Goal: Task Accomplishment & Management: Use online tool/utility

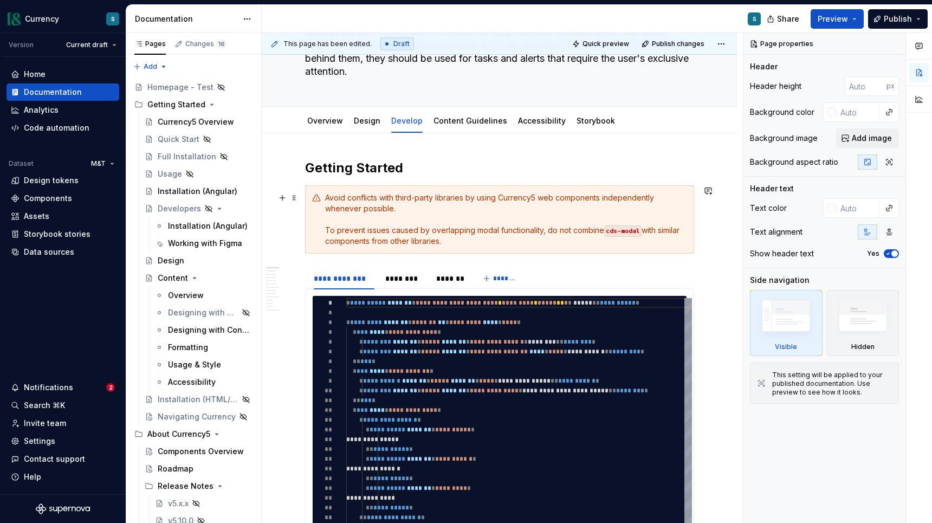
scroll to position [97, 0]
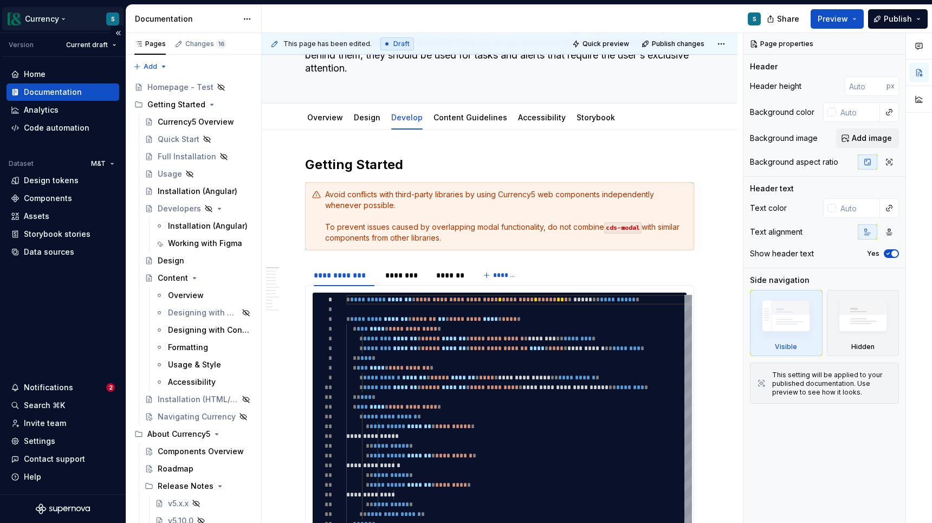
click at [58, 17] on html "Currency S Version Current draft Home Documentation Analytics Code automation D…" at bounding box center [466, 261] width 932 height 523
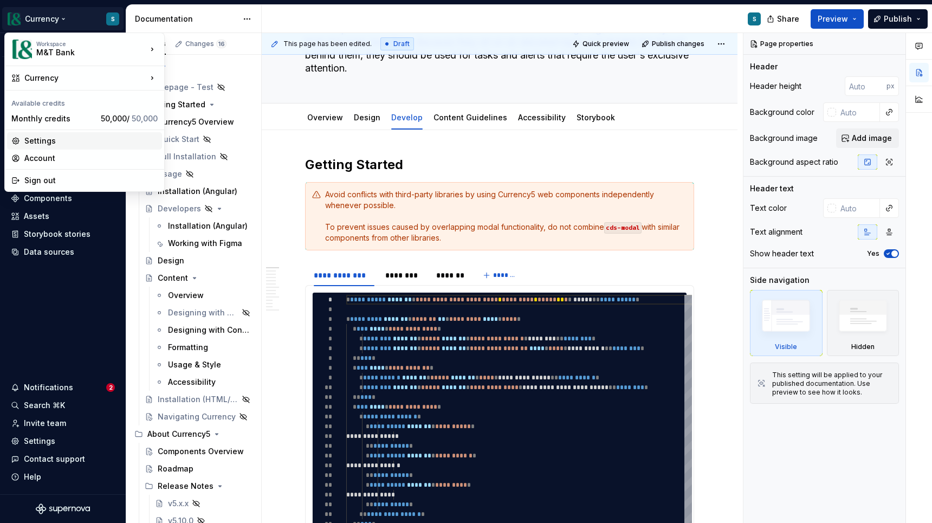
type textarea "*"
click at [51, 139] on div "Settings" at bounding box center [90, 140] width 133 height 11
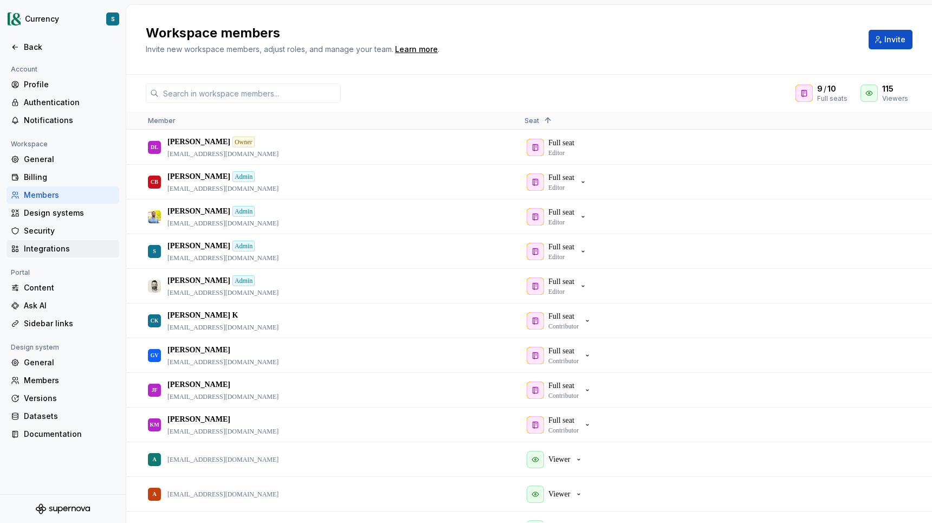
click at [57, 249] on div "Integrations" at bounding box center [69, 248] width 91 height 11
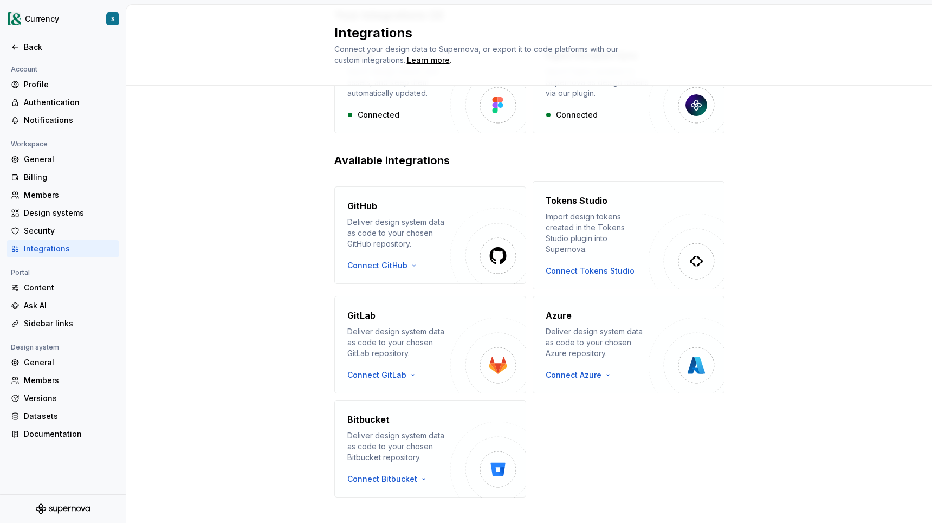
scroll to position [102, 0]
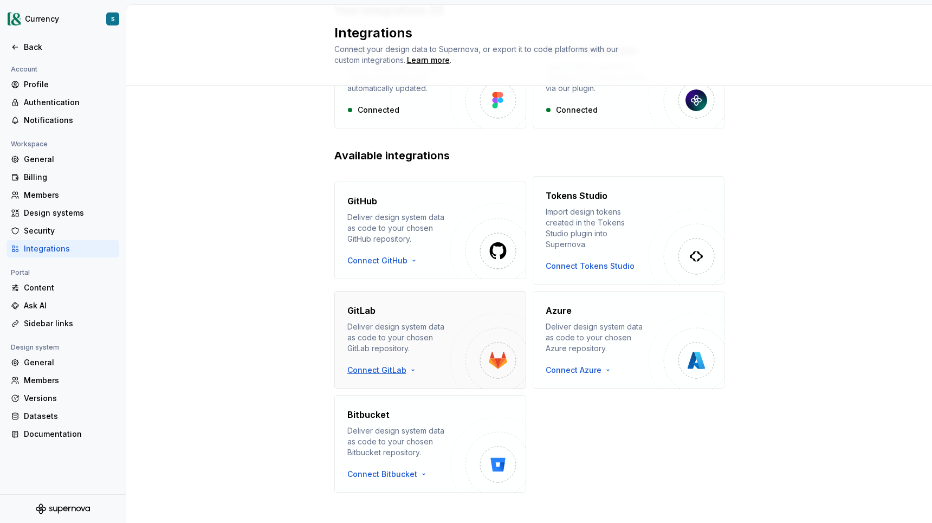
click at [374, 362] on html "Currency S Back Account Profile Authentication Notifications Workspace General …" at bounding box center [466, 261] width 932 height 523
click at [384, 395] on div "Use a personal access token" at bounding box center [409, 395] width 110 height 11
click at [373, 360] on html "Currency S Back Account Profile Authentication Notifications Workspace General …" at bounding box center [466, 261] width 932 height 523
click at [378, 394] on div "Use a personal access token" at bounding box center [409, 395] width 110 height 11
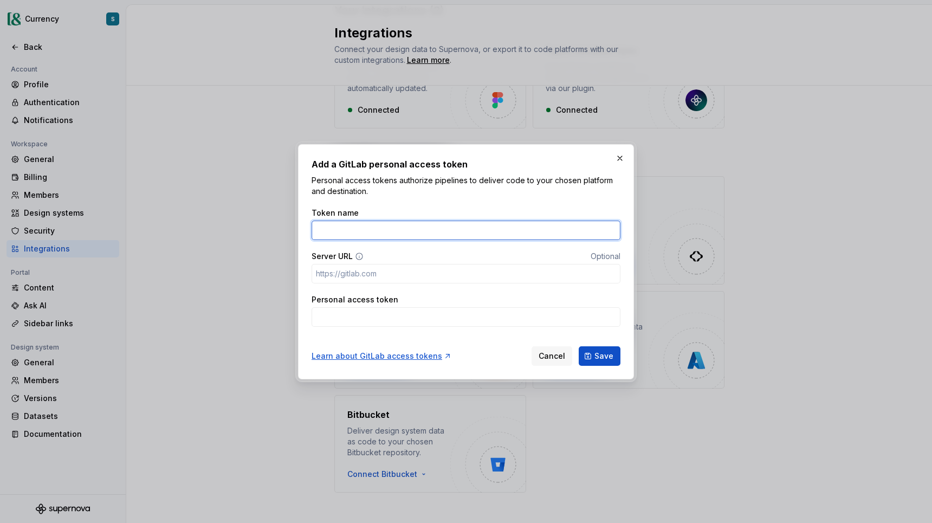
click at [367, 230] on input "Token name" at bounding box center [465, 229] width 309 height 19
type input "SuperNova"
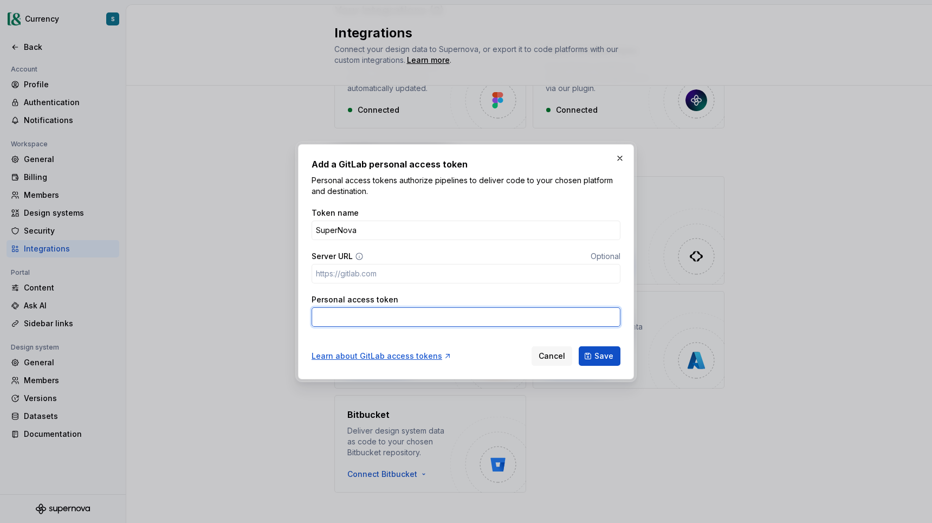
click at [349, 314] on input "Personal access token" at bounding box center [465, 316] width 309 height 19
paste input "glpat-GngpWLNLxsmjjOXm98E1d286MQp1OmR5ajcwCw.01.120sjie32"
type input "glpat-GngpWLNLxsmjjOXm98E1d286MQp1OmR5ajcwCw.01.120sjie32"
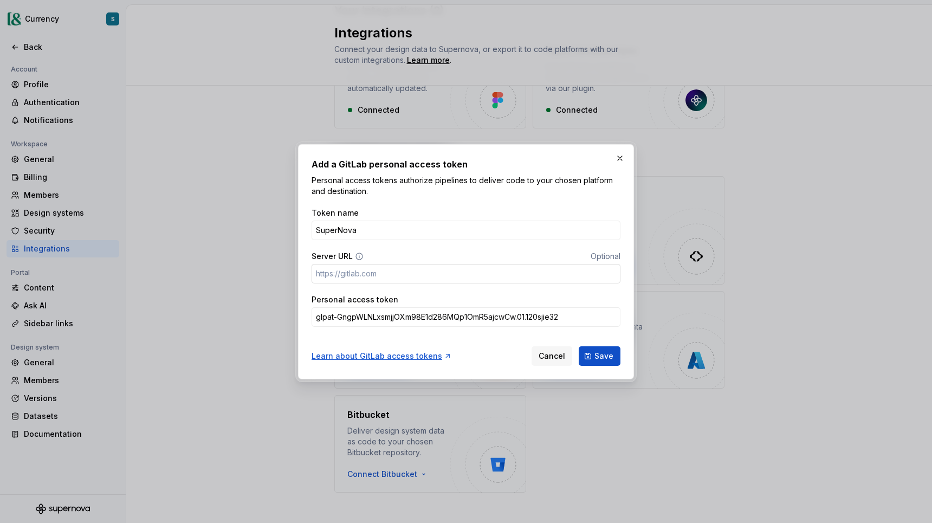
click at [385, 268] on input "Server URL" at bounding box center [465, 273] width 309 height 19
click at [593, 359] on button "Save" at bounding box center [599, 355] width 42 height 19
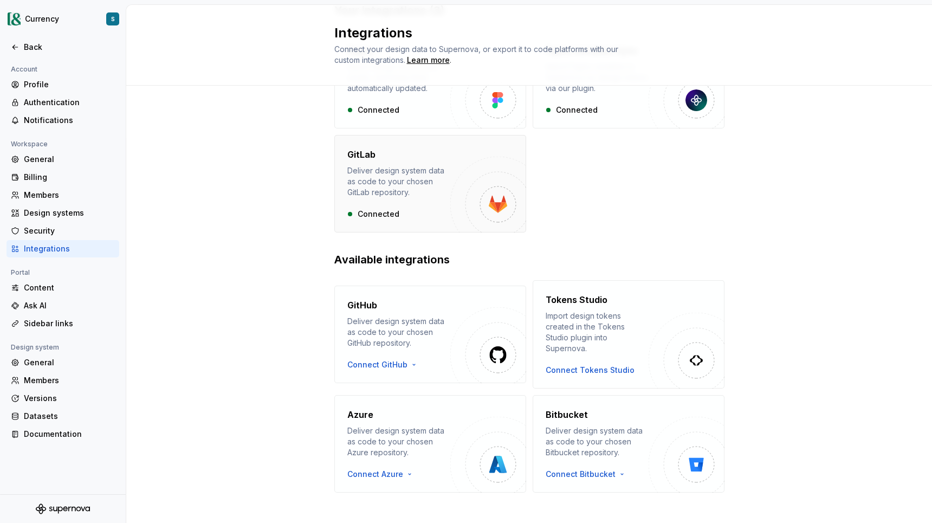
click at [457, 172] on img "button" at bounding box center [488, 195] width 76 height 76
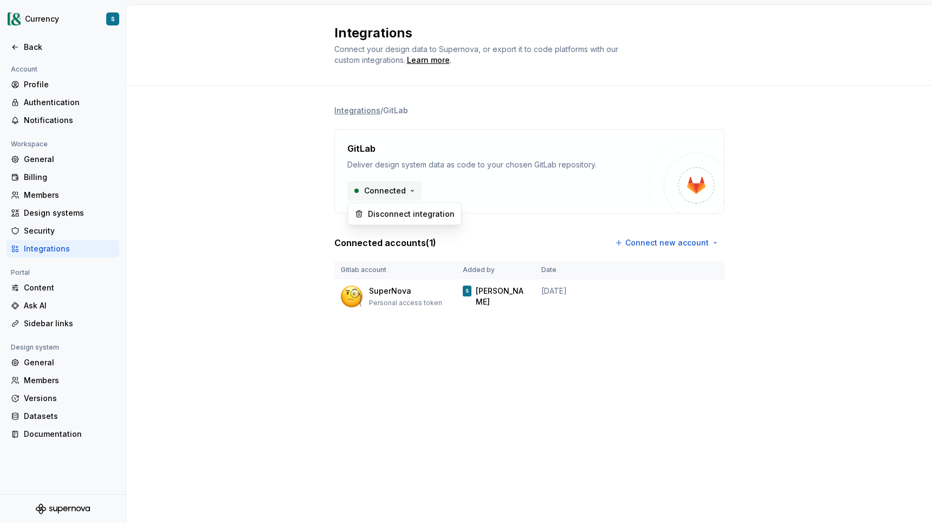
click at [407, 190] on html "Currency S Back Account Profile Authentication Notifications Workspace General …" at bounding box center [466, 261] width 932 height 523
click at [440, 174] on html "Currency S Back Account Profile Authentication Notifications Workspace General …" at bounding box center [466, 261] width 932 height 523
click at [37, 46] on div "Back" at bounding box center [69, 47] width 91 height 11
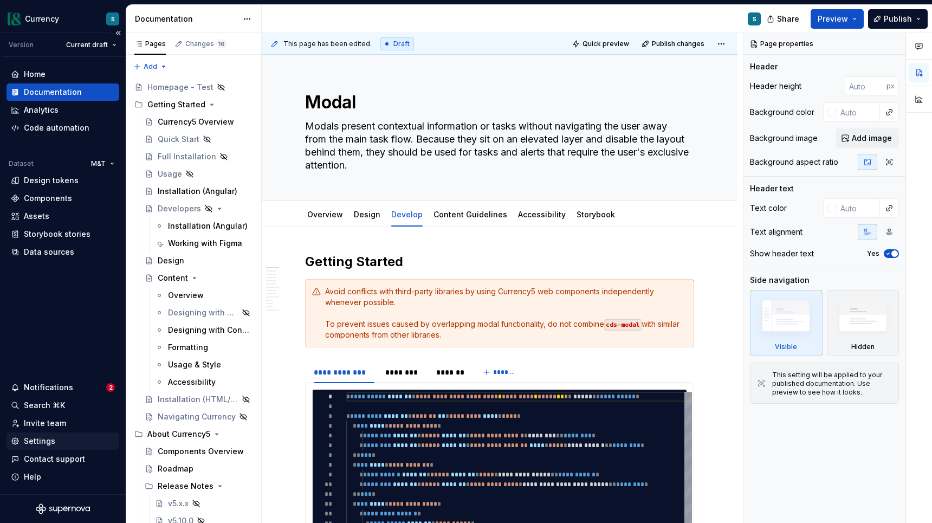
click at [50, 437] on div "Settings" at bounding box center [39, 440] width 31 height 11
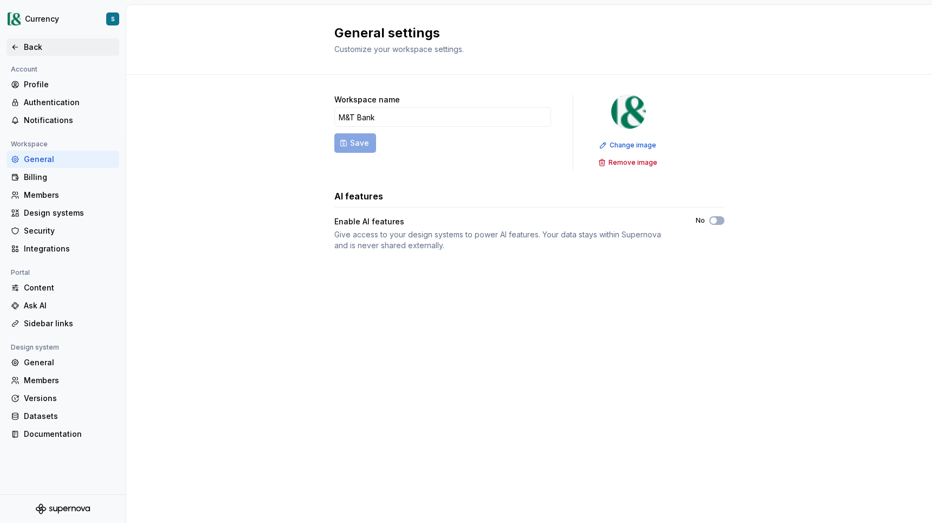
click at [21, 49] on div "Back" at bounding box center [63, 47] width 104 height 11
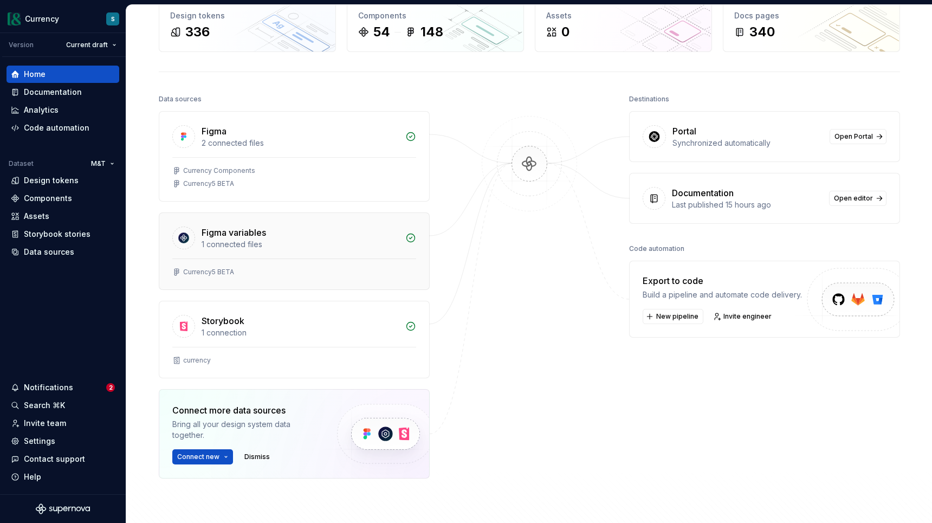
scroll to position [66, 0]
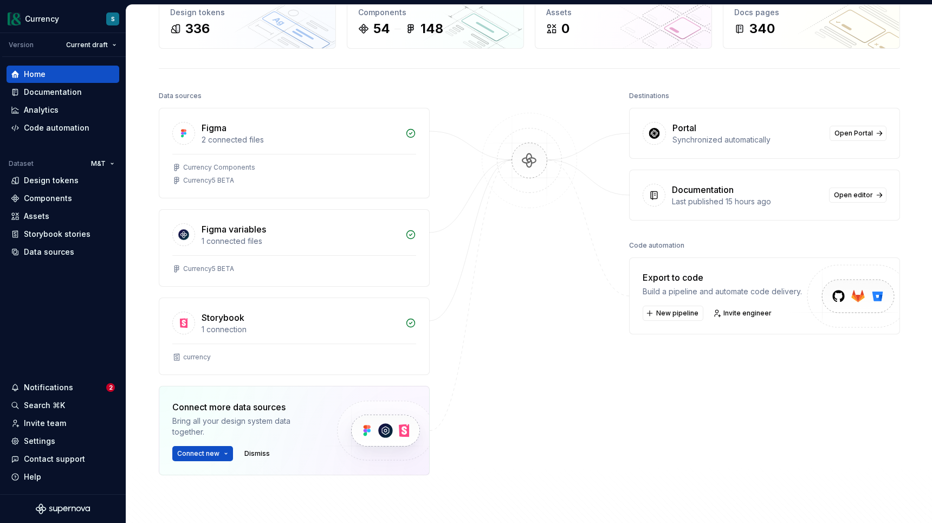
click at [735, 277] on div "Export to code" at bounding box center [721, 277] width 159 height 13
click at [855, 295] on img at bounding box center [853, 308] width 133 height 88
click at [662, 313] on span "New pipeline" at bounding box center [677, 313] width 42 height 9
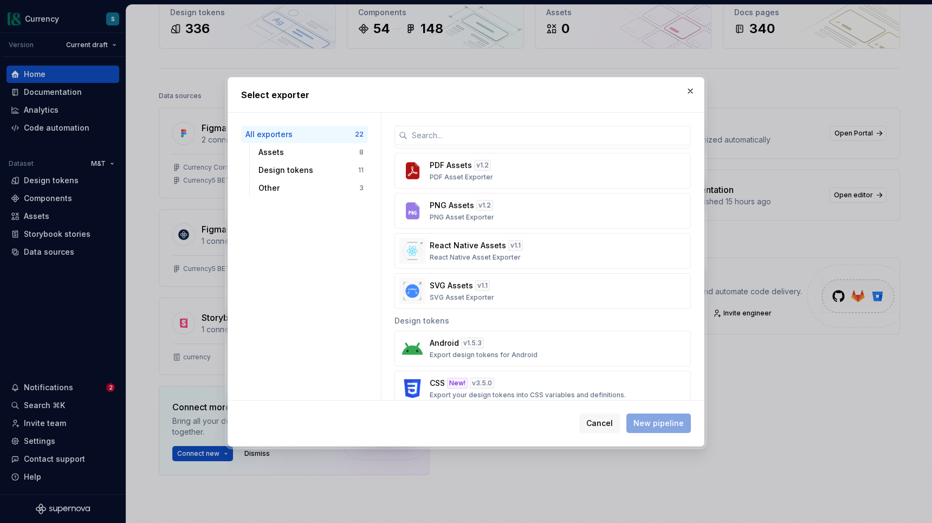
scroll to position [0, 0]
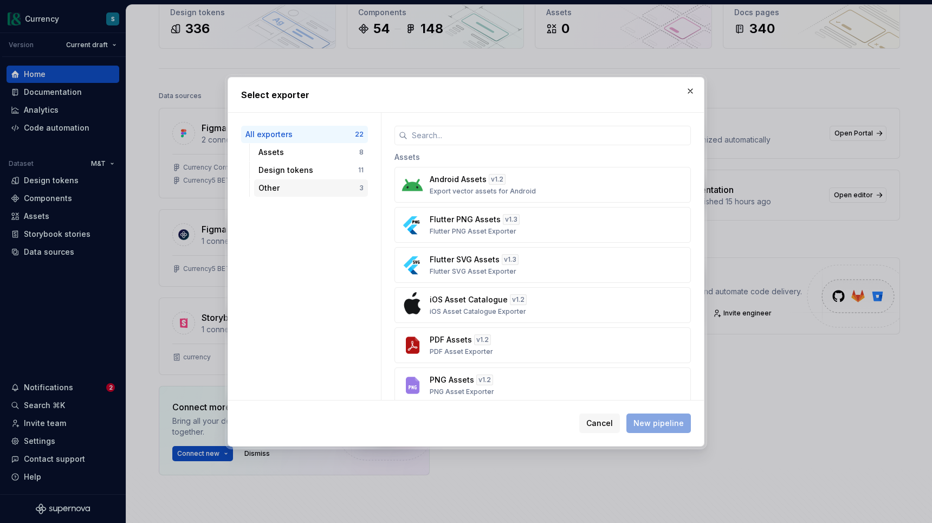
click at [289, 185] on div "Other" at bounding box center [308, 188] width 101 height 11
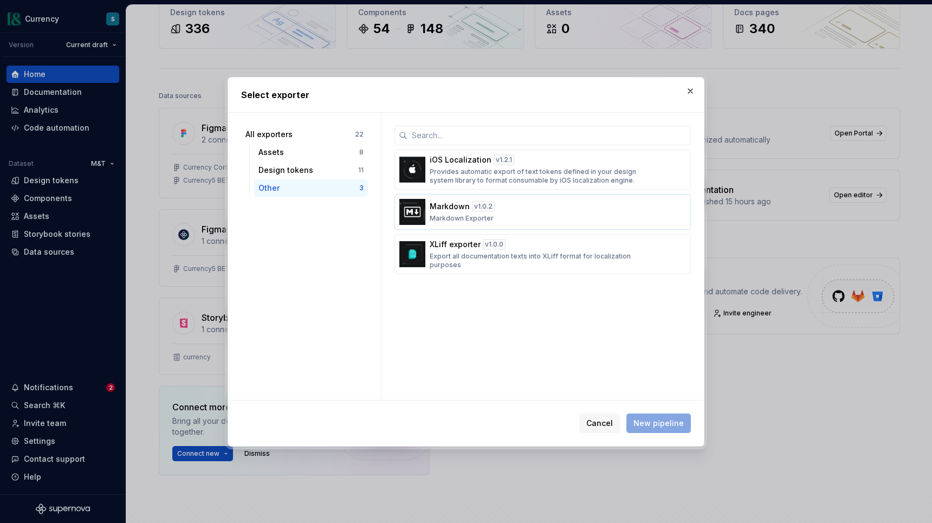
click at [471, 214] on p "Markdown Exporter" at bounding box center [462, 218] width 64 height 9
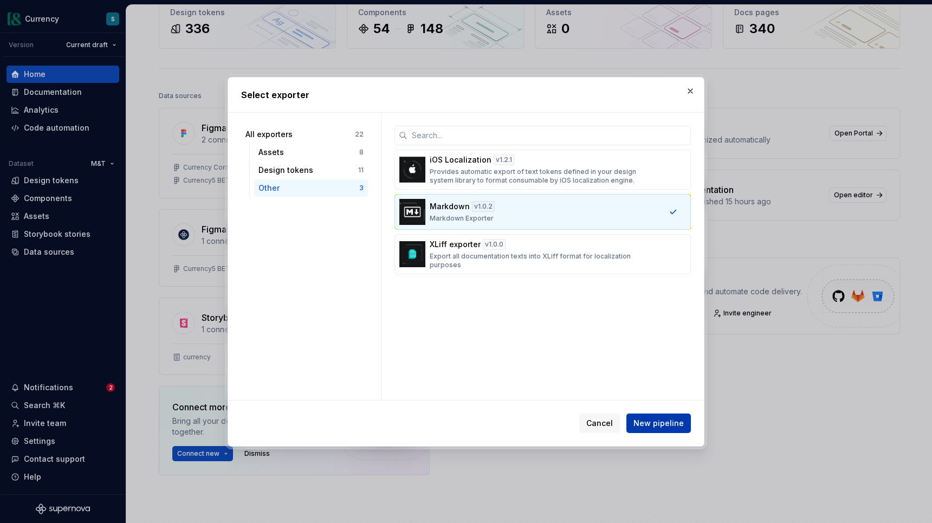
click at [662, 422] on span "New pipeline" at bounding box center [658, 423] width 50 height 11
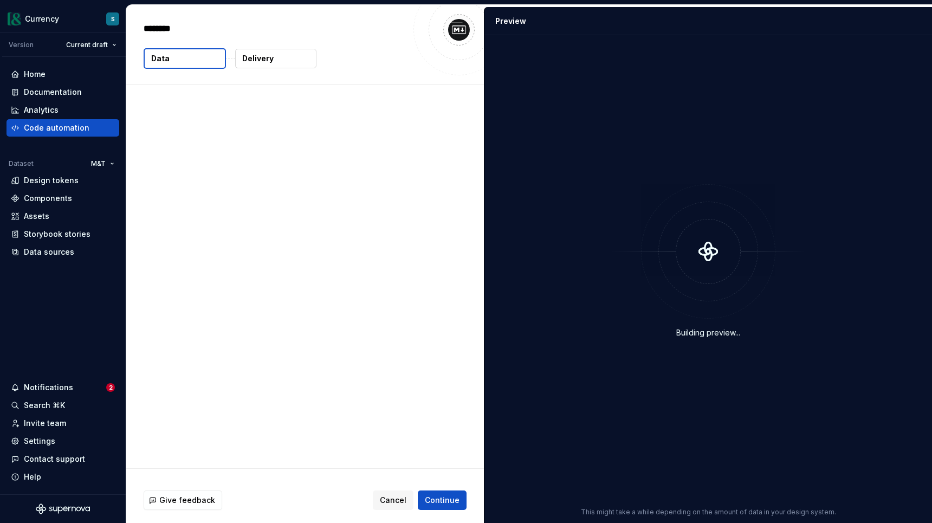
type textarea "*"
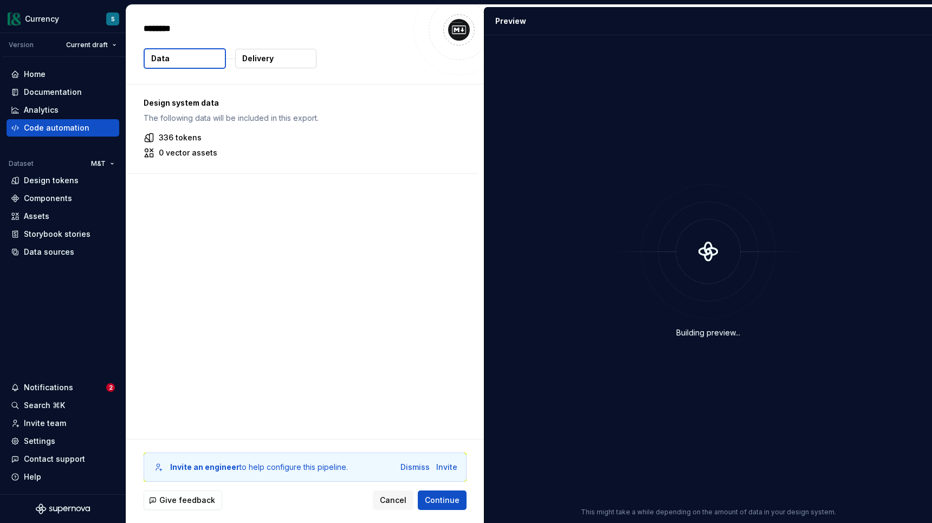
click at [160, 138] on p "336 tokens" at bounding box center [180, 137] width 43 height 11
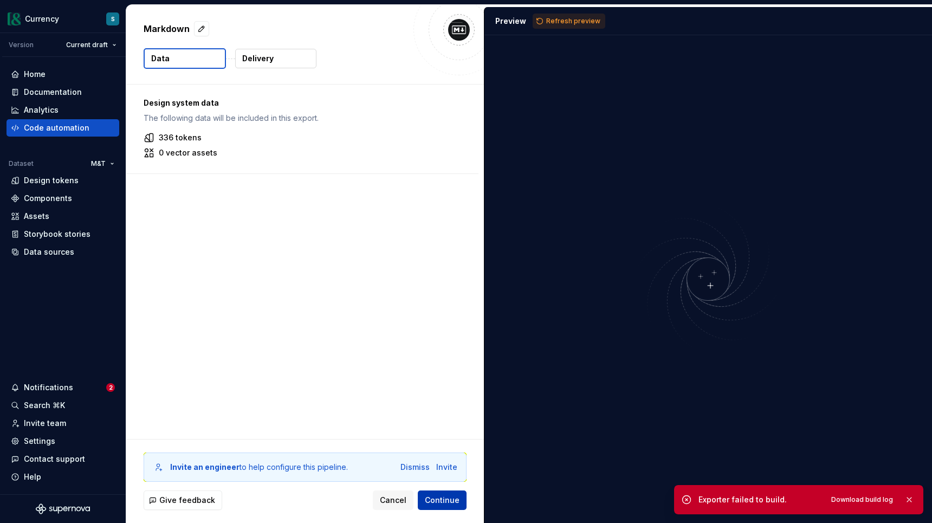
click at [432, 505] on button "Continue" at bounding box center [442, 499] width 49 height 19
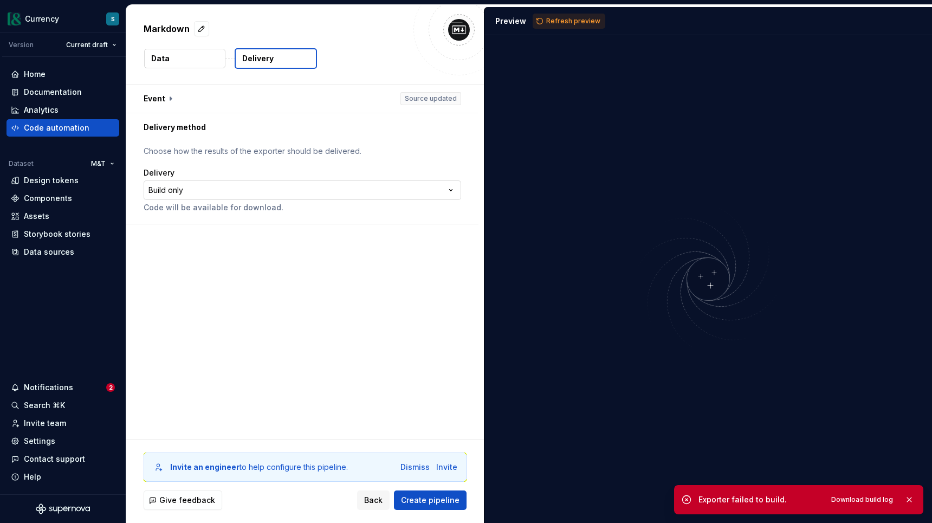
click at [335, 184] on html "**********" at bounding box center [466, 261] width 932 height 523
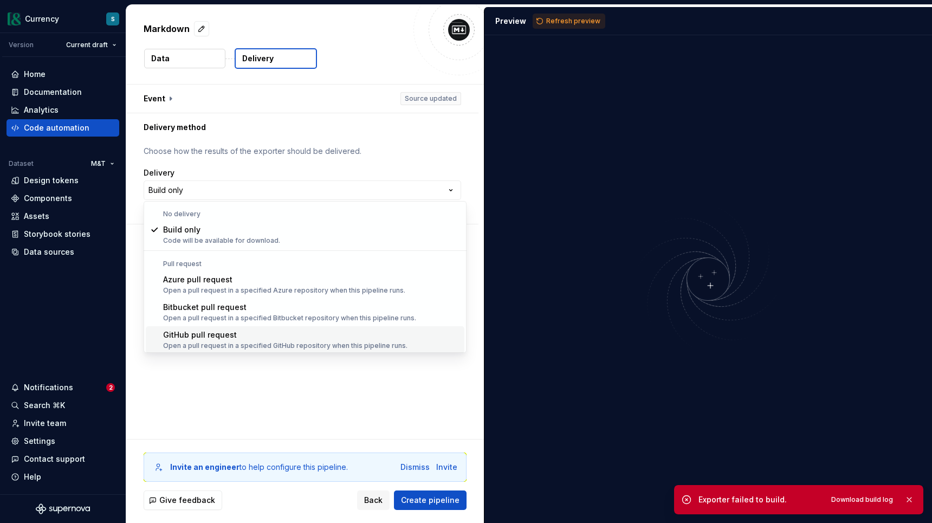
scroll to position [30, 0]
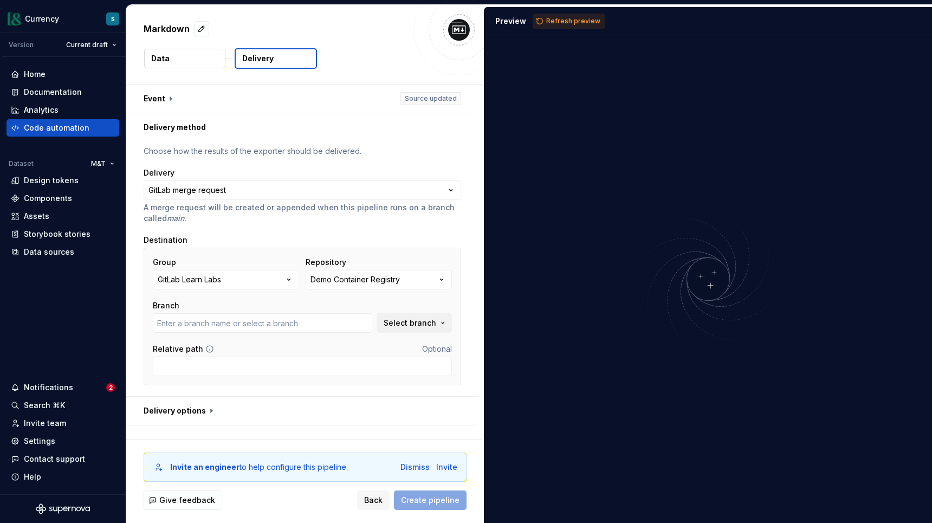
type input "main"
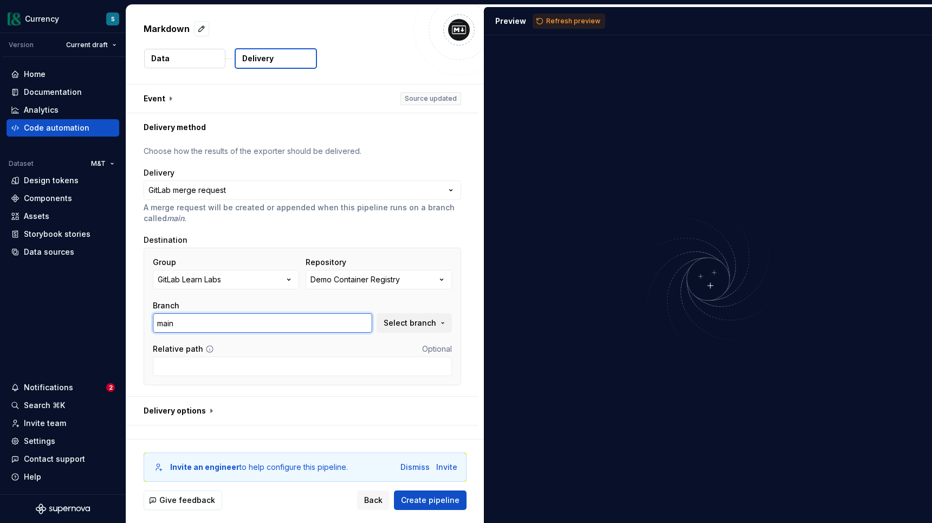
click at [281, 321] on input "main" at bounding box center [262, 322] width 219 height 19
click at [401, 324] on span "Select branch" at bounding box center [409, 322] width 53 height 11
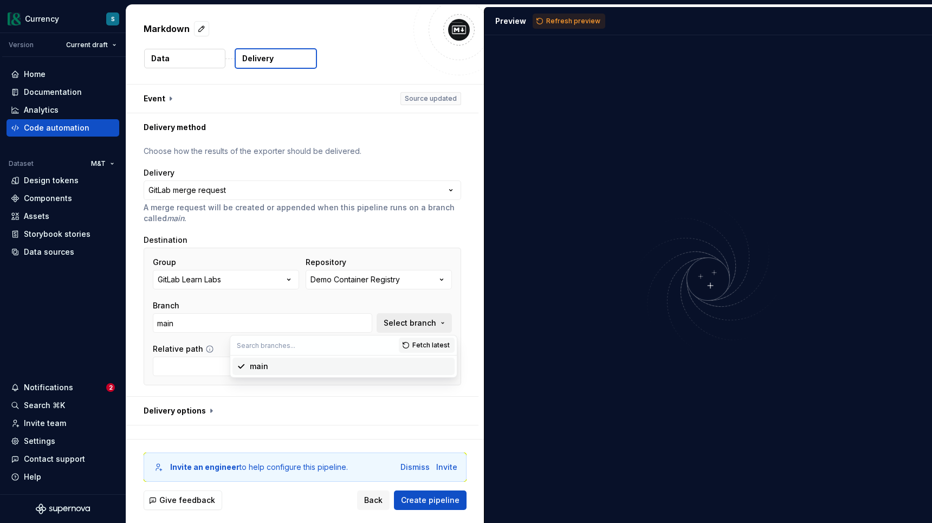
click at [401, 324] on span "Select branch" at bounding box center [409, 322] width 53 height 11
click at [366, 281] on div "Demo Container Registry" at bounding box center [354, 279] width 89 height 11
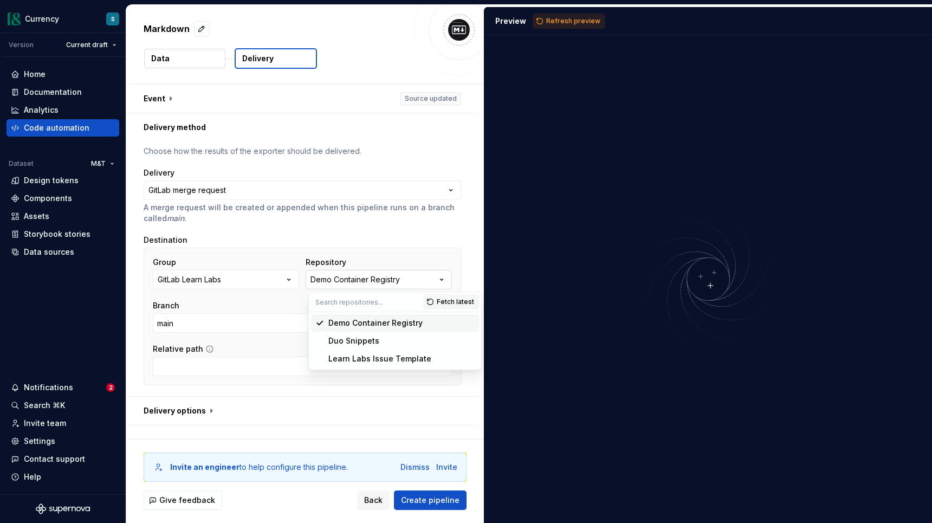
click at [366, 281] on div "Demo Container Registry" at bounding box center [354, 279] width 89 height 11
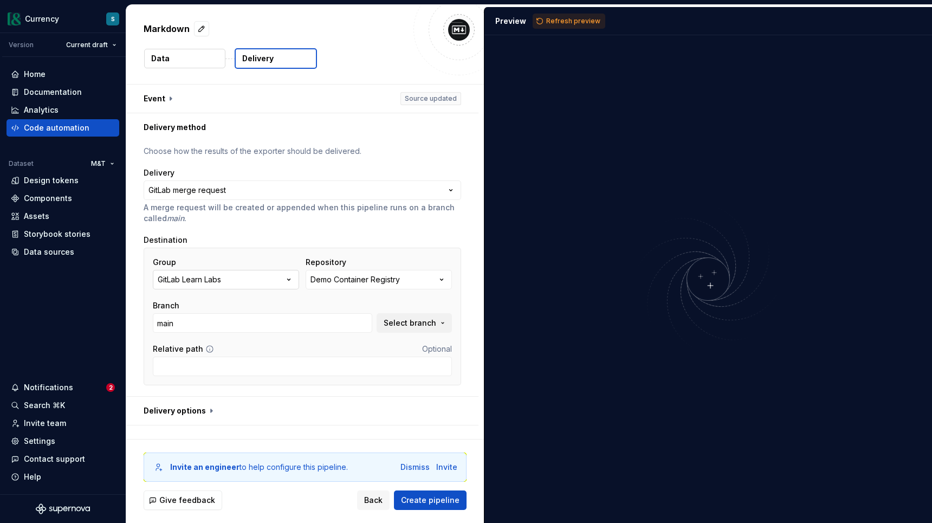
click at [294, 273] on button "GitLab Learn Labs" at bounding box center [226, 279] width 146 height 19
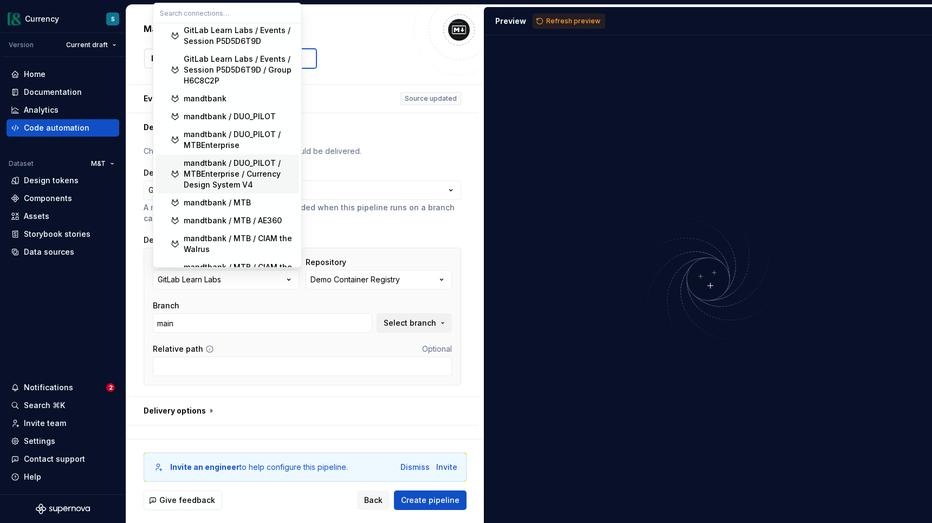
scroll to position [37, 0]
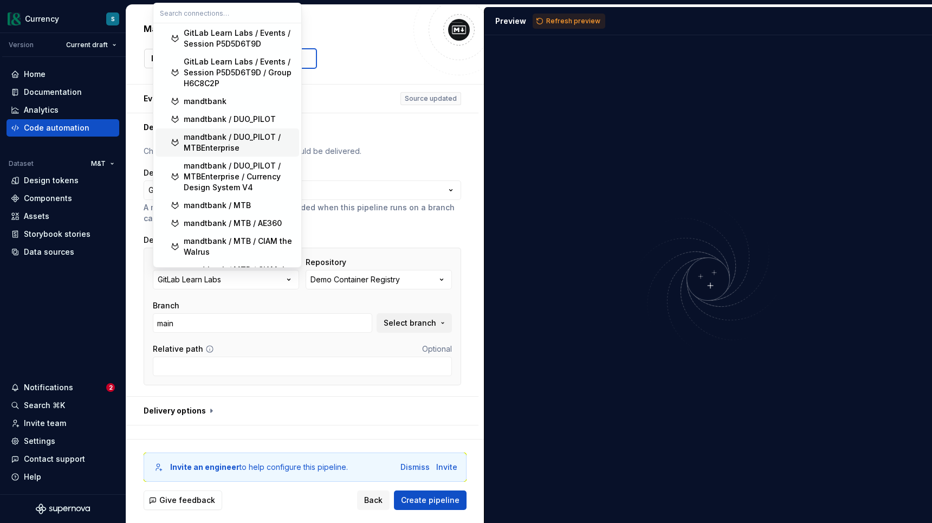
click at [230, 142] on div "mandtbank / DUO_PILOT / MTBEnterprise" at bounding box center [239, 143] width 111 height 22
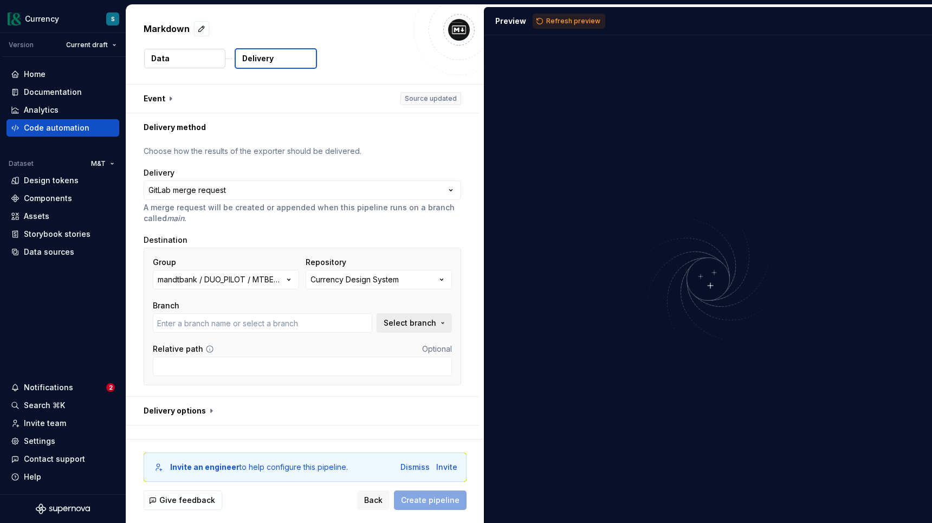
click at [399, 320] on span "Select branch" at bounding box center [409, 322] width 53 height 11
click at [256, 323] on input "text" at bounding box center [262, 322] width 219 height 19
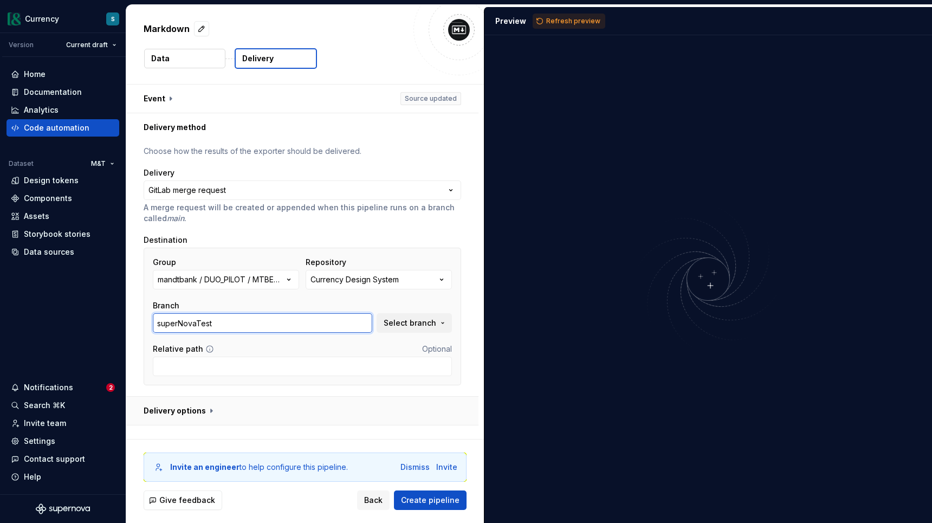
type input "superNovaTest"
click at [210, 408] on button "button" at bounding box center [302, 410] width 352 height 28
type textarea "*"
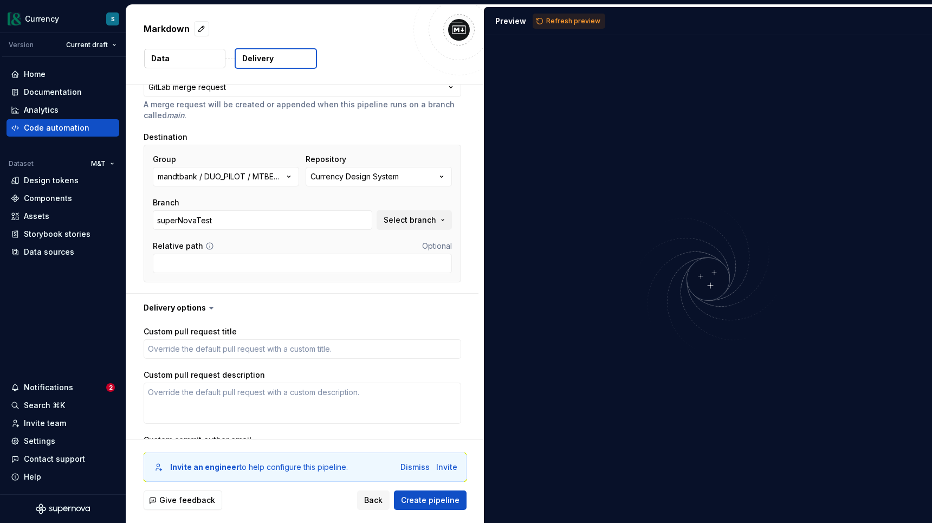
scroll to position [114, 0]
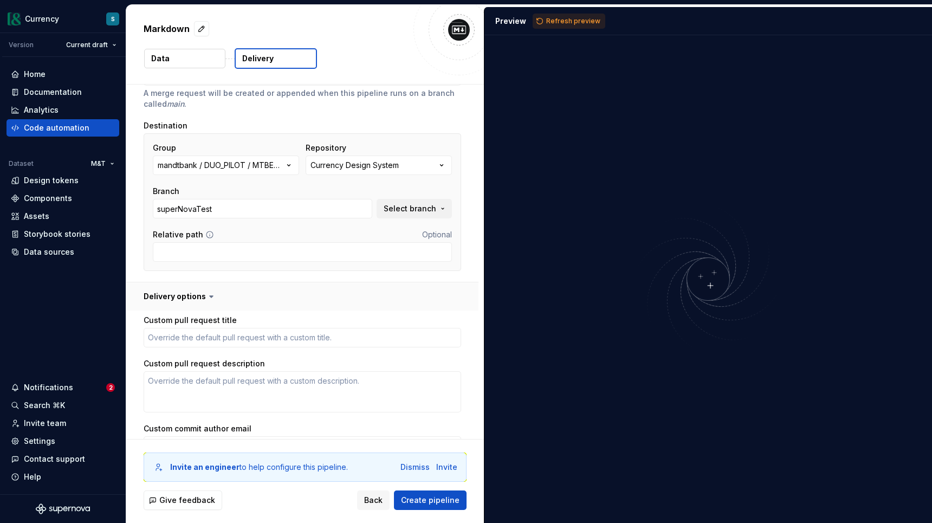
click at [199, 299] on button "button" at bounding box center [302, 296] width 352 height 28
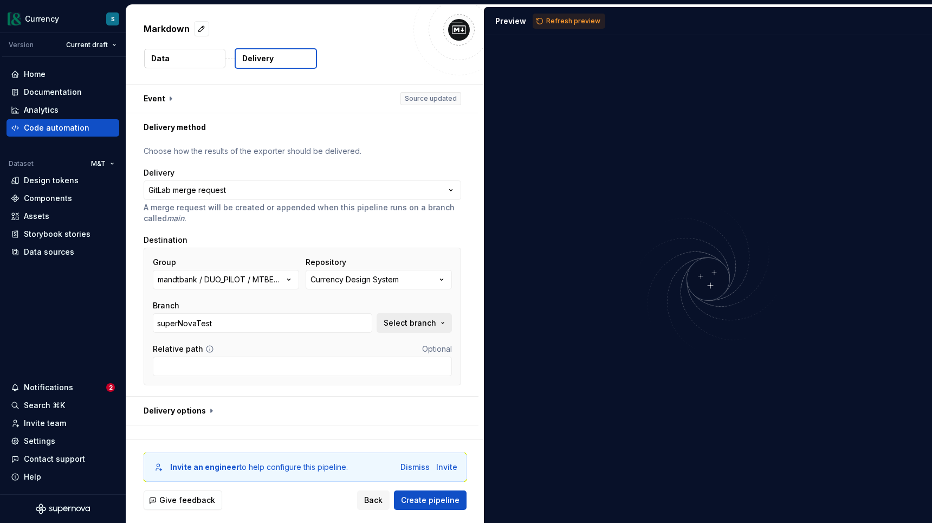
click at [450, 320] on button "Select branch" at bounding box center [413, 322] width 75 height 19
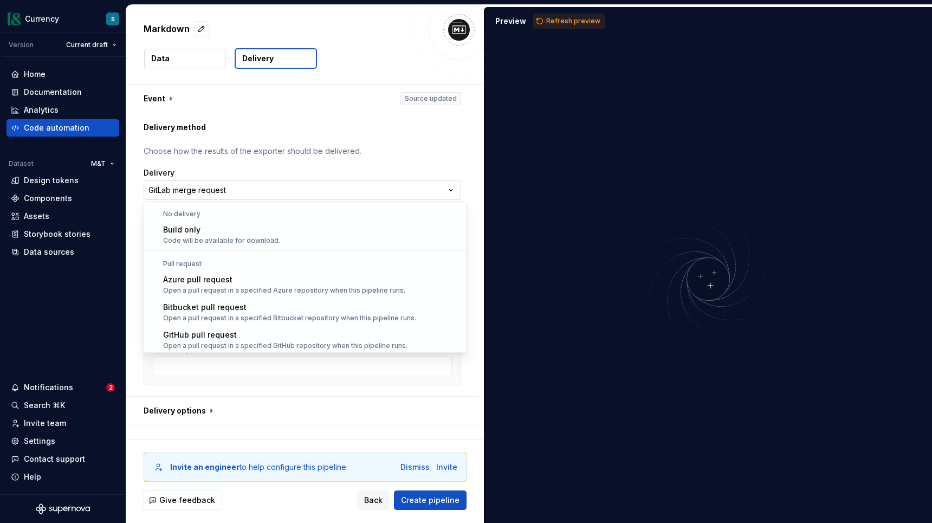
click at [333, 193] on html "**********" at bounding box center [466, 261] width 932 height 523
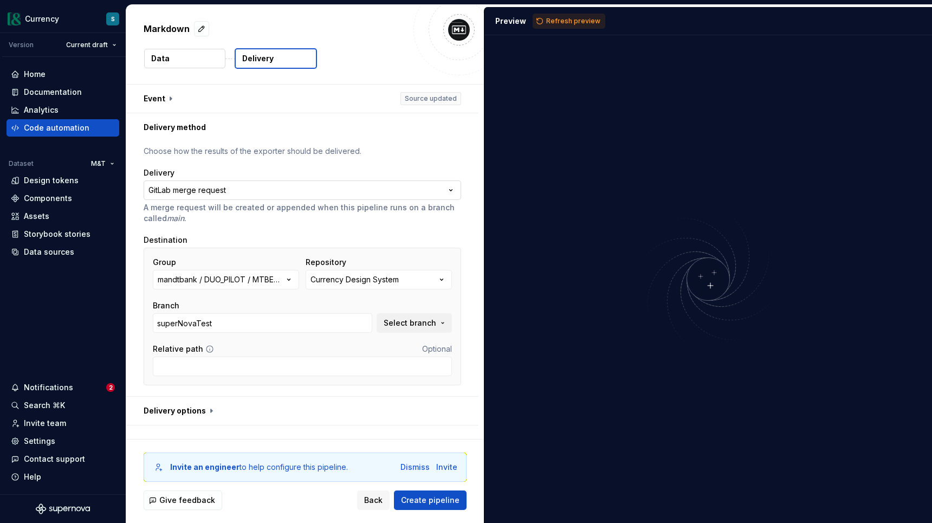
click at [333, 193] on html "**********" at bounding box center [466, 261] width 932 height 523
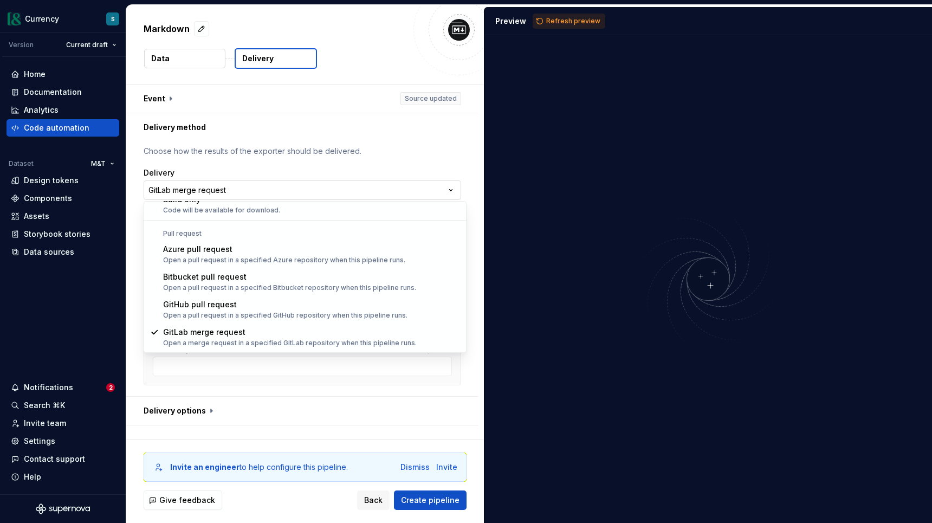
click at [333, 193] on html "**********" at bounding box center [466, 261] width 932 height 523
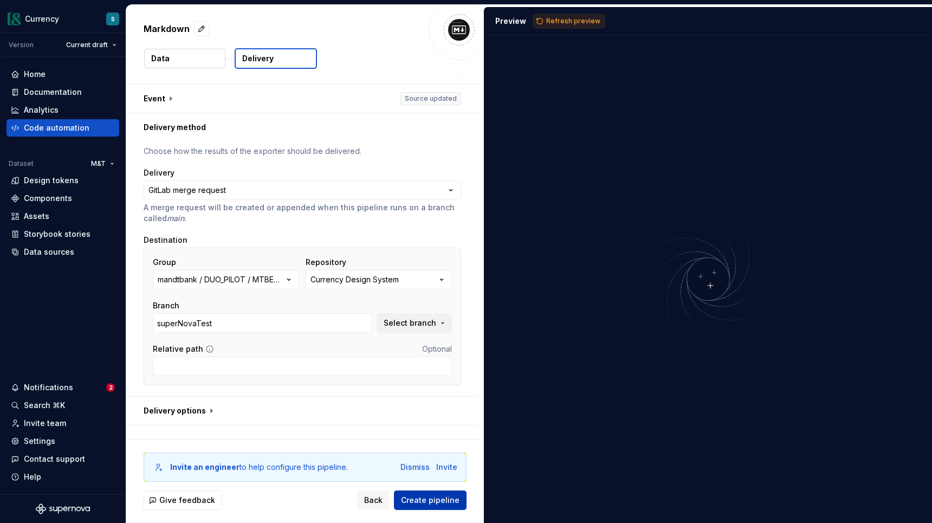
click at [436, 506] on button "Create pipeline" at bounding box center [430, 499] width 73 height 19
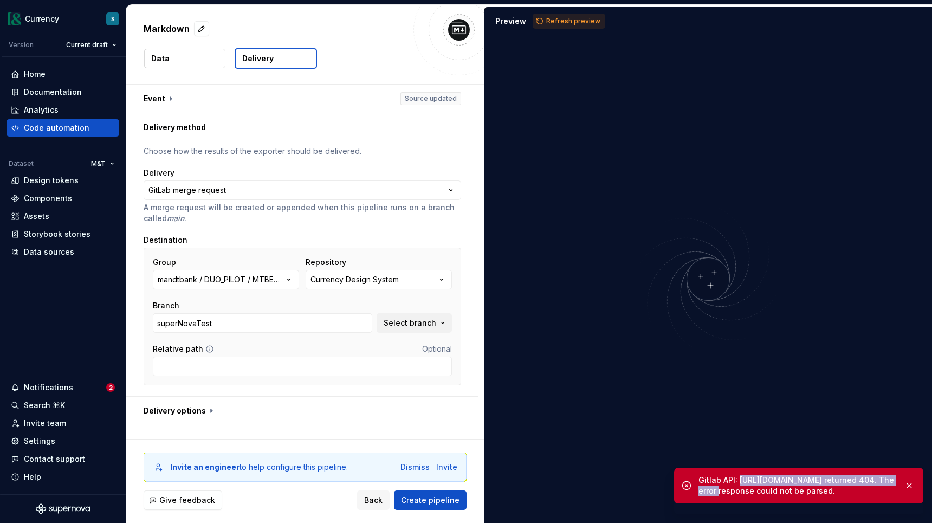
drag, startPoint x: 860, startPoint y: 495, endPoint x: 696, endPoint y: 489, distance: 164.2
click at [696, 489] on div "Gitlab API: [URL][DOMAIN_NAME] returned 404. The error response could not be pa…" at bounding box center [798, 485] width 249 height 36
copy div "[URL][DOMAIN_NAME]"
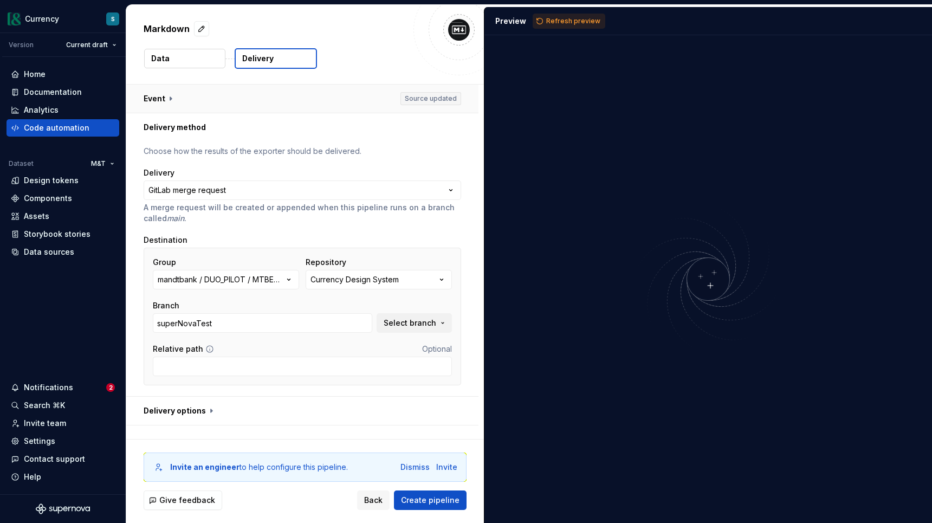
click at [161, 101] on button "button" at bounding box center [302, 98] width 352 height 28
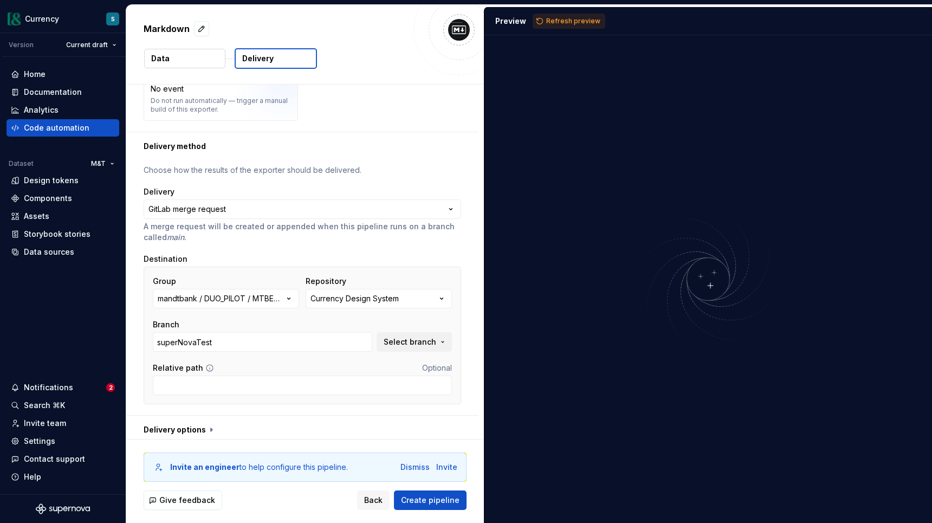
scroll to position [174, 0]
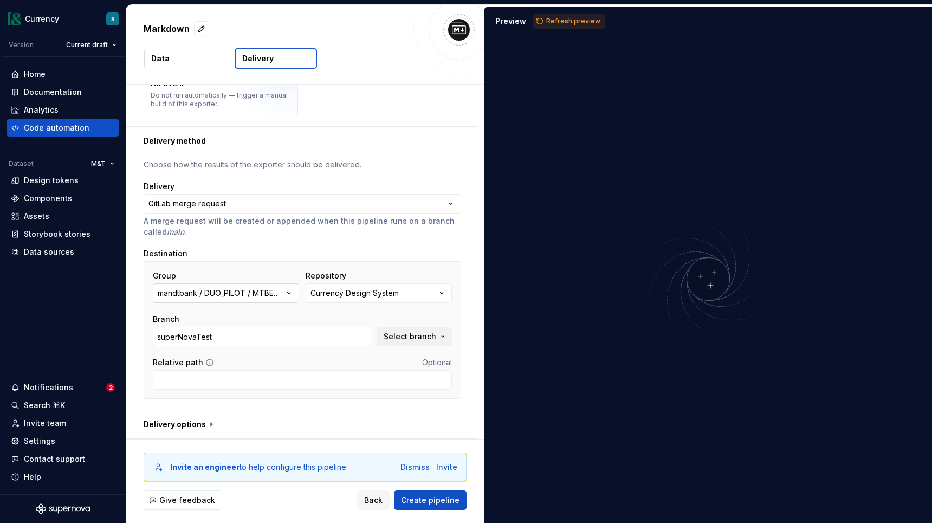
click at [292, 290] on icon "button" at bounding box center [288, 293] width 11 height 11
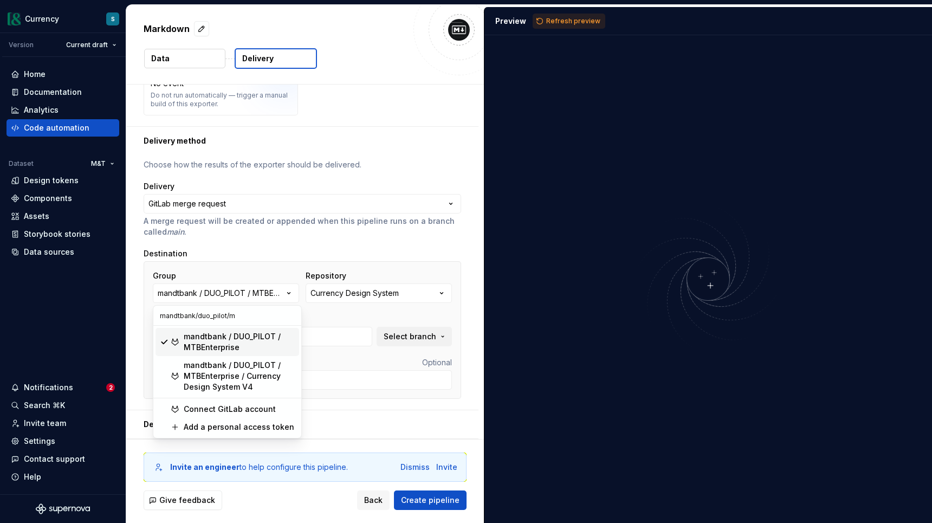
type input "mandtbank/duo_pilot/m"
click at [215, 345] on div "mandtbank / DUO_PILOT / MTBEnterprise" at bounding box center [239, 342] width 111 height 22
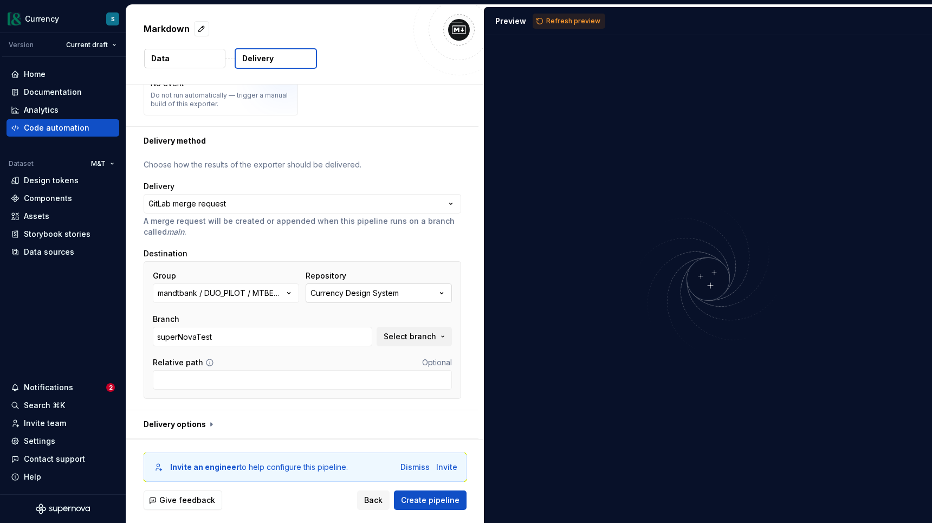
click at [383, 296] on div "Currency Design System" at bounding box center [354, 293] width 88 height 11
click at [384, 296] on div "Currency Design System" at bounding box center [354, 293] width 88 height 11
click at [430, 343] on button "Select branch" at bounding box center [413, 336] width 75 height 19
click at [413, 356] on div "Fetch latest" at bounding box center [428, 358] width 58 height 19
click at [205, 423] on button "button" at bounding box center [302, 424] width 352 height 28
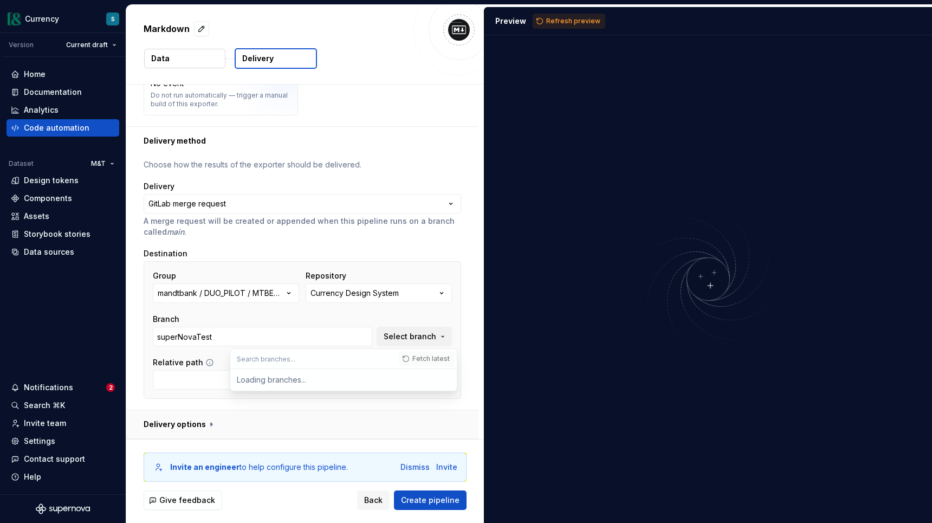
type textarea "*"
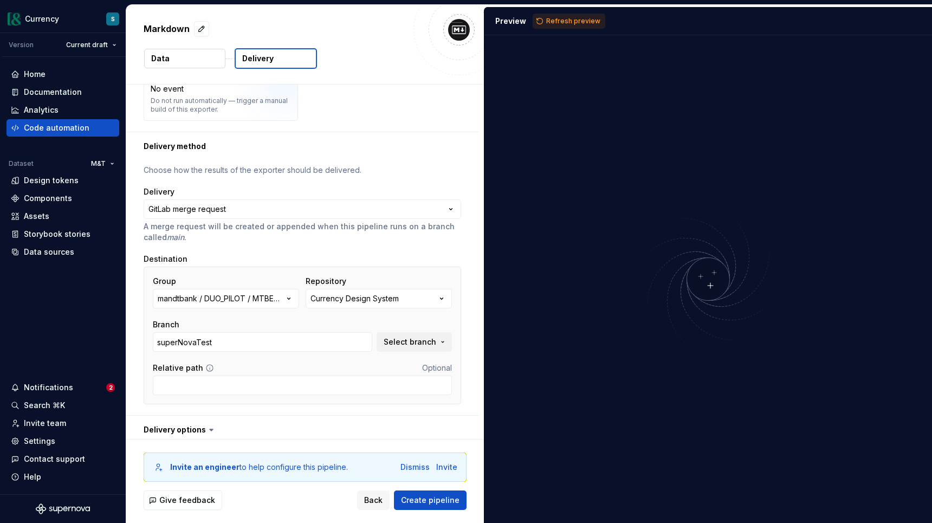
scroll to position [180, 0]
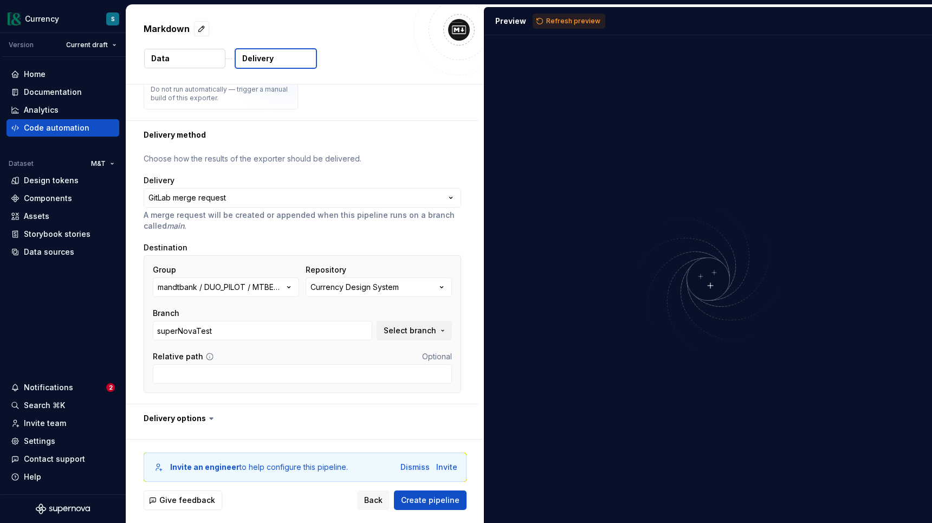
click at [205, 356] on icon at bounding box center [209, 356] width 9 height 9
click at [425, 331] on span "Select branch" at bounding box center [409, 330] width 53 height 11
type input "cur"
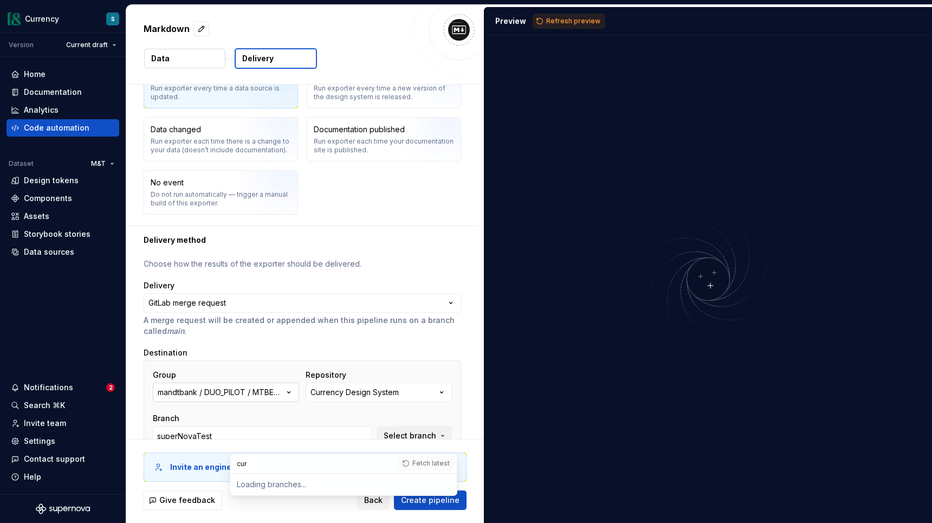
scroll to position [64, 0]
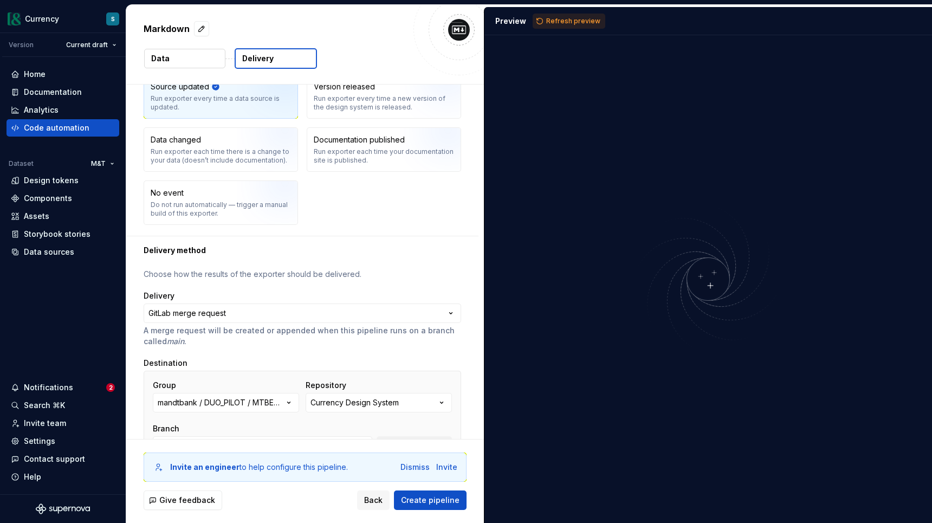
click at [277, 58] on button "Delivery" at bounding box center [276, 58] width 82 height 21
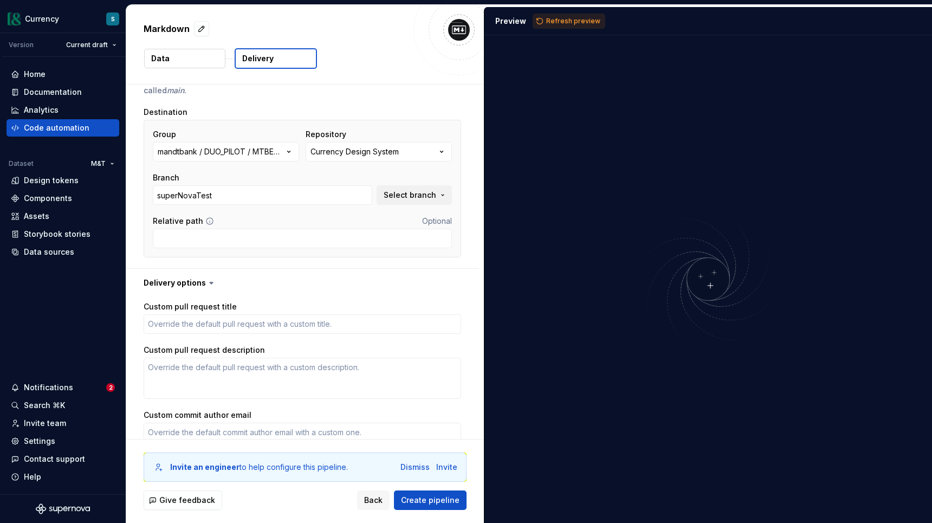
scroll to position [317, 0]
click at [408, 193] on span "Select branch" at bounding box center [409, 193] width 53 height 11
click at [409, 195] on span "Select branch" at bounding box center [409, 193] width 53 height 11
click at [429, 499] on span "Create pipeline" at bounding box center [430, 500] width 58 height 11
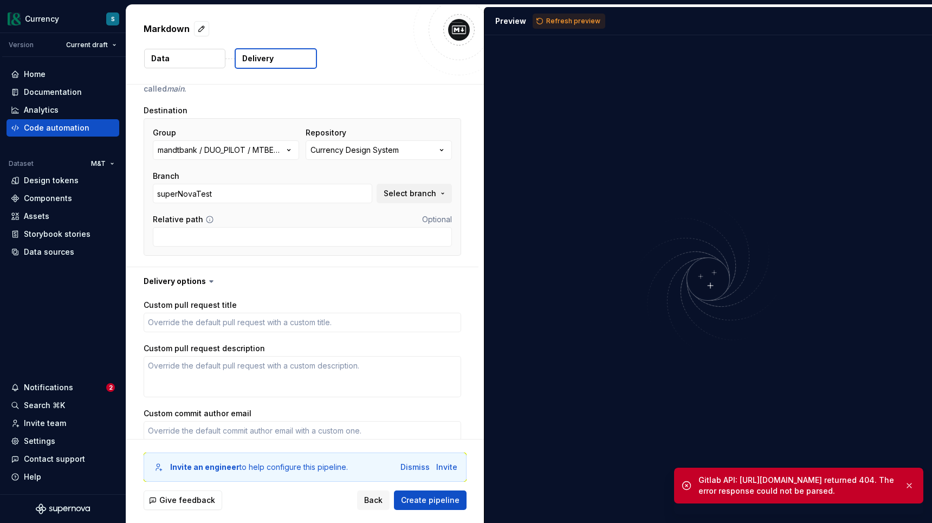
click at [844, 496] on div "Gitlab API: [URL][DOMAIN_NAME] returned 404. The error response could not be pa…" at bounding box center [796, 485] width 197 height 22
click at [686, 491] on icon at bounding box center [686, 485] width 11 height 11
click at [756, 484] on div "Gitlab API: [URL][DOMAIN_NAME] returned 404. The error response could not be pa…" at bounding box center [796, 485] width 197 height 22
click at [399, 196] on span "Select branch" at bounding box center [409, 193] width 53 height 11
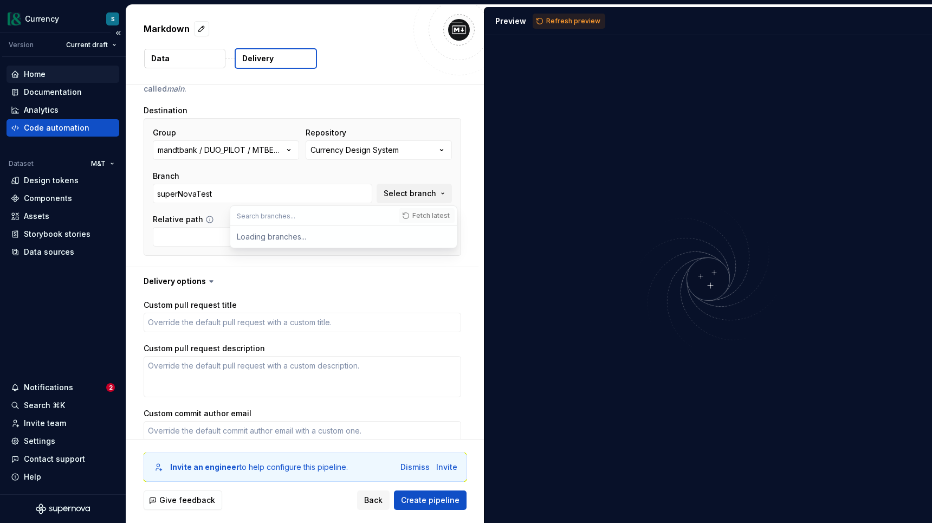
click at [41, 73] on div "Home" at bounding box center [35, 74] width 22 height 11
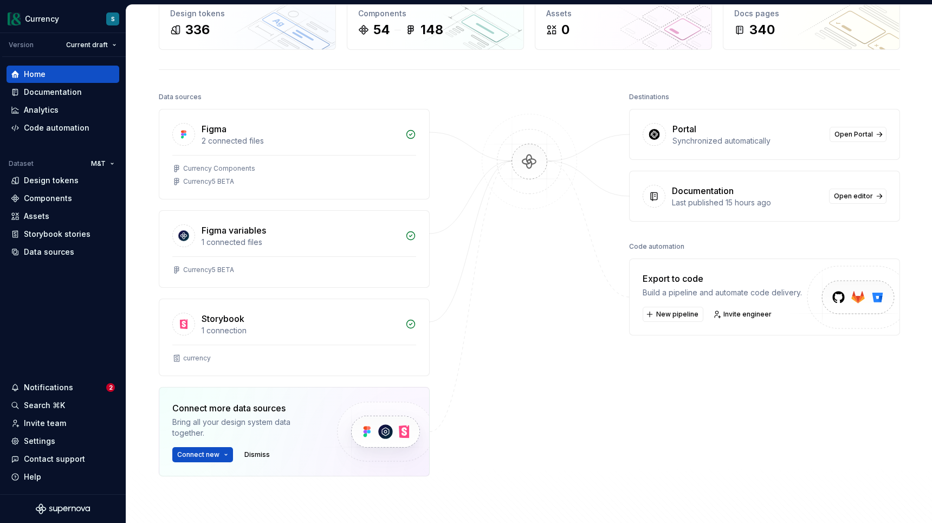
scroll to position [107, 0]
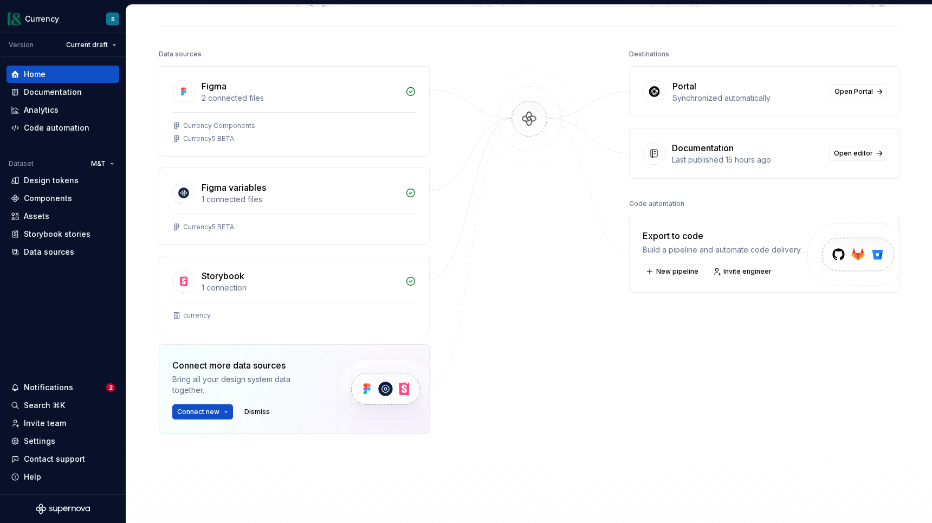
click at [859, 257] on img at bounding box center [853, 266] width 133 height 88
click at [674, 272] on span "New pipeline" at bounding box center [677, 271] width 42 height 9
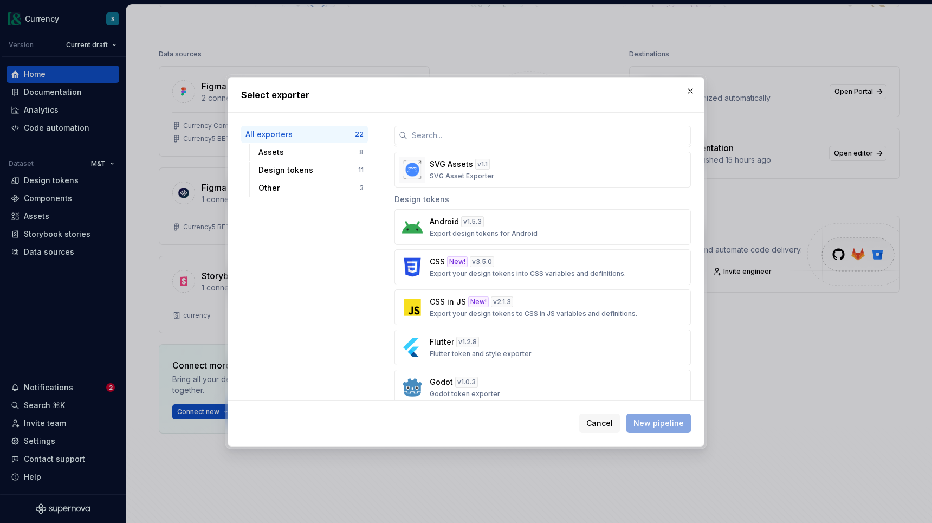
scroll to position [297, 0]
click at [446, 173] on p "SVG Asset Exporter" at bounding box center [462, 175] width 64 height 9
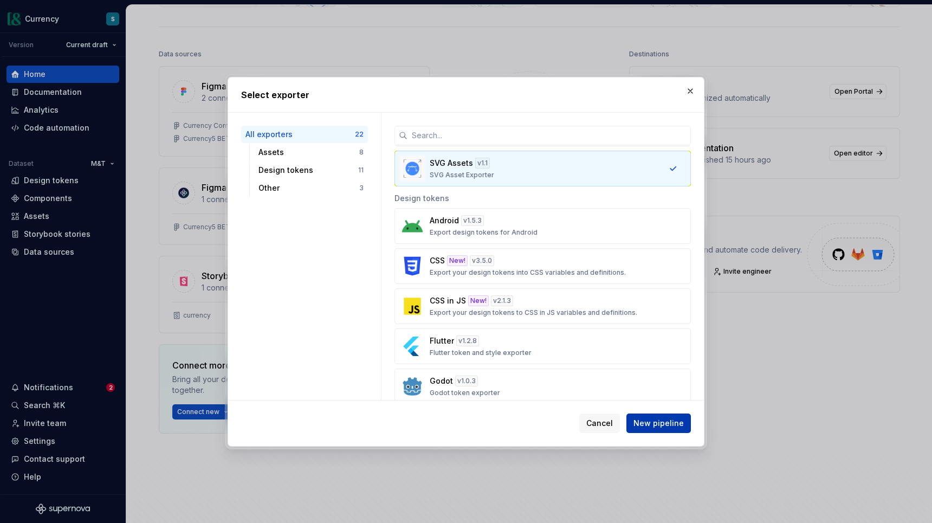
click at [659, 424] on span "New pipeline" at bounding box center [658, 423] width 50 height 11
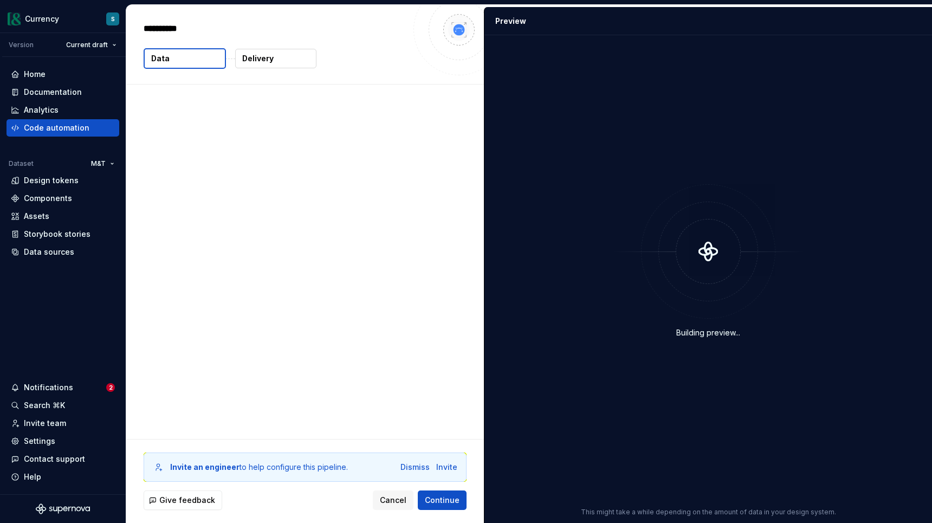
type textarea "*"
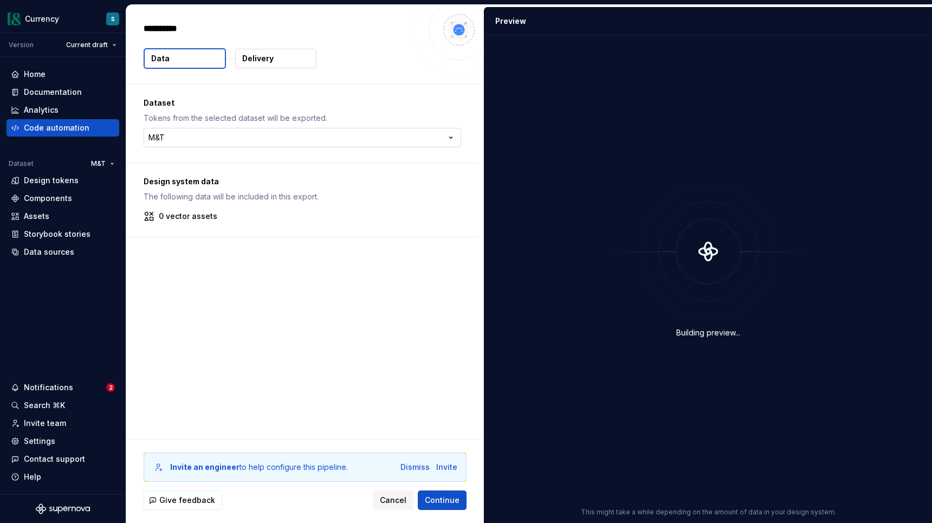
click at [235, 138] on html "**********" at bounding box center [466, 261] width 932 height 523
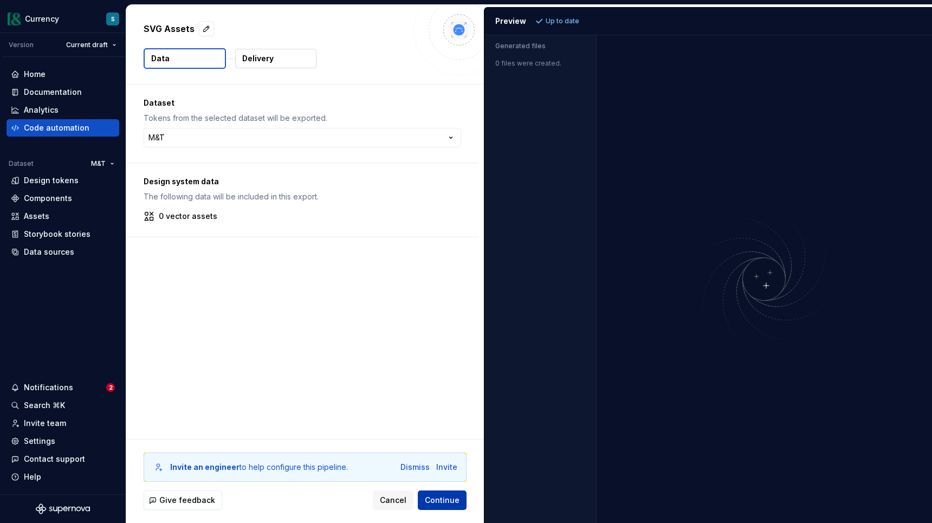
click at [447, 500] on span "Continue" at bounding box center [442, 500] width 35 height 11
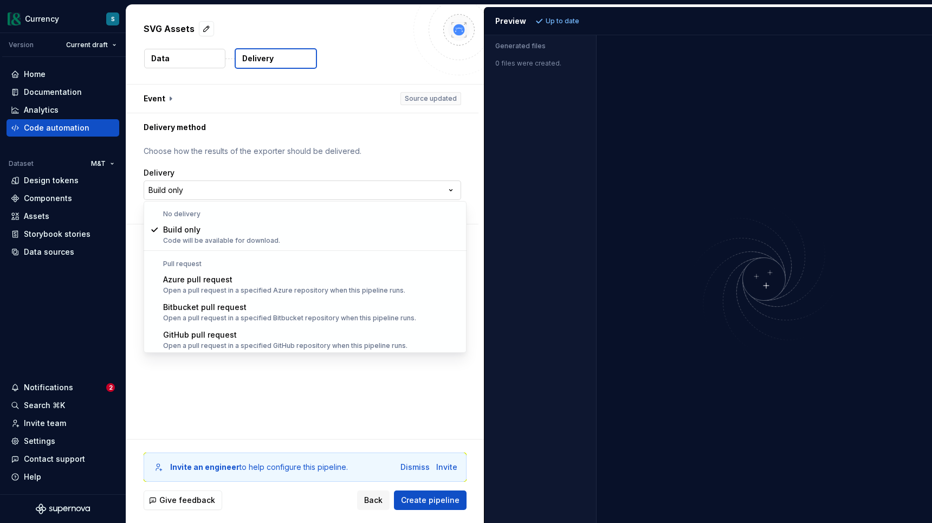
click at [256, 190] on html "**********" at bounding box center [466, 261] width 932 height 523
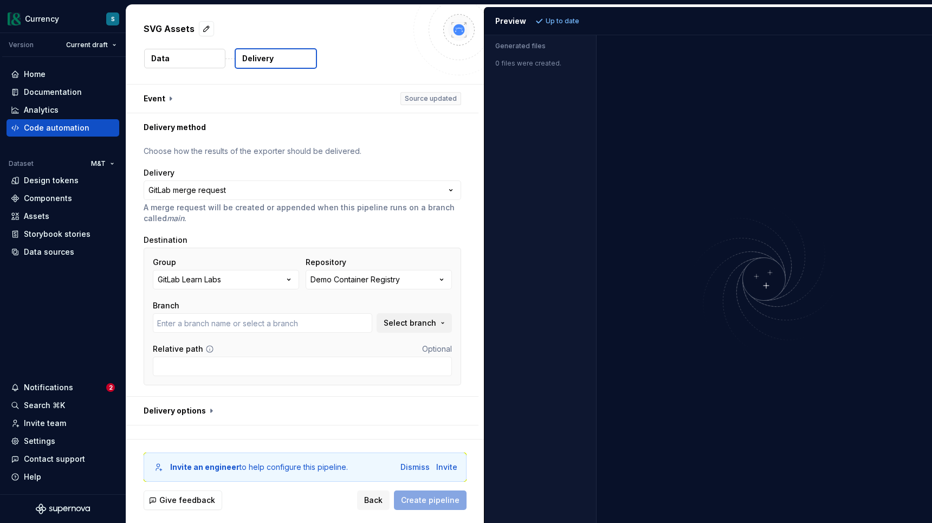
type input "main"
click at [292, 281] on icon "button" at bounding box center [288, 279] width 11 height 11
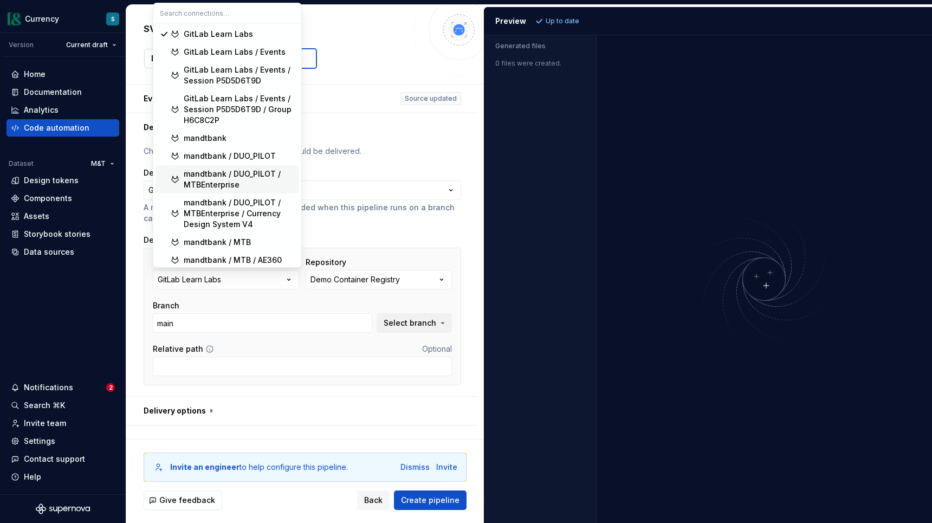
click at [259, 182] on div "mandtbank / DUO_PILOT / MTBEnterprise" at bounding box center [239, 179] width 111 height 22
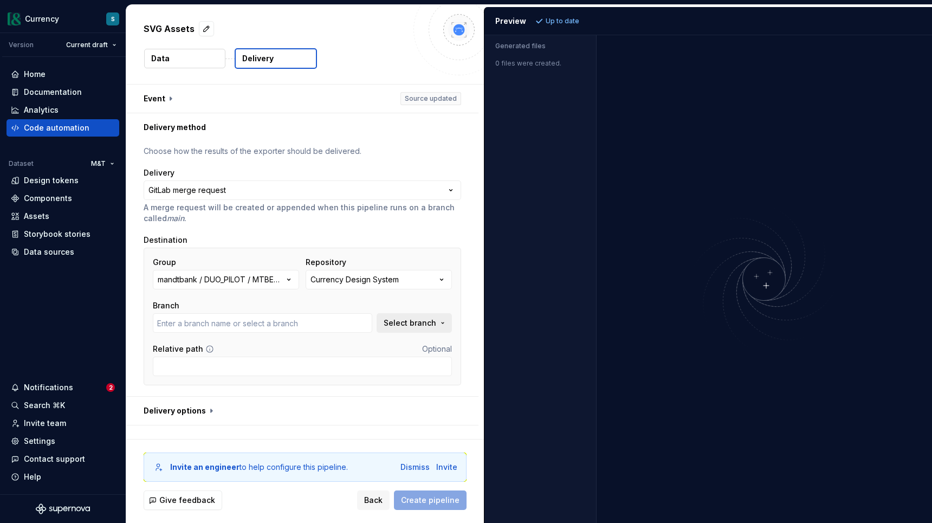
click at [399, 327] on span "Select branch" at bounding box center [409, 322] width 53 height 11
click at [346, 316] on input "text" at bounding box center [262, 322] width 219 height 19
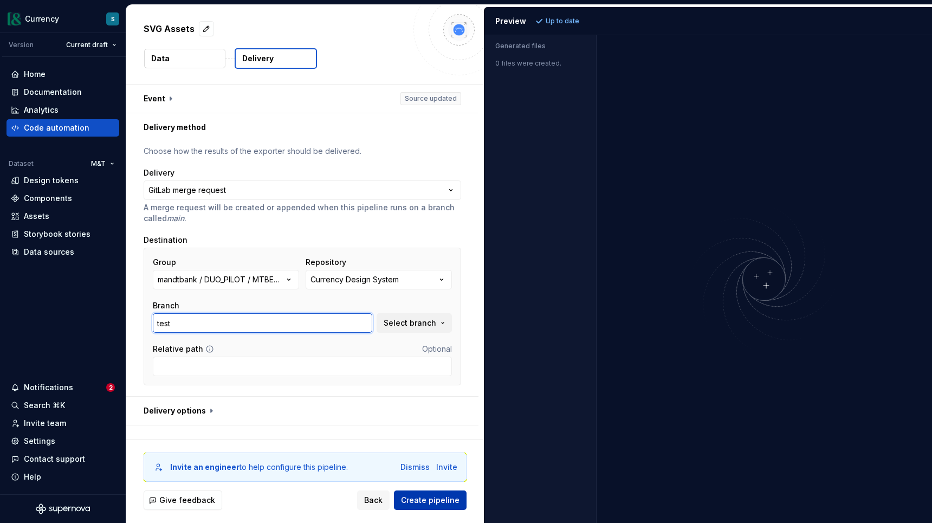
type input "test"
click at [419, 503] on span "Create pipeline" at bounding box center [430, 500] width 58 height 11
click at [229, 467] on b "Invite an engineer" at bounding box center [204, 466] width 69 height 9
click at [449, 465] on div "Invite" at bounding box center [446, 466] width 21 height 11
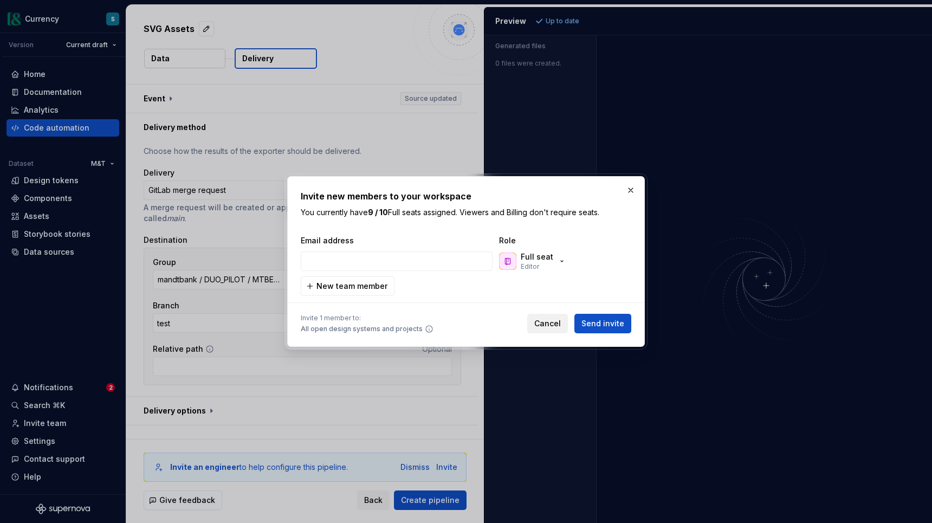
click at [551, 324] on span "Cancel" at bounding box center [547, 323] width 27 height 11
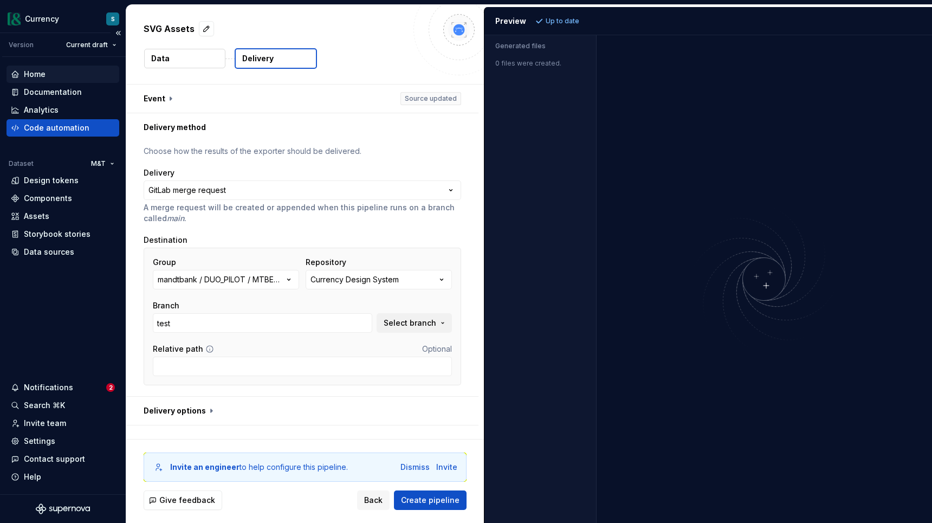
click at [62, 76] on div "Home" at bounding box center [63, 74] width 104 height 11
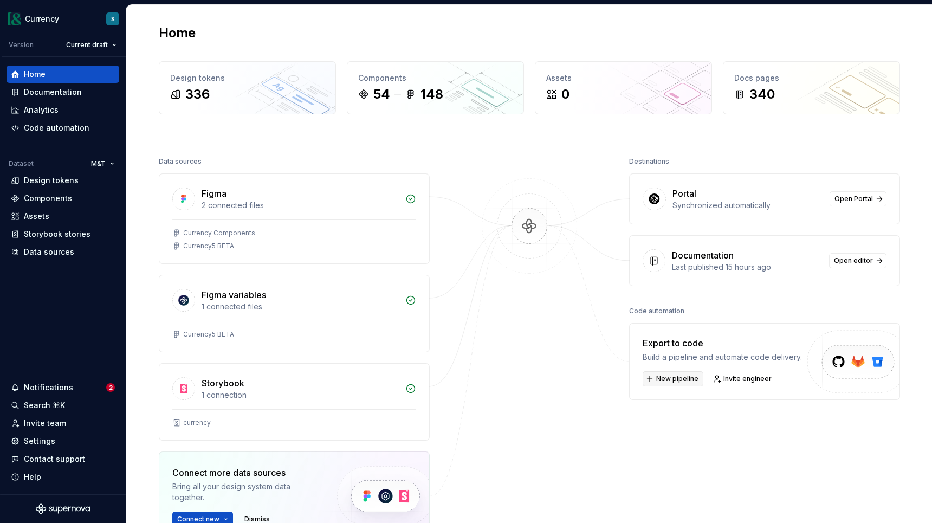
click at [679, 378] on span "New pipeline" at bounding box center [677, 378] width 42 height 9
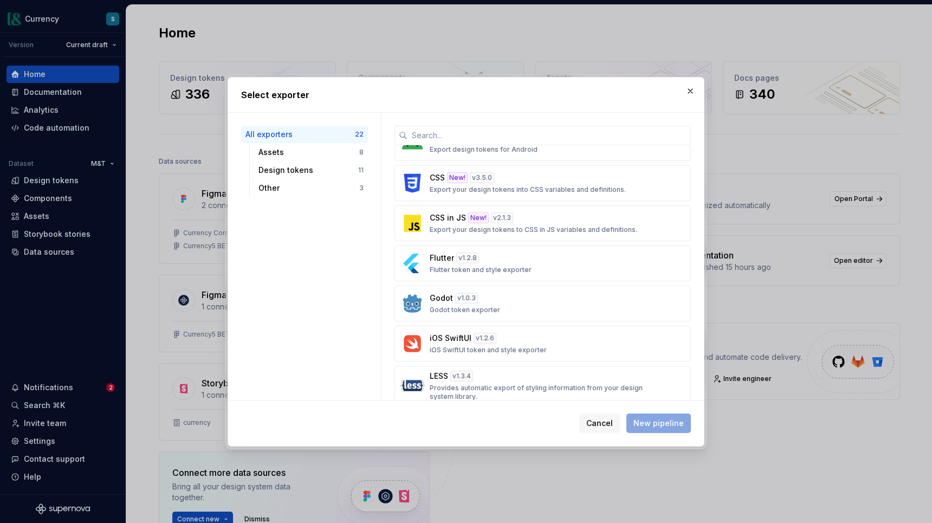
scroll to position [381, 0]
click at [298, 153] on div "Assets" at bounding box center [308, 152] width 101 height 11
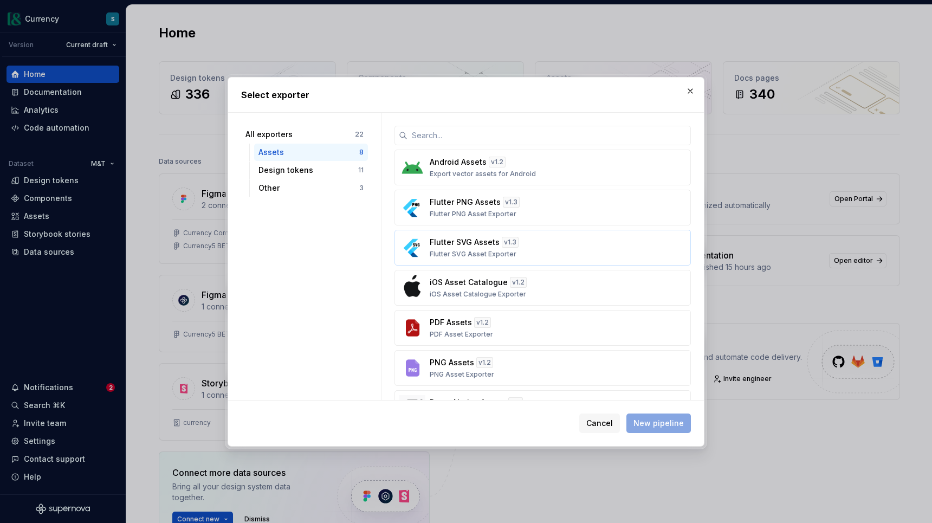
scroll to position [79, 0]
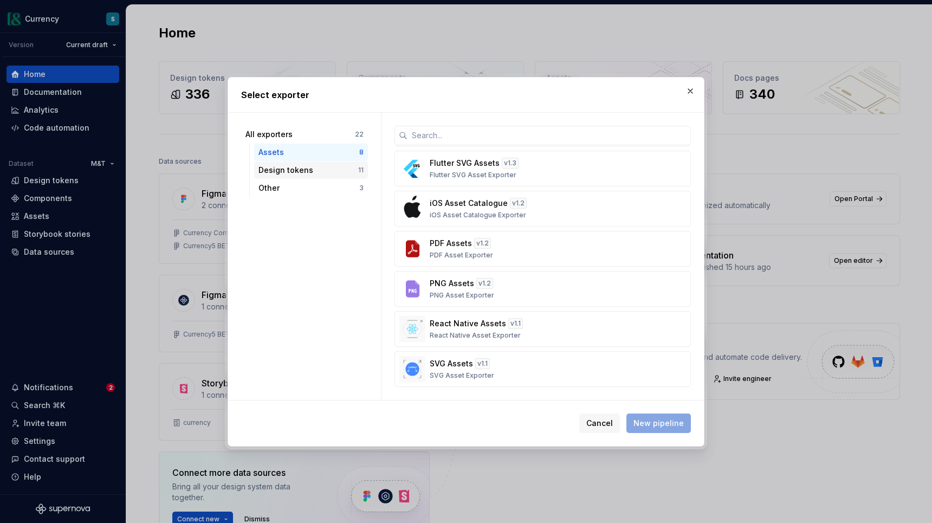
click at [298, 175] on div "Design tokens" at bounding box center [308, 170] width 100 height 11
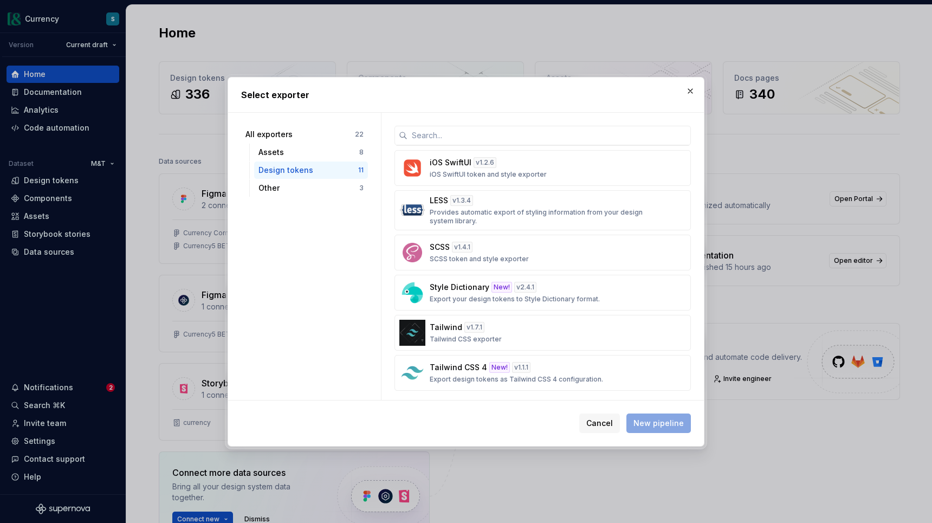
scroll to position [200, 0]
click at [469, 372] on div "Tailwind CSS 4 New! v 1.1.1 Export design tokens as Tailwind CSS 4 configuratio…" at bounding box center [539, 372] width 219 height 22
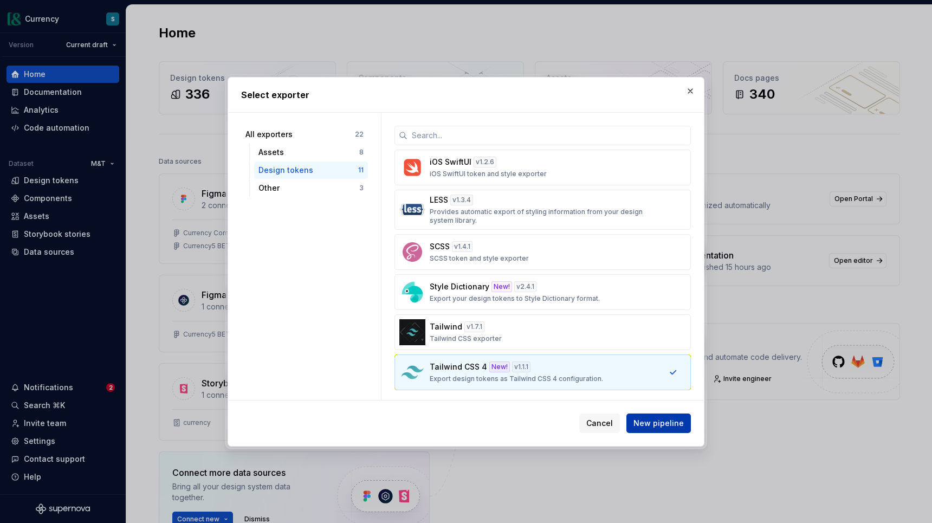
click at [664, 422] on span "New pipeline" at bounding box center [658, 423] width 50 height 11
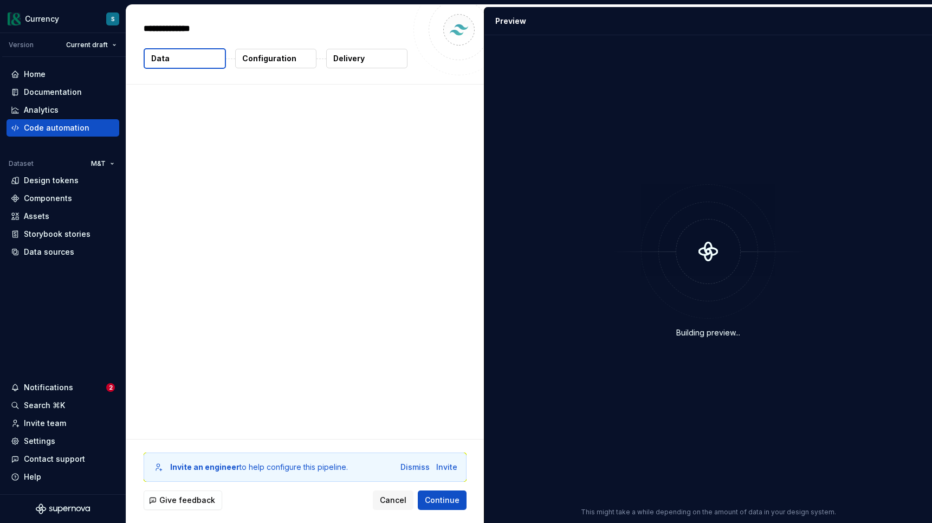
type textarea "*"
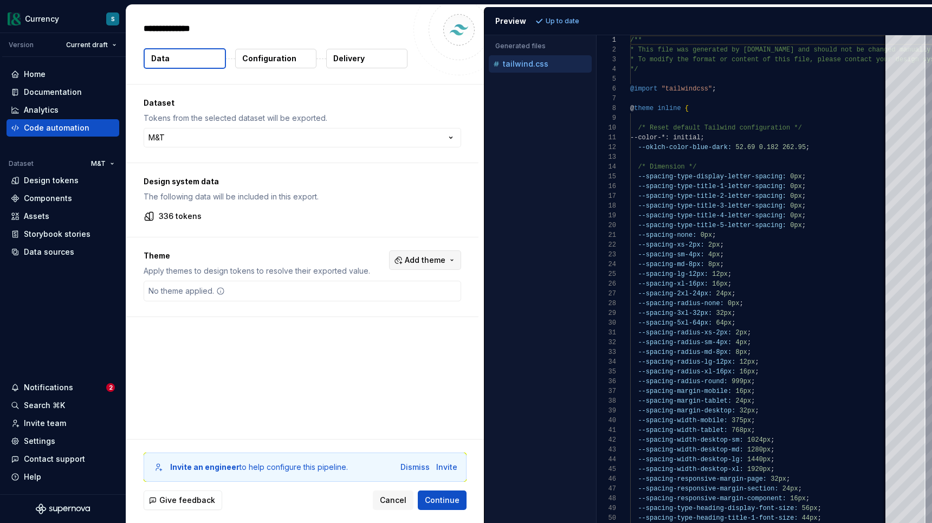
click at [453, 260] on button "Add theme" at bounding box center [425, 259] width 72 height 19
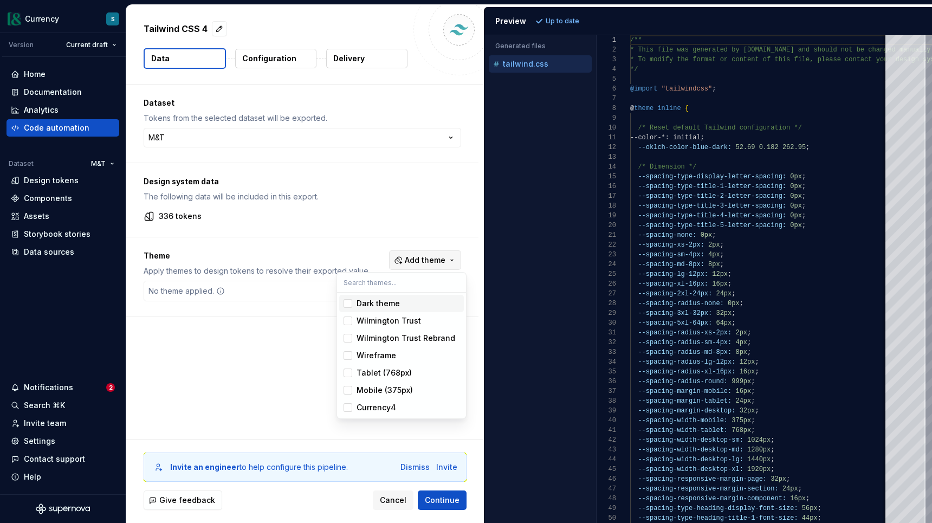
click at [453, 260] on html "**********" at bounding box center [466, 261] width 932 height 523
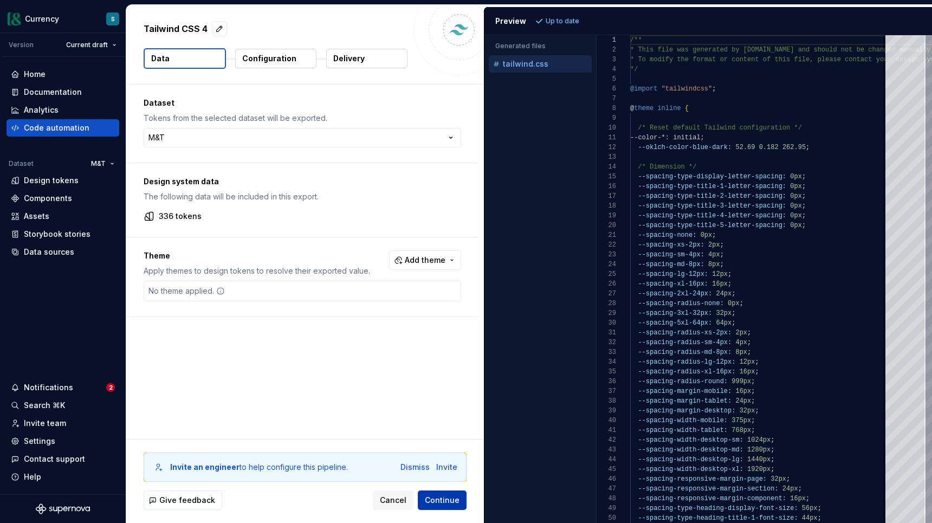
click at [441, 502] on span "Continue" at bounding box center [442, 500] width 35 height 11
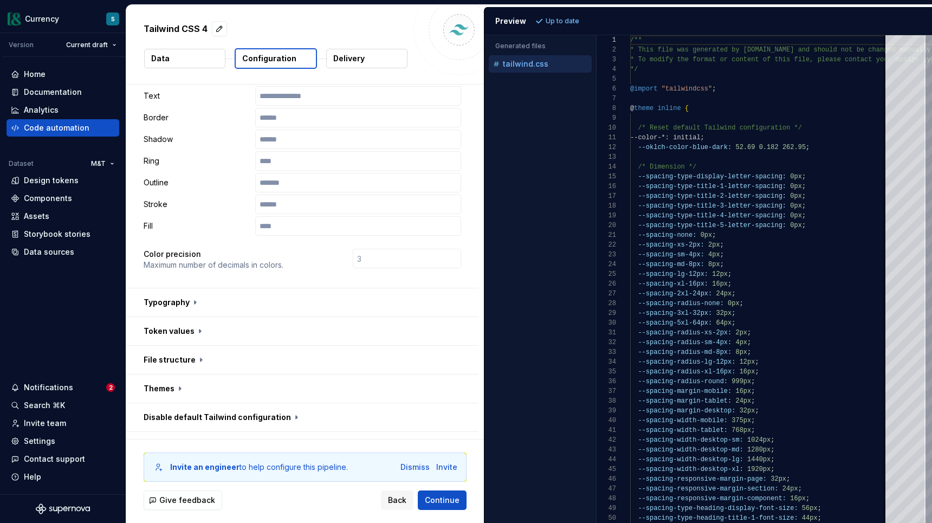
scroll to position [269, 0]
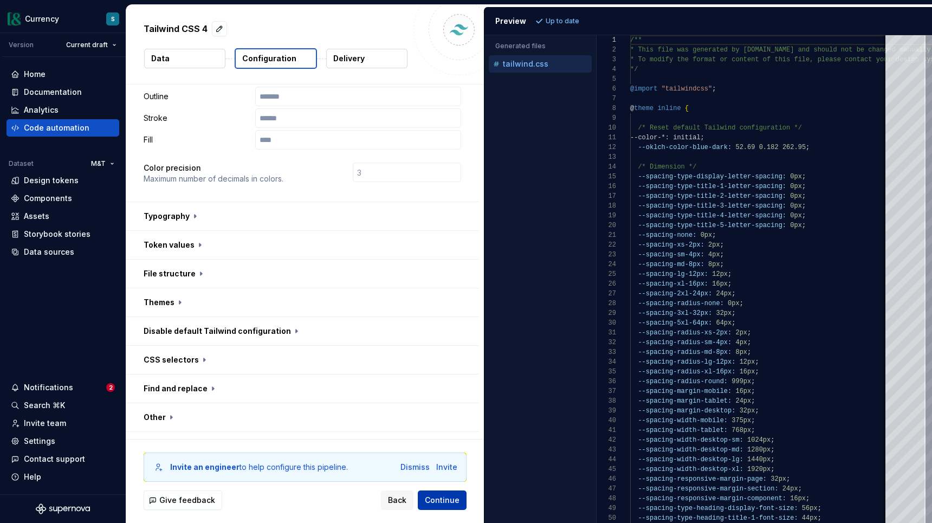
click at [432, 502] on span "Continue" at bounding box center [442, 500] width 35 height 11
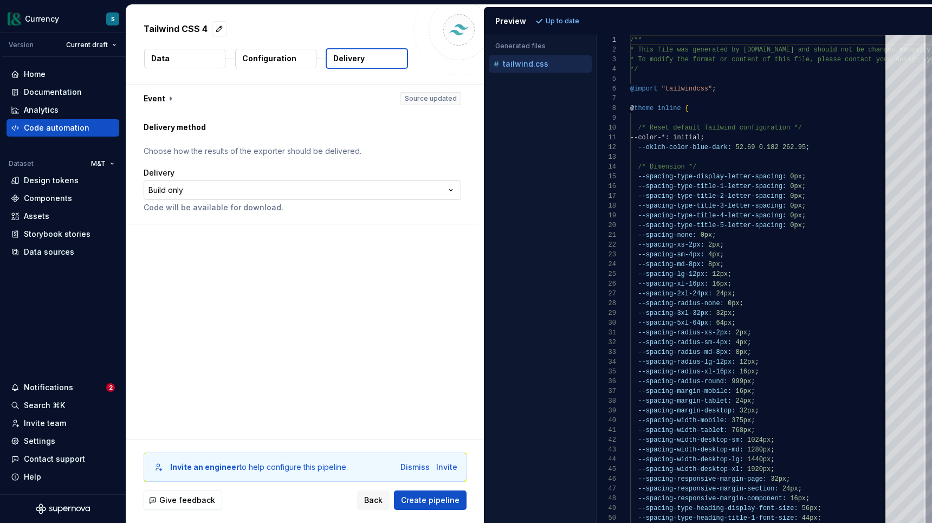
click at [307, 190] on html "**********" at bounding box center [466, 261] width 932 height 523
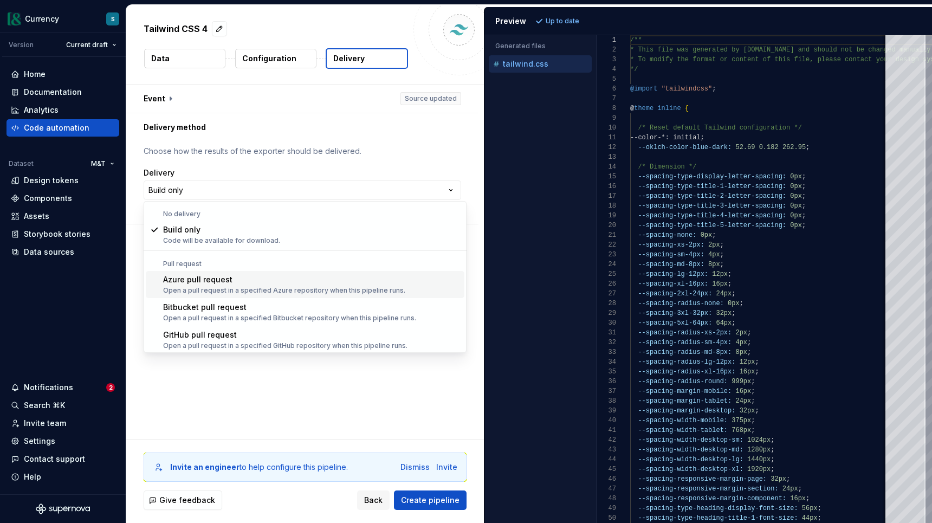
scroll to position [30, 0]
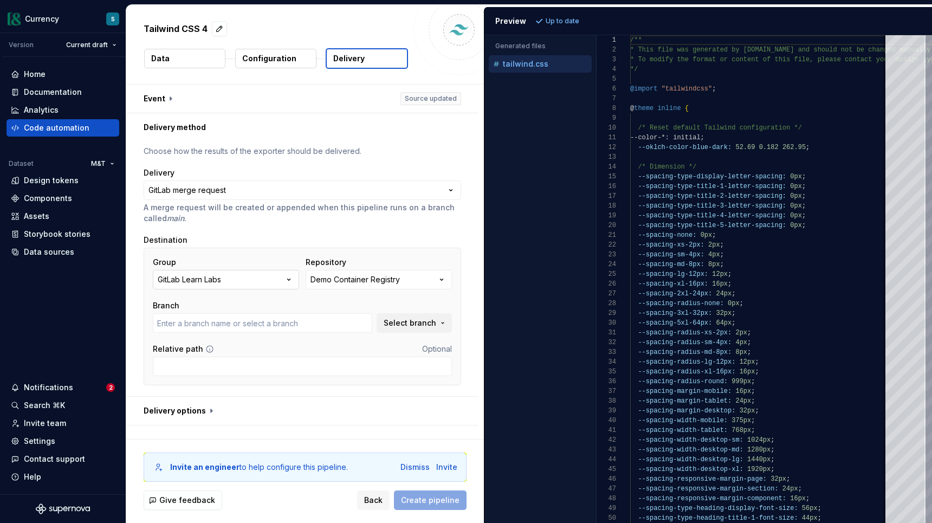
type input "main"
click at [293, 282] on icon "button" at bounding box center [288, 279] width 11 height 11
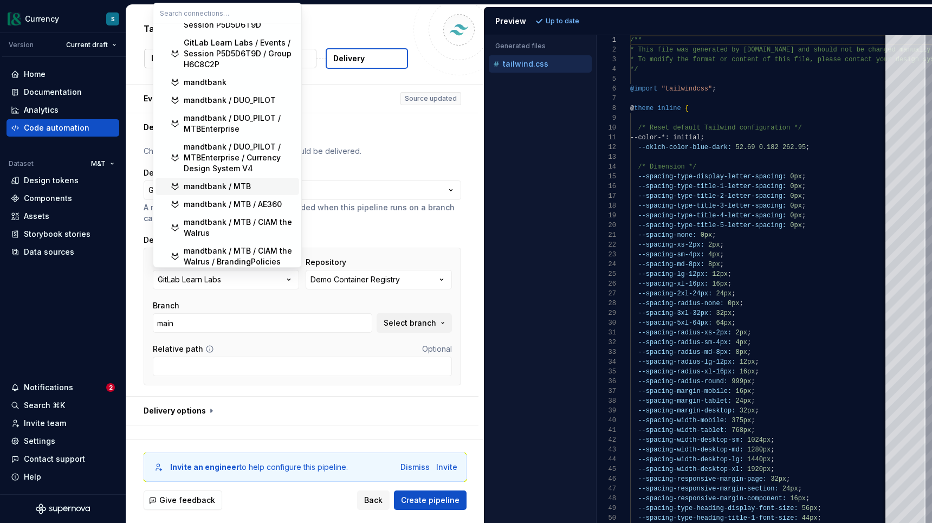
scroll to position [56, 0]
click at [249, 146] on div "mandtbank / DUO_PILOT / MTBEnterprise / Currency Design System V4" at bounding box center [239, 157] width 111 height 32
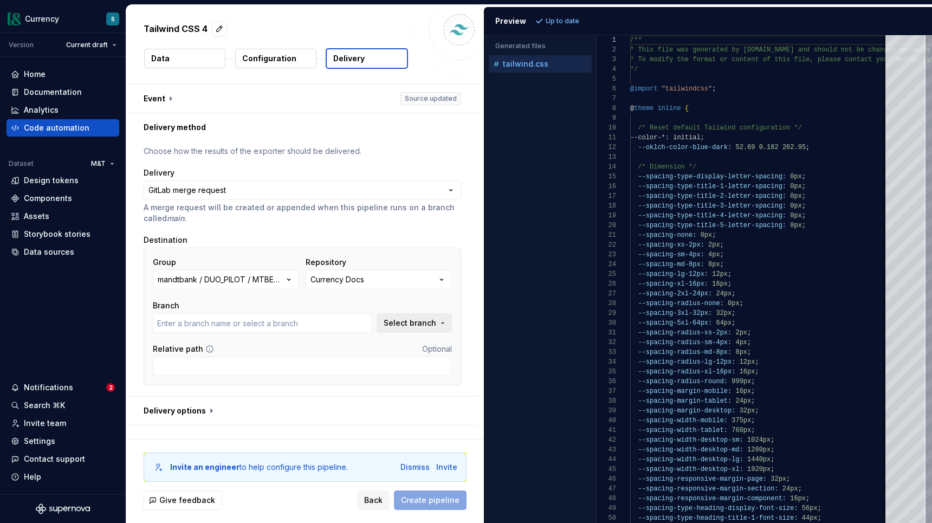
click at [407, 318] on span "Select branch" at bounding box center [409, 322] width 53 height 11
click at [292, 368] on div "Loading branches..." at bounding box center [343, 366] width 226 height 22
click at [277, 276] on div "mandtbank / DUO_PILOT / MTBEnterprise / Currency Design System V4" at bounding box center [221, 279] width 126 height 11
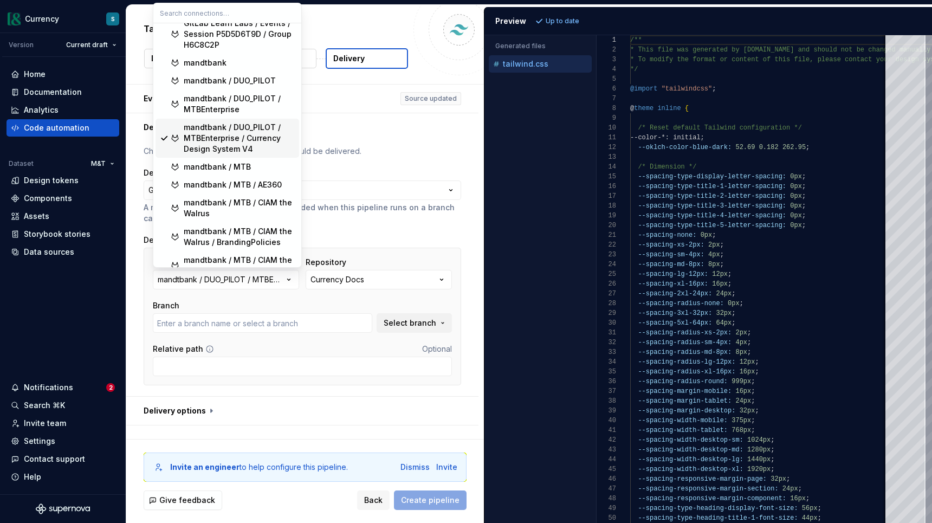
scroll to position [77, 0]
click at [245, 168] on div "mandtbank / MTB" at bounding box center [217, 165] width 67 height 11
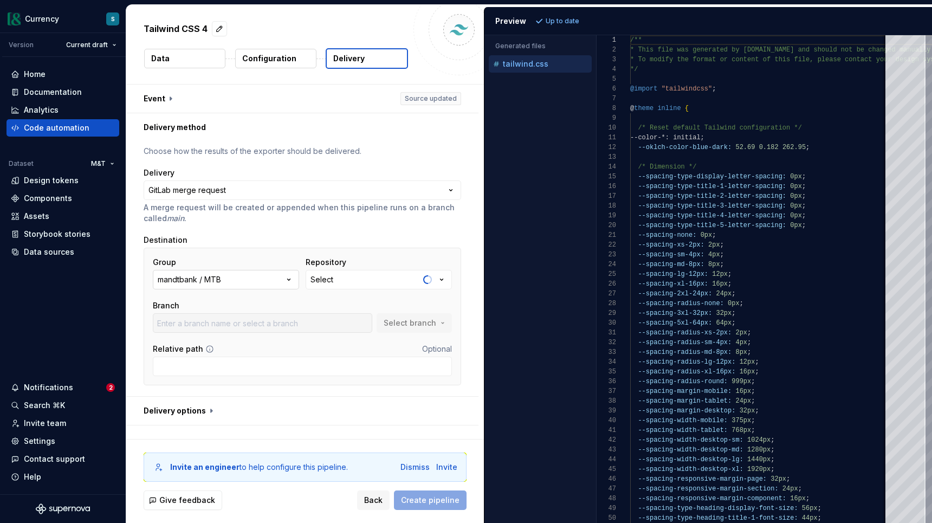
click at [298, 278] on button "mandtbank / MTB" at bounding box center [226, 279] width 146 height 19
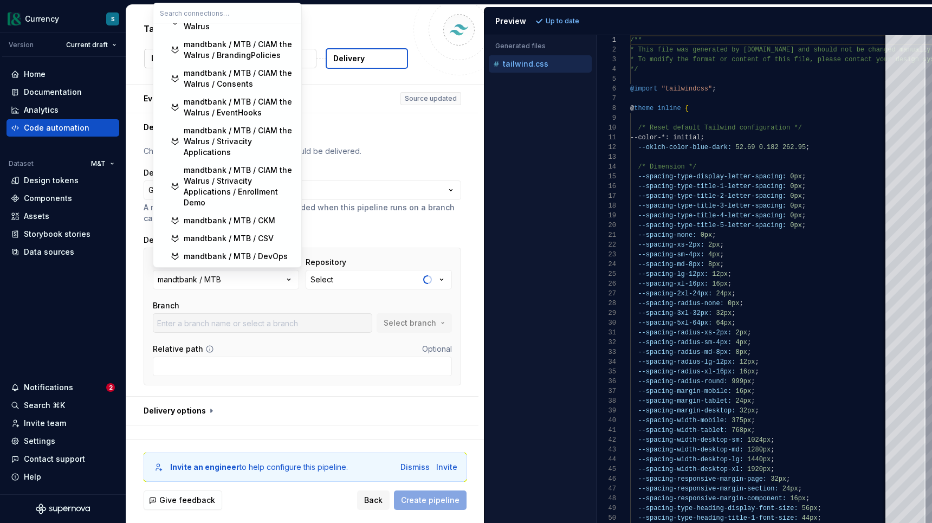
scroll to position [0, 0]
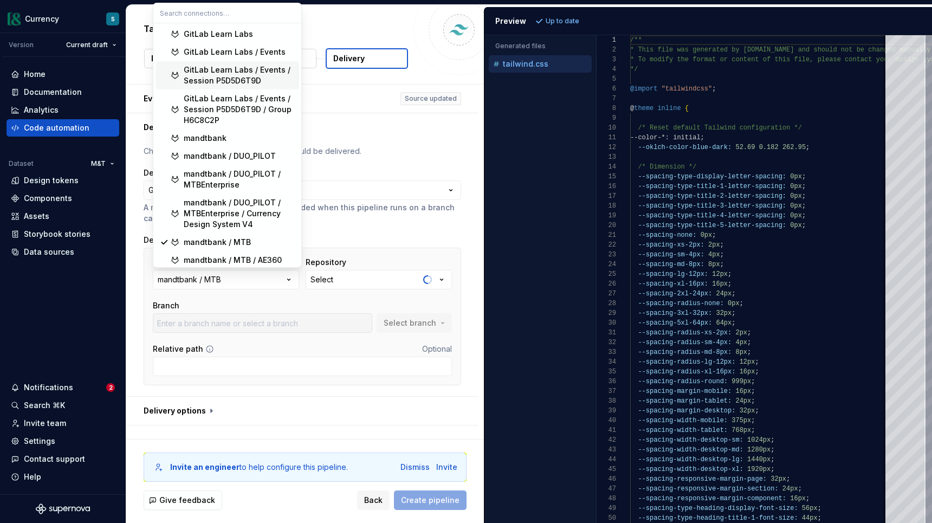
click at [270, 81] on div "GitLab Learn Labs / Events / Session P5D5D6T9D" at bounding box center [239, 75] width 111 height 22
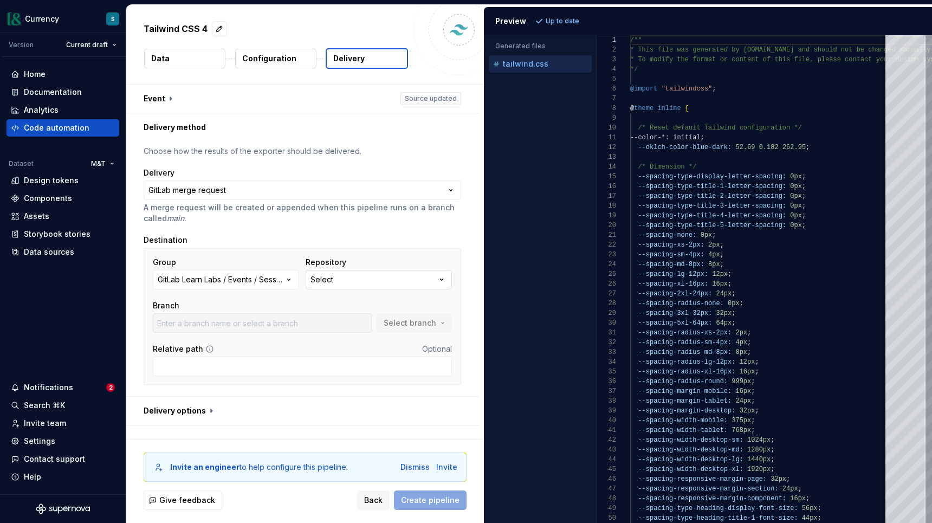
click at [388, 285] on button "Select" at bounding box center [378, 279] width 146 height 19
click at [374, 236] on div "Destination" at bounding box center [302, 240] width 317 height 11
click at [288, 275] on icon "button" at bounding box center [288, 279] width 11 height 11
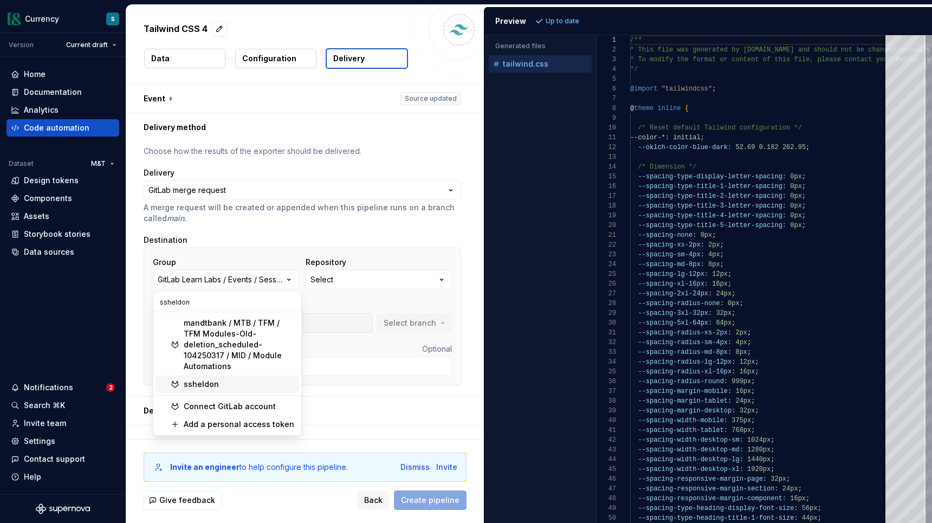
type input "ssheldon"
click at [227, 385] on div "ssheldon" at bounding box center [239, 384] width 111 height 11
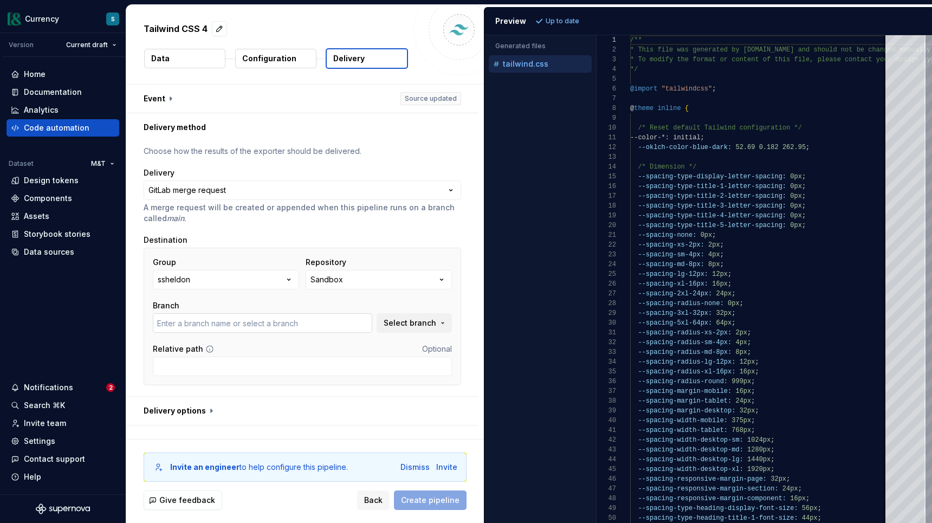
type input "master"
click at [167, 94] on button "button" at bounding box center [302, 98] width 352 height 28
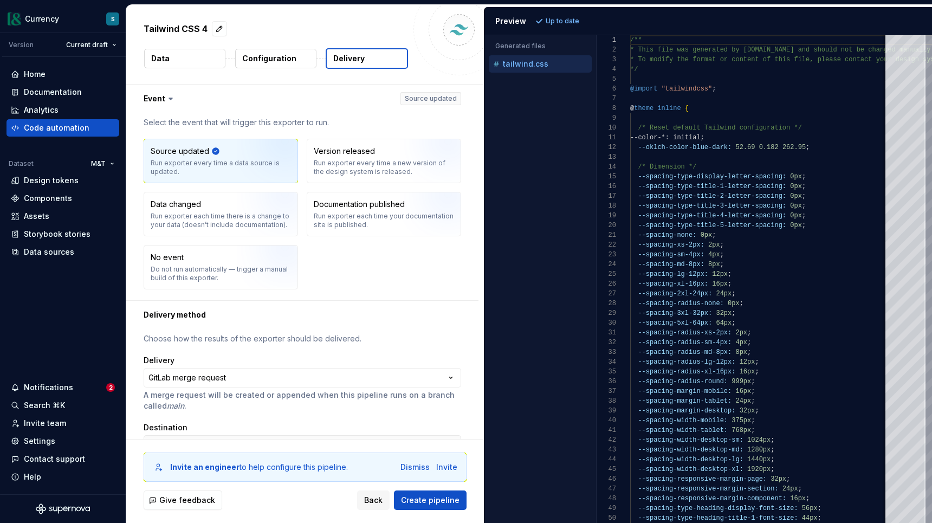
click at [167, 94] on icon at bounding box center [170, 98] width 11 height 11
click at [399, 333] on p "Choose how the results of the exporter should be delivered." at bounding box center [302, 338] width 317 height 11
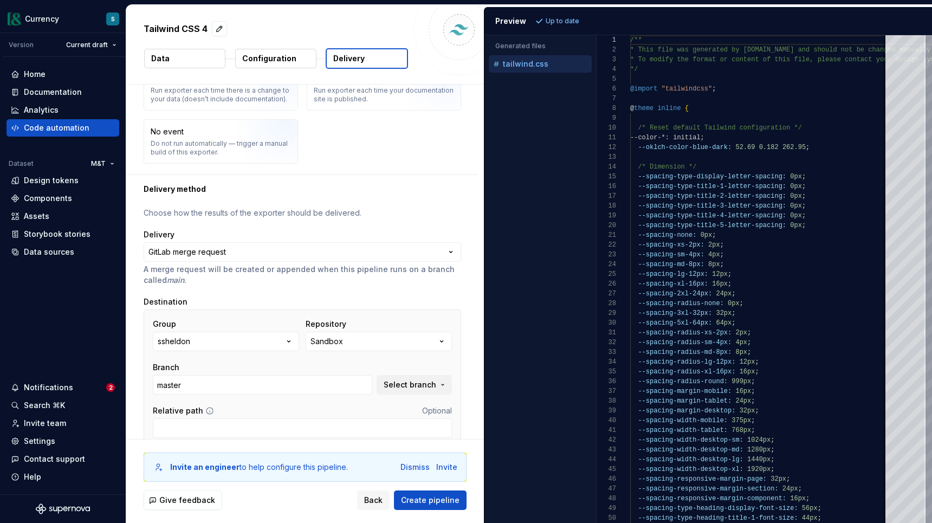
scroll to position [174, 0]
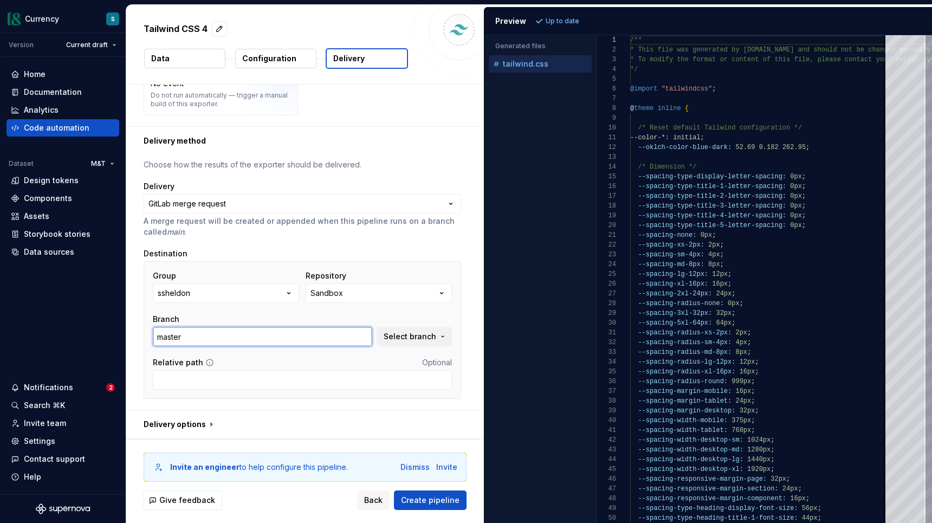
click at [262, 338] on input "master" at bounding box center [262, 336] width 219 height 19
click at [402, 337] on span "Select branch" at bounding box center [409, 336] width 53 height 11
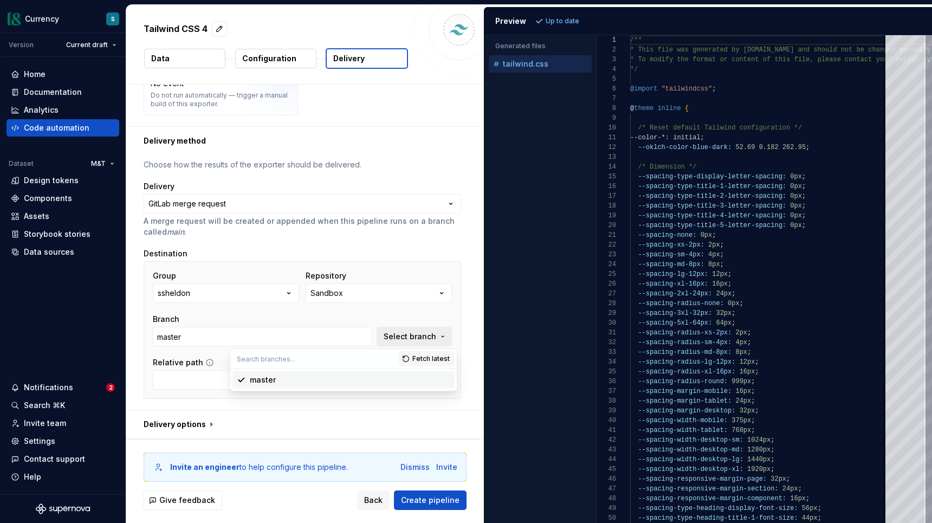
click at [402, 337] on span "Select branch" at bounding box center [409, 336] width 53 height 11
click at [435, 504] on span "Create pipeline" at bounding box center [430, 500] width 58 height 11
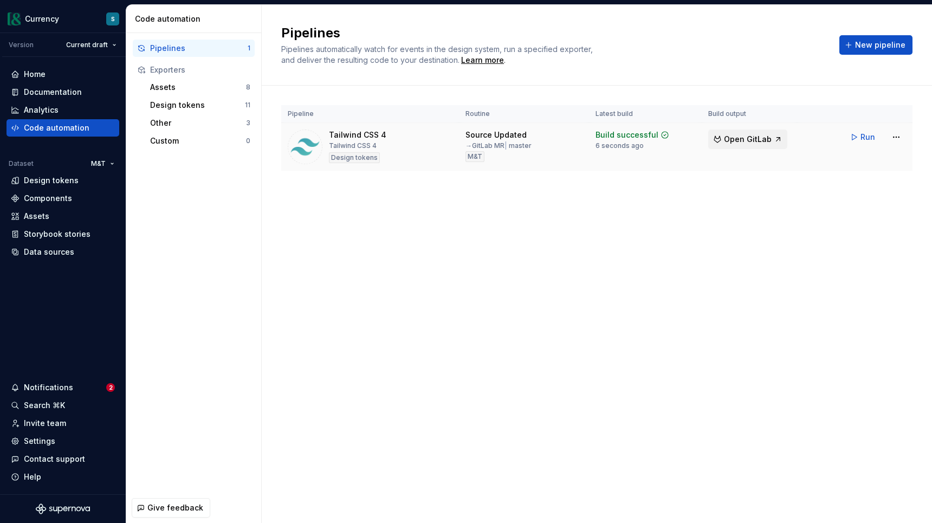
click at [756, 142] on span "Open GitLab" at bounding box center [748, 139] width 48 height 11
click at [58, 70] on div "Home" at bounding box center [63, 74] width 104 height 11
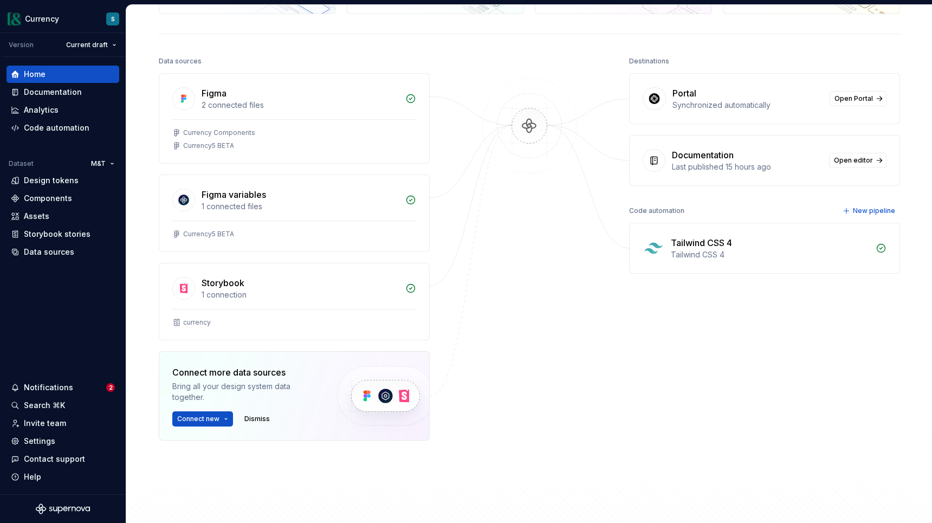
scroll to position [109, 0]
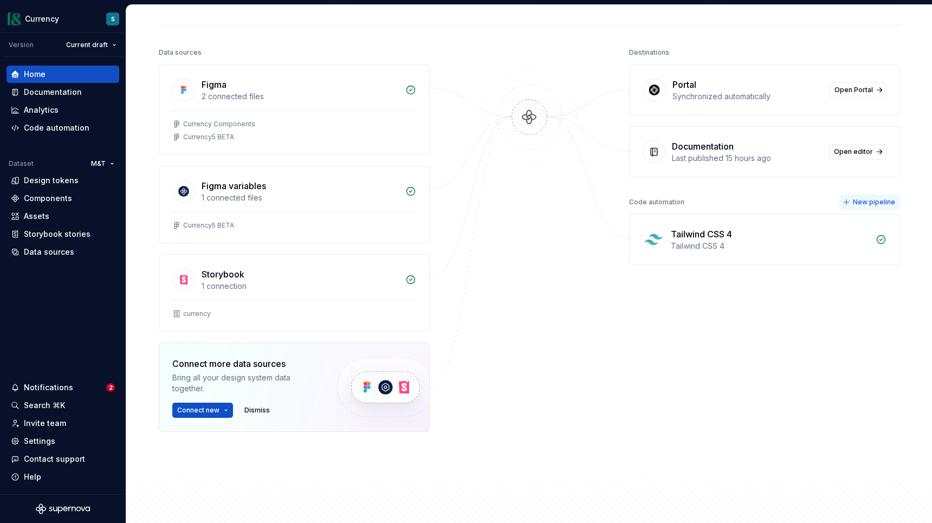
click at [864, 205] on span "New pipeline" at bounding box center [874, 202] width 42 height 9
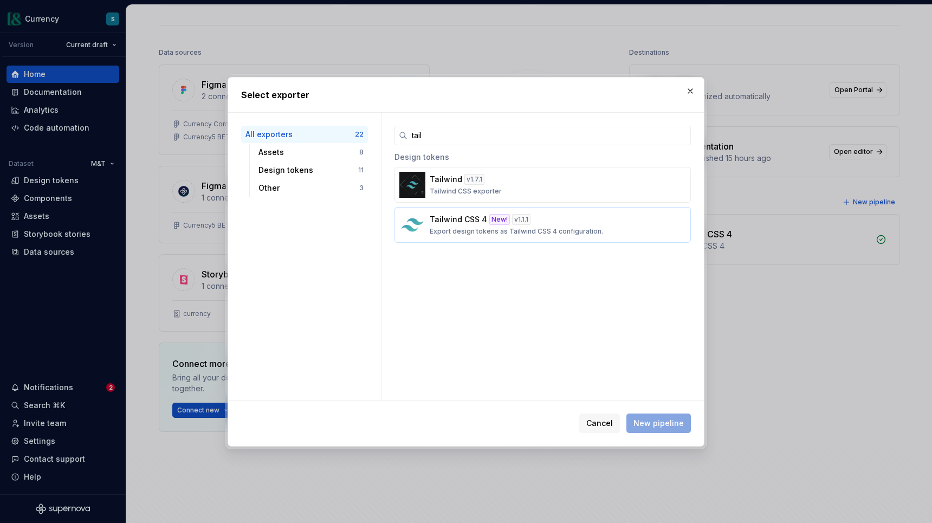
type input "tail"
click at [594, 225] on div "Tailwind CSS 4 New! v 1.1.1 Export design tokens as Tailwind CSS 4 configuratio…" at bounding box center [539, 225] width 219 height 22
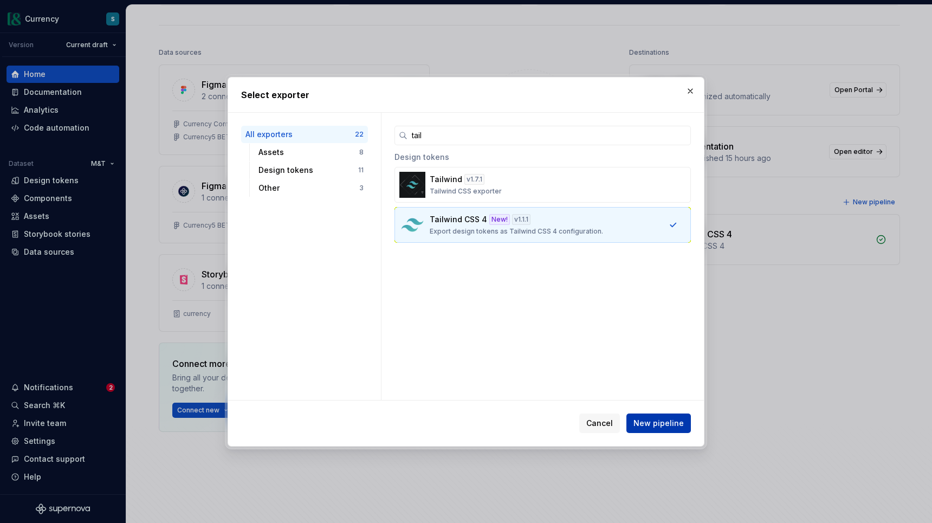
click at [652, 424] on span "New pipeline" at bounding box center [658, 423] width 50 height 11
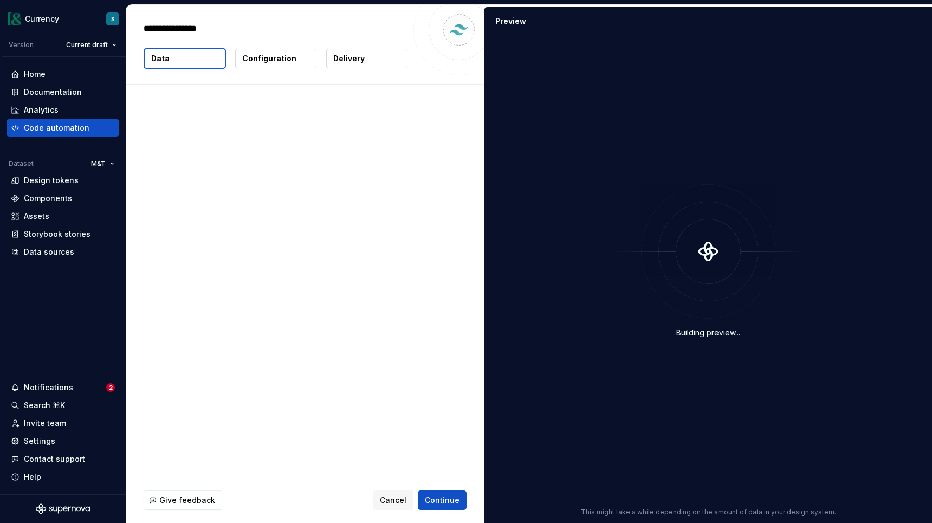
type textarea "*"
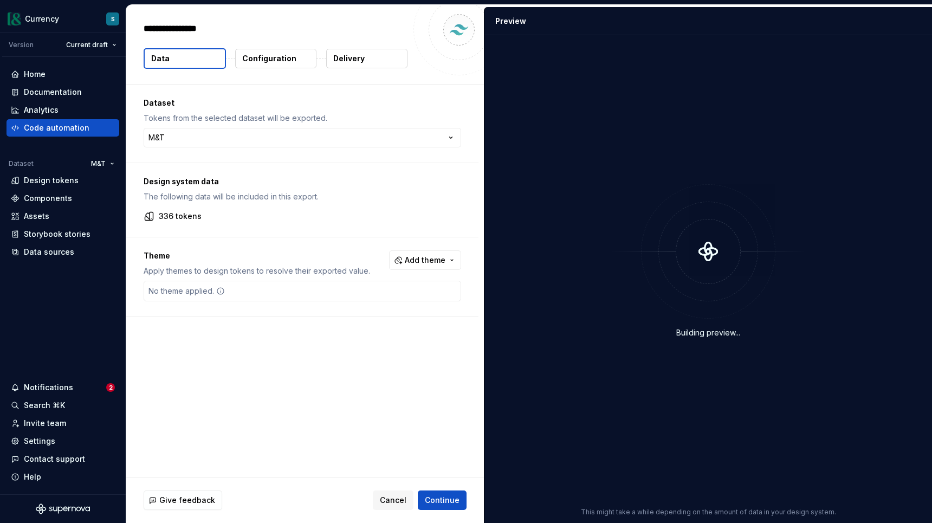
click at [284, 62] on p "Configuration" at bounding box center [269, 58] width 54 height 11
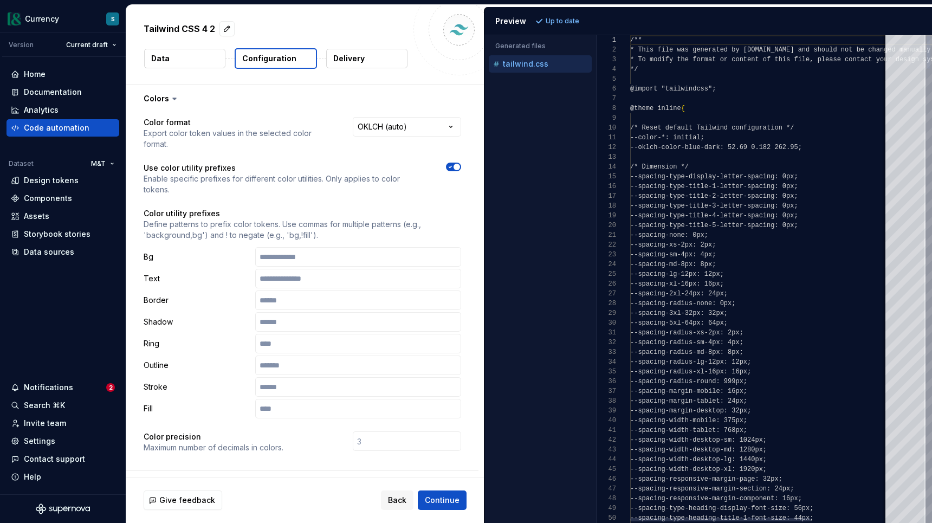
click at [295, 60] on button "Configuration" at bounding box center [276, 58] width 82 height 21
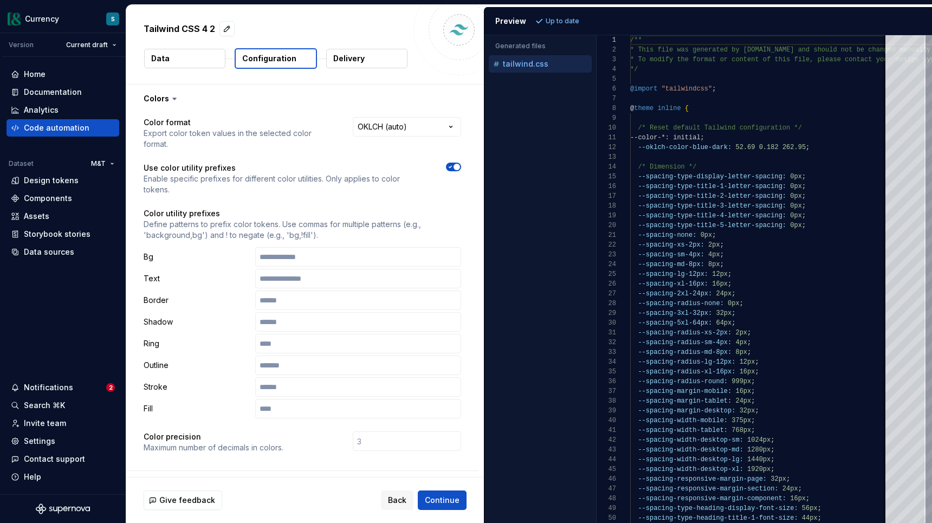
click at [168, 55] on button "Data" at bounding box center [184, 58] width 81 height 19
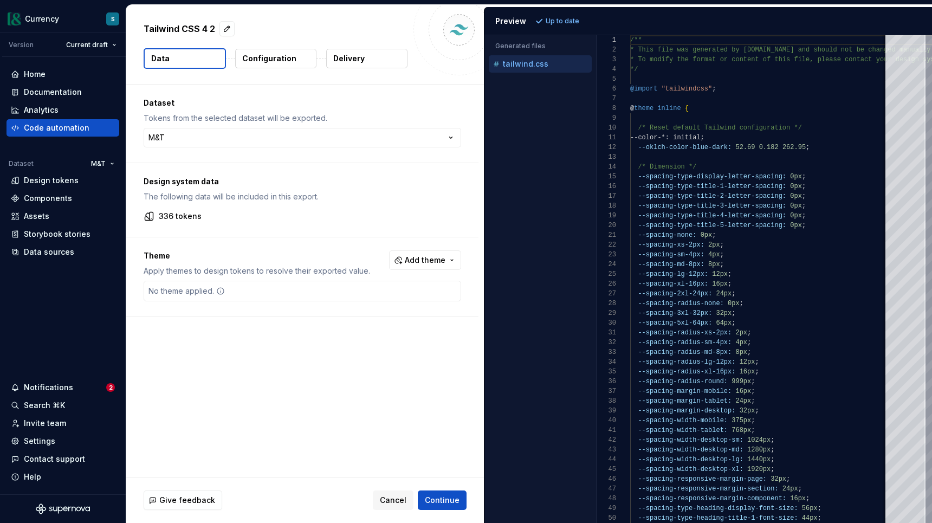
click at [265, 64] on button "Configuration" at bounding box center [275, 58] width 81 height 19
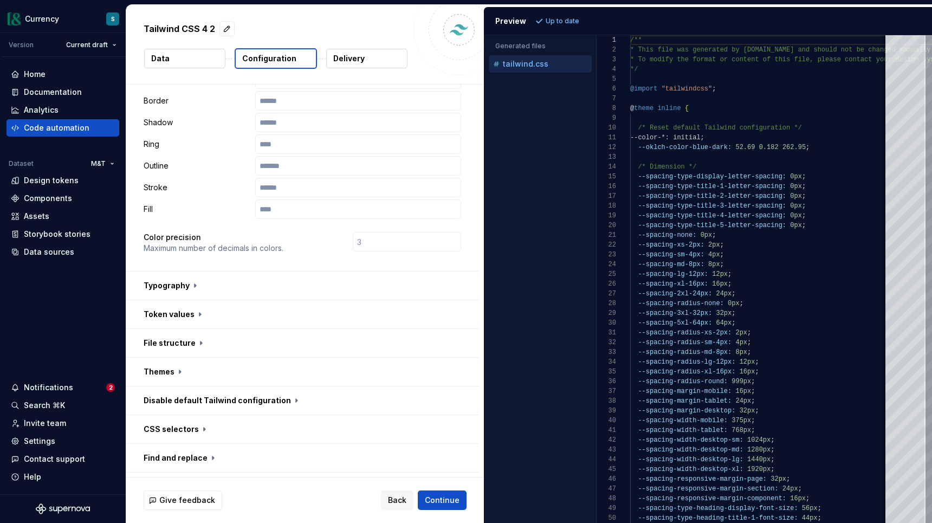
scroll to position [224, 0]
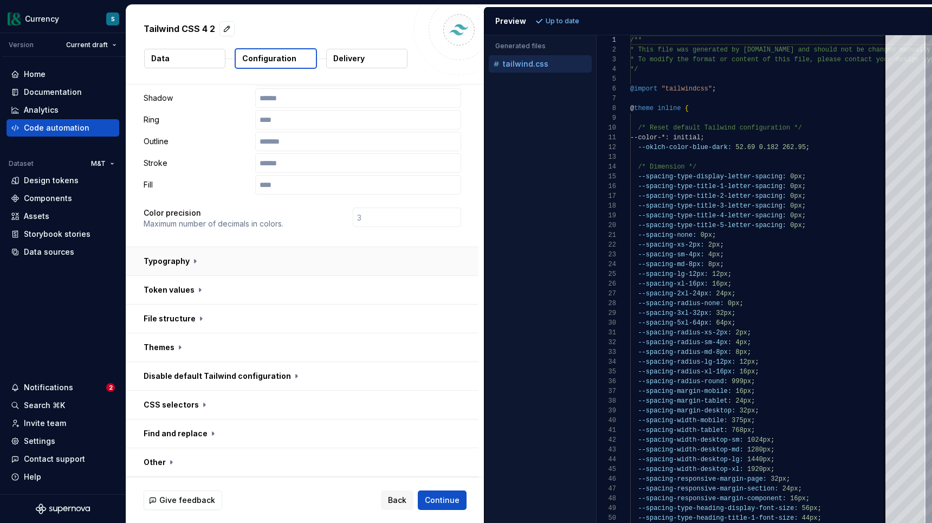
click at [187, 247] on button "button" at bounding box center [302, 261] width 352 height 28
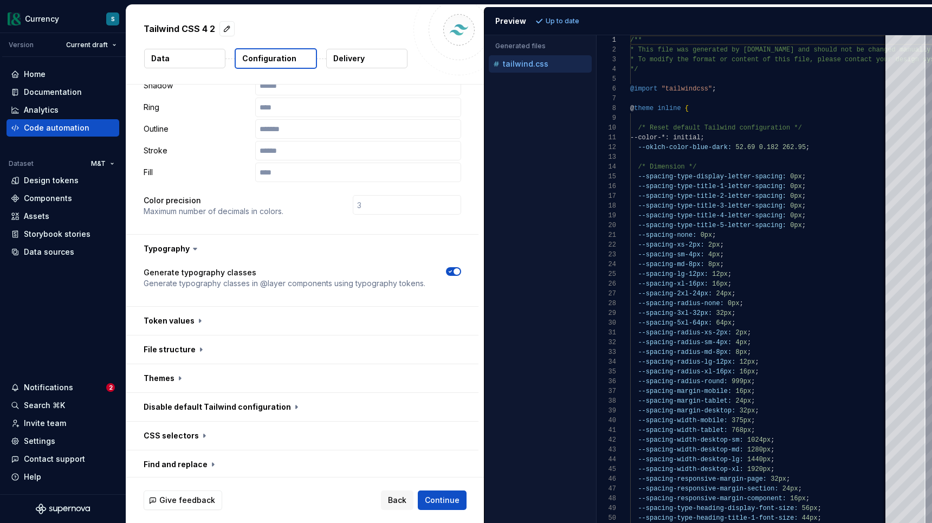
scroll to position [246, 0]
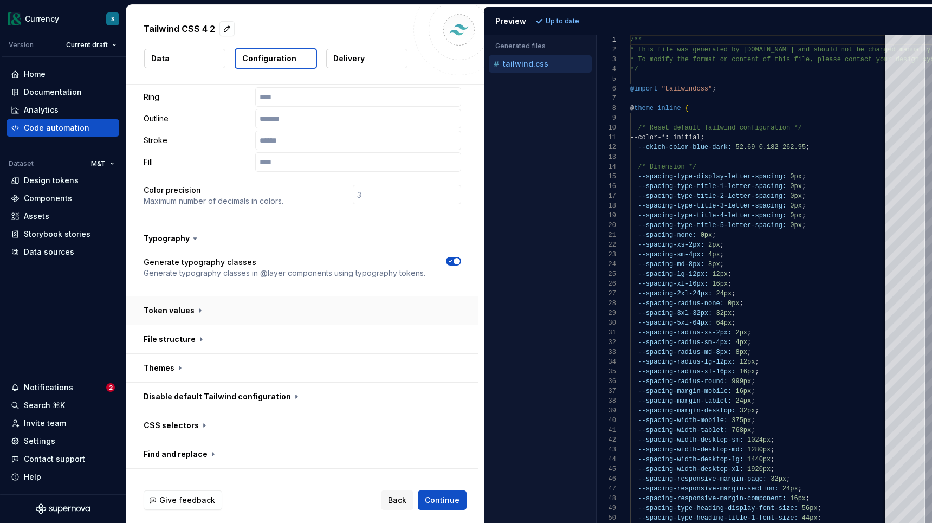
click at [237, 296] on button "button" at bounding box center [302, 310] width 352 height 28
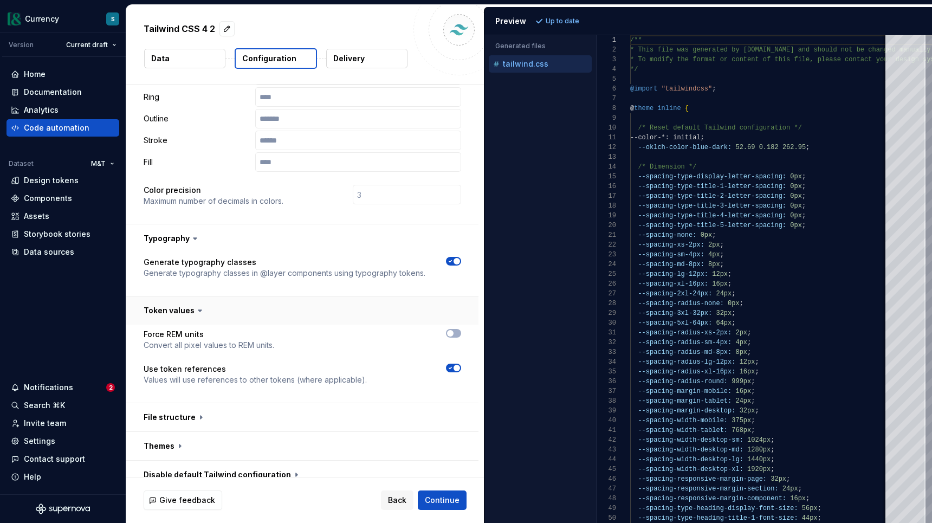
click at [237, 296] on button "button" at bounding box center [302, 310] width 352 height 28
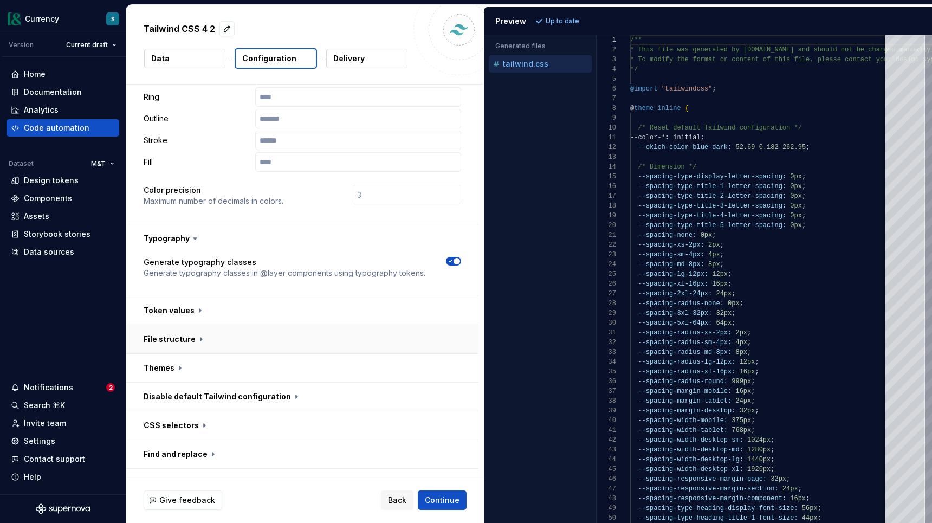
click at [232, 325] on button "button" at bounding box center [302, 339] width 352 height 28
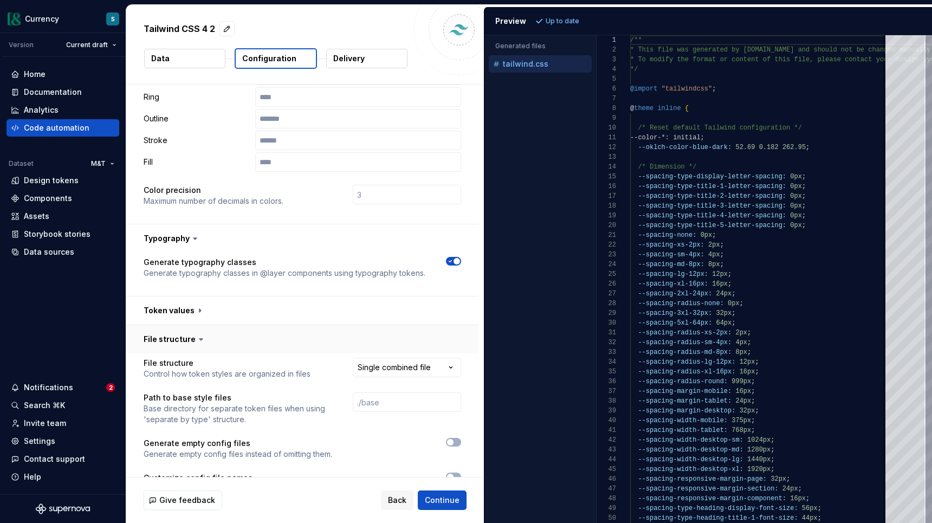
click at [232, 325] on button "button" at bounding box center [302, 339] width 352 height 28
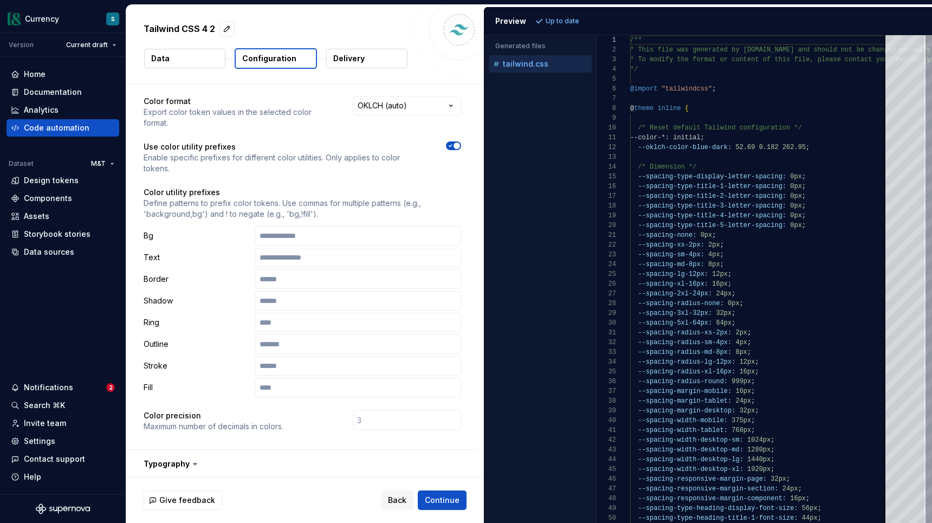
scroll to position [0, 0]
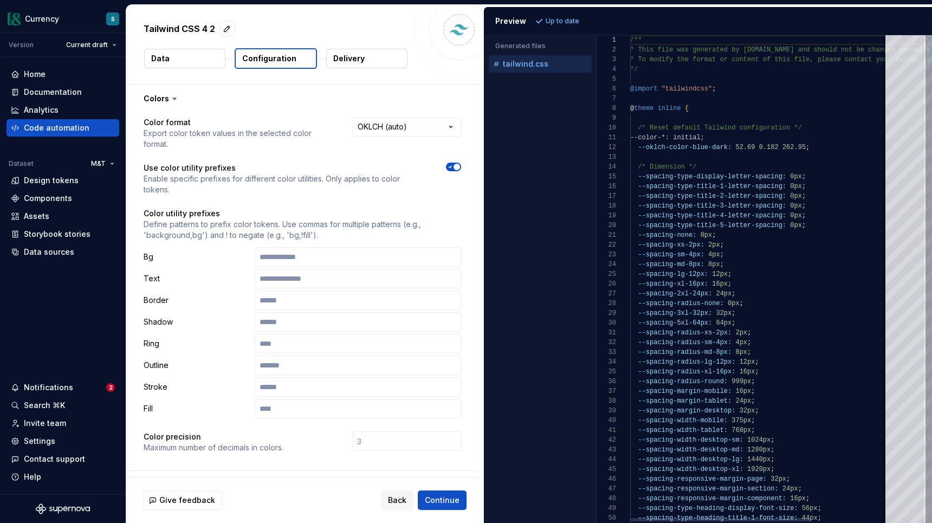
type textarea "**********"
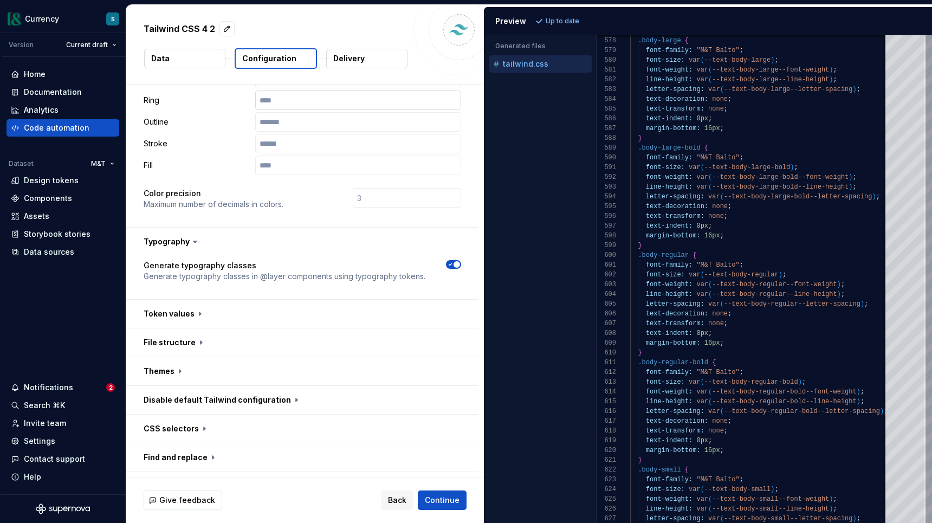
scroll to position [274, 0]
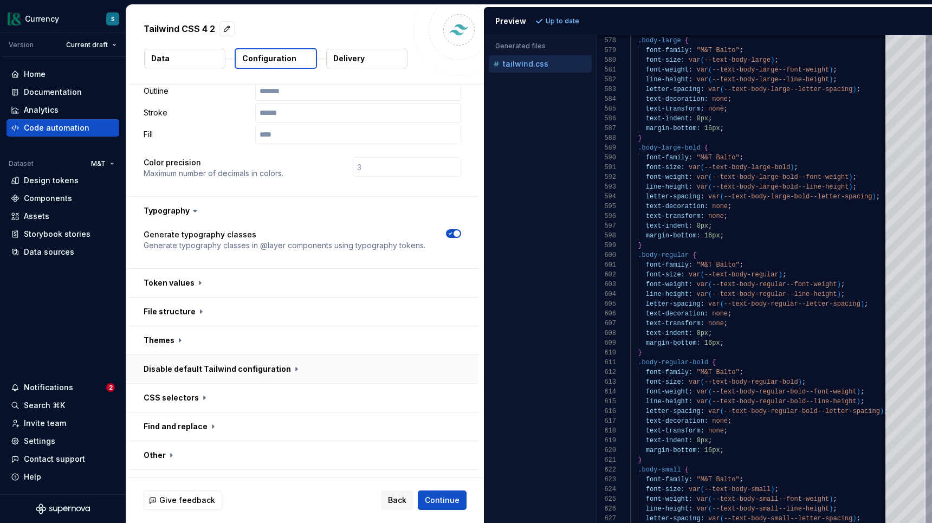
click at [257, 355] on button "button" at bounding box center [302, 369] width 352 height 28
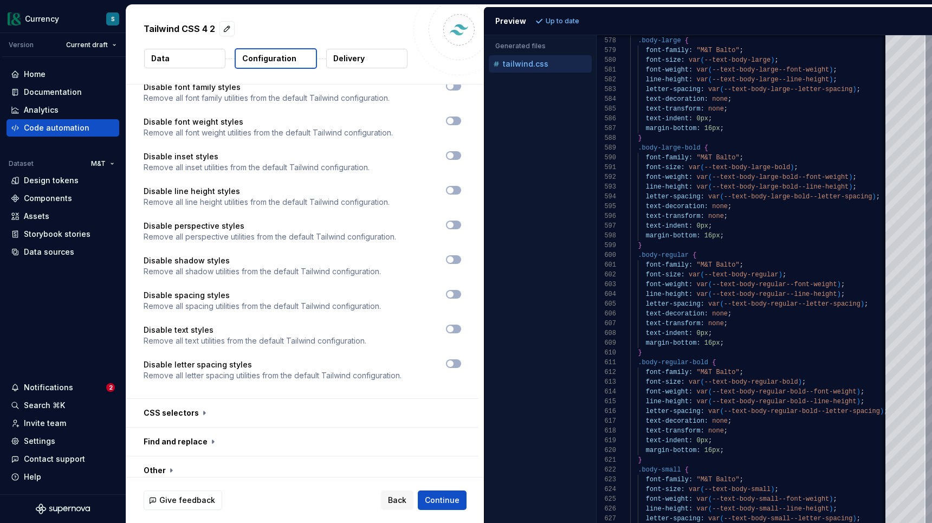
scroll to position [872, 0]
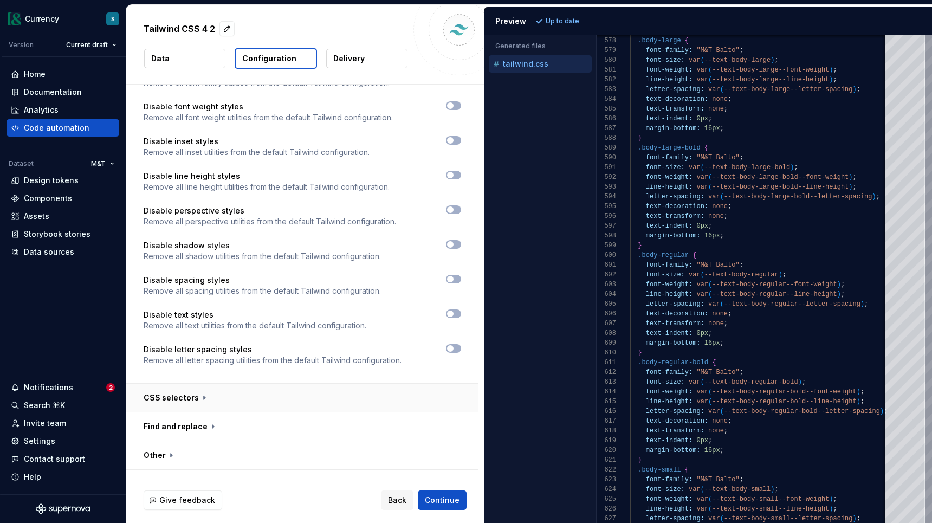
click at [300, 383] on button "button" at bounding box center [302, 397] width 352 height 28
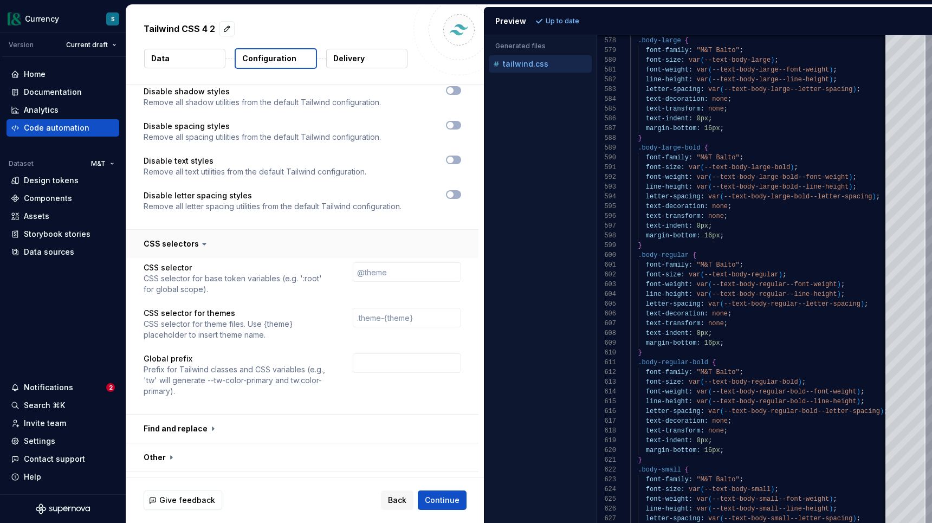
scroll to position [1028, 0]
click at [282, 412] on button "button" at bounding box center [302, 426] width 352 height 28
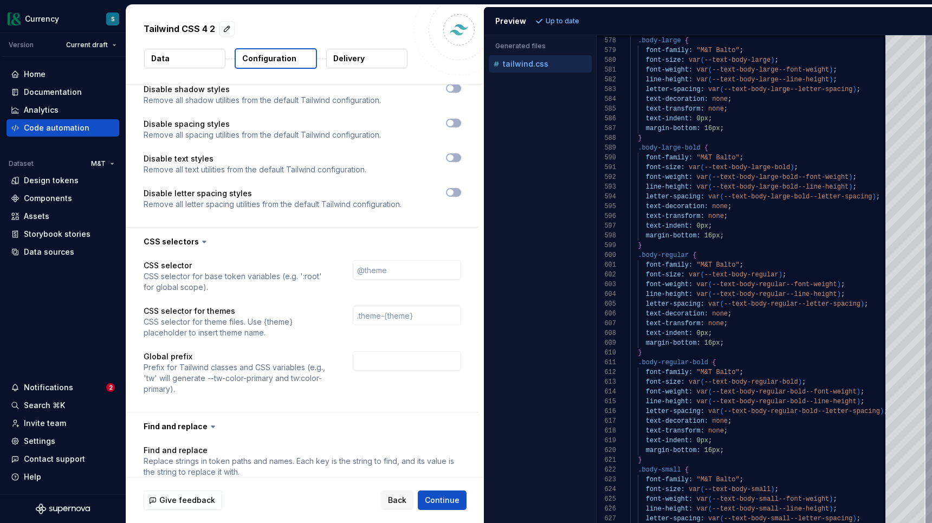
scroll to position [1108, 0]
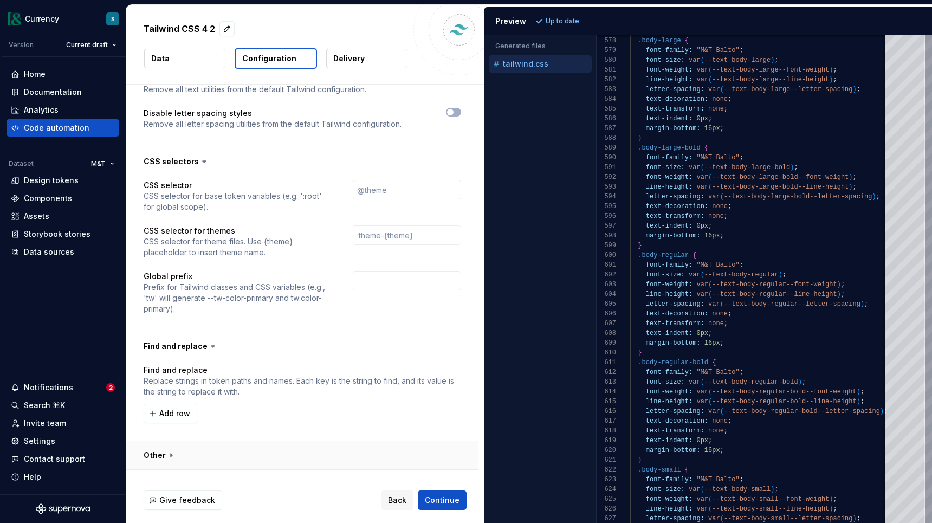
click at [292, 441] on button "button" at bounding box center [302, 455] width 352 height 28
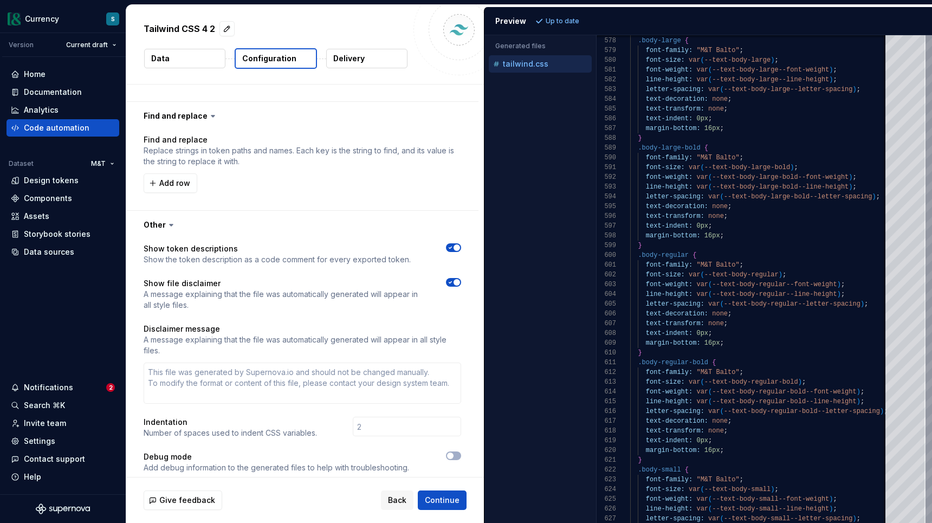
scroll to position [1360, 0]
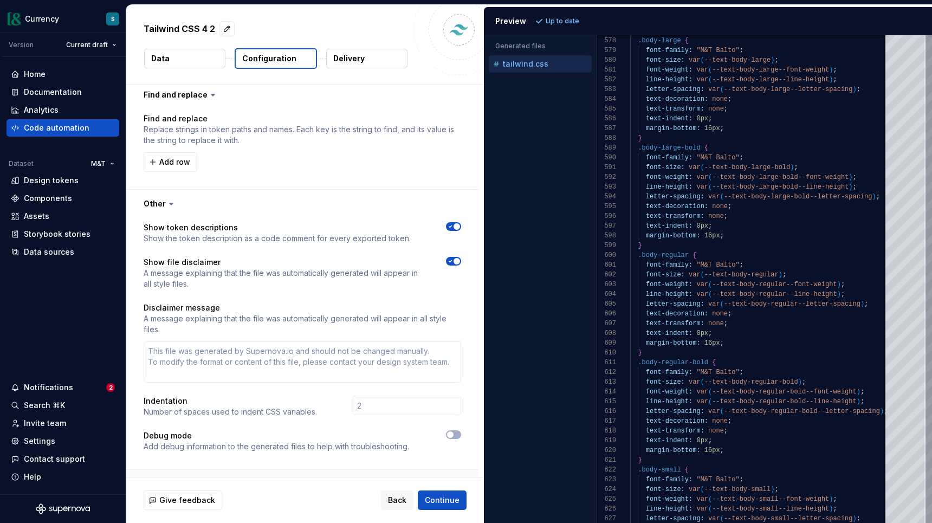
click at [318, 470] on button "button" at bounding box center [302, 484] width 352 height 28
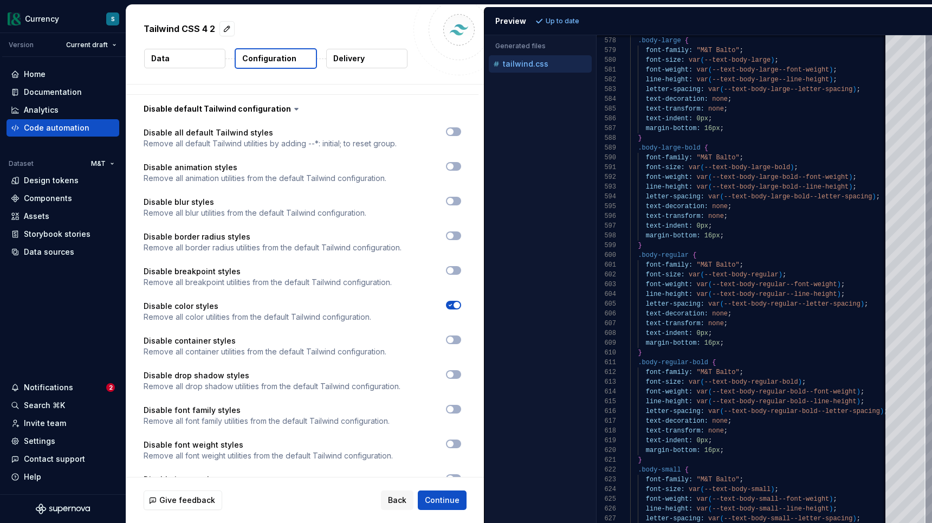
scroll to position [485, 0]
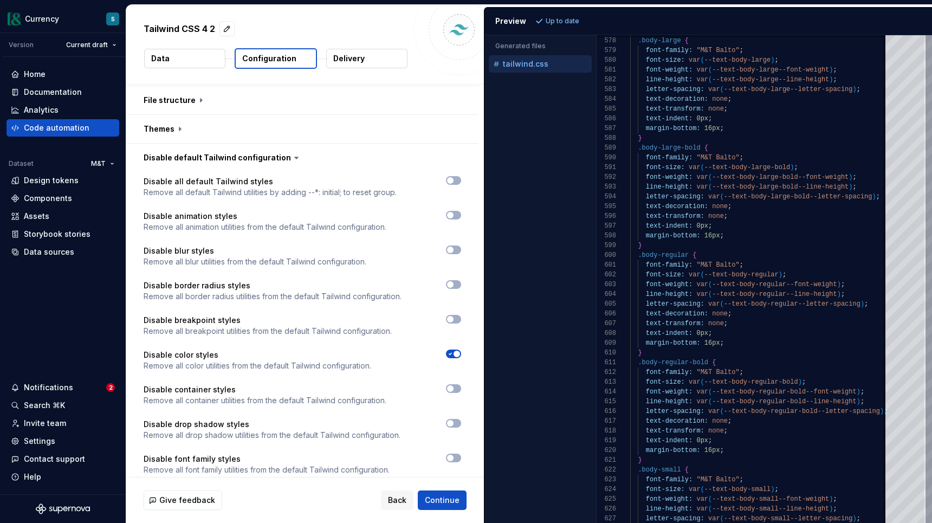
click at [454, 350] on icon "button" at bounding box center [450, 353] width 9 height 6
type textarea "*"
click at [548, 23] on span "Refresh preview" at bounding box center [573, 21] width 54 height 9
type textarea "**********"
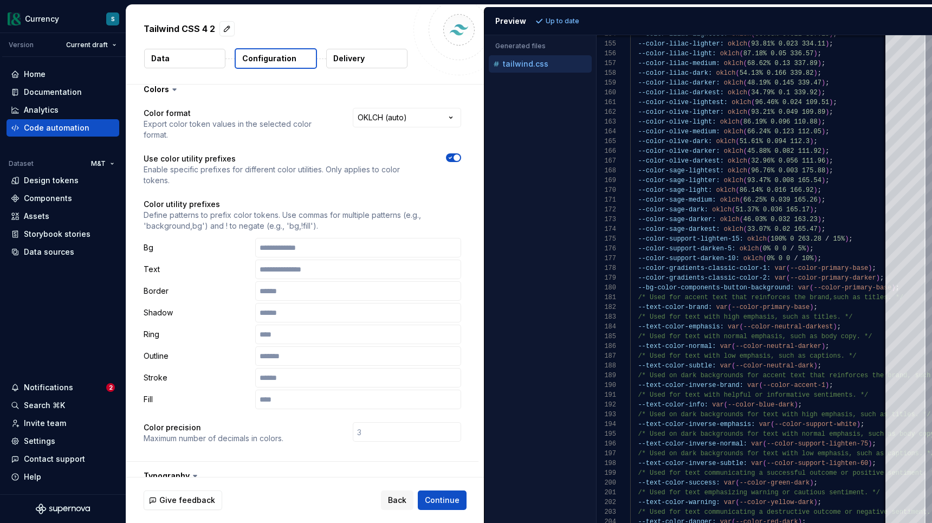
scroll to position [0, 0]
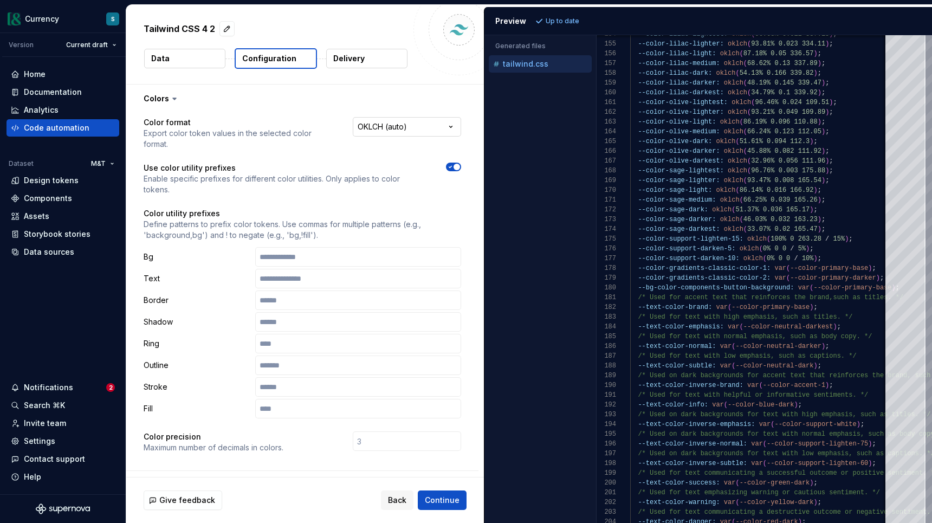
click at [415, 131] on html "**********" at bounding box center [466, 261] width 932 height 523
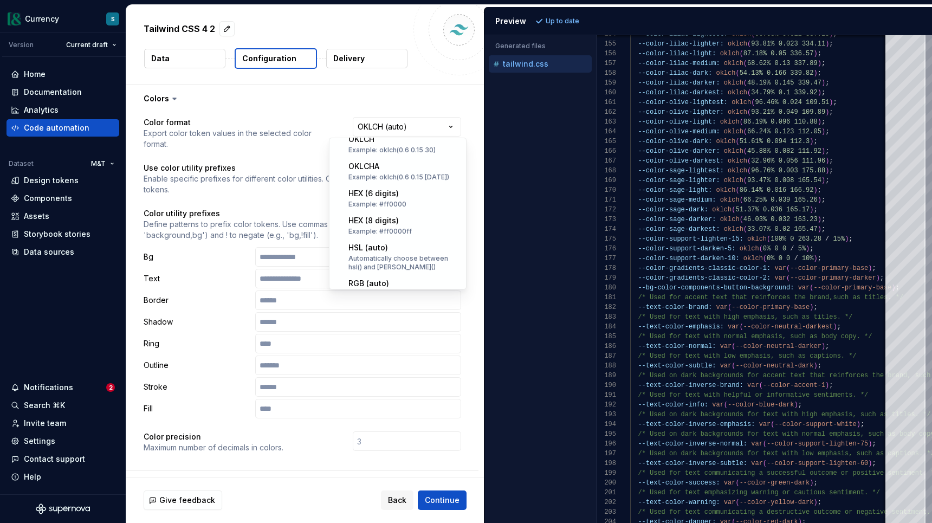
scroll to position [113, 0]
select select "********"
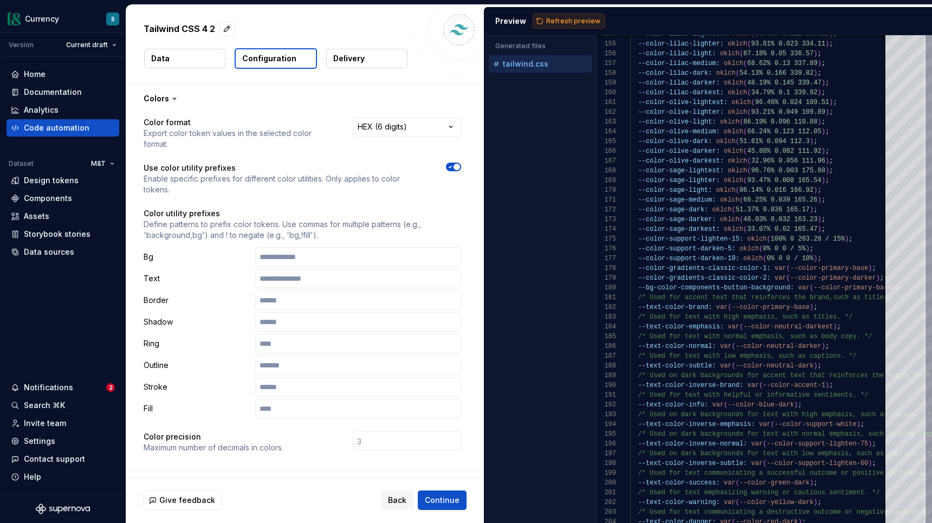
click at [539, 23] on button "Refresh preview" at bounding box center [568, 21] width 73 height 15
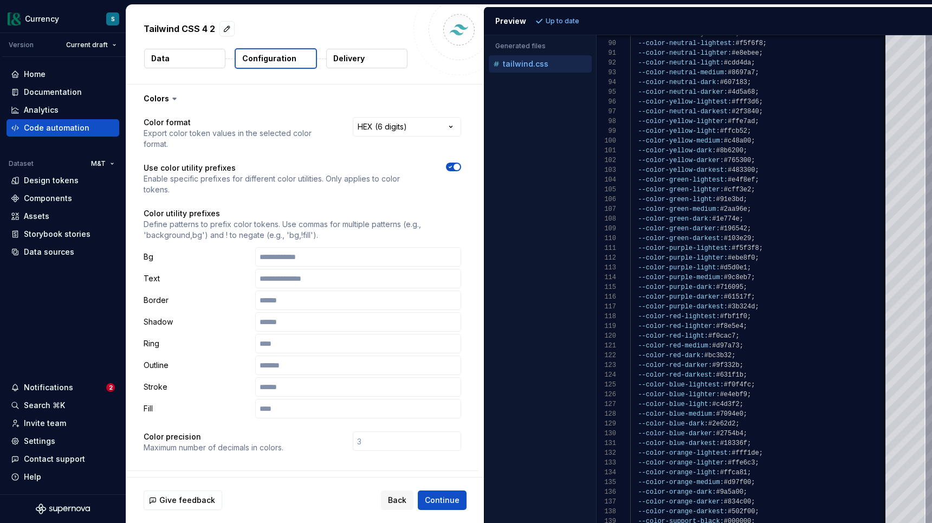
click at [460, 164] on span "button" at bounding box center [456, 167] width 6 height 6
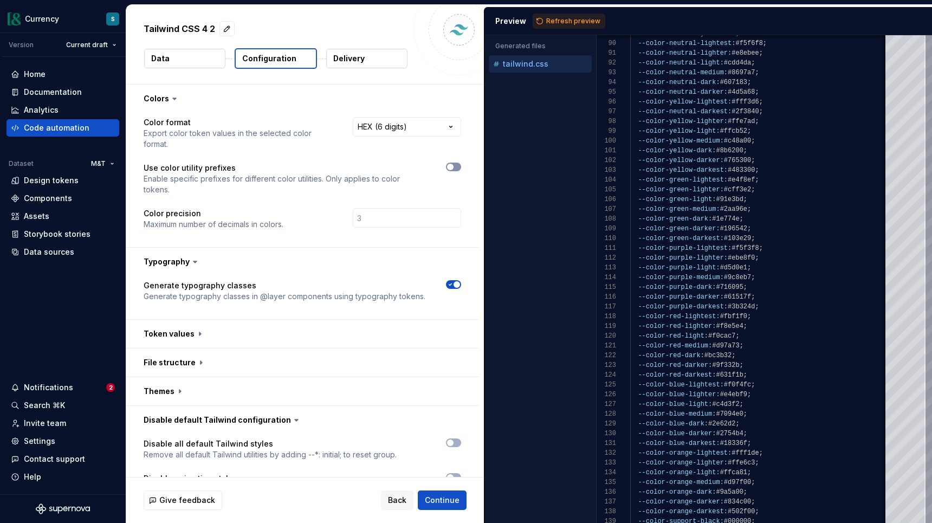
click at [461, 162] on button "button" at bounding box center [453, 166] width 15 height 9
type textarea "*"
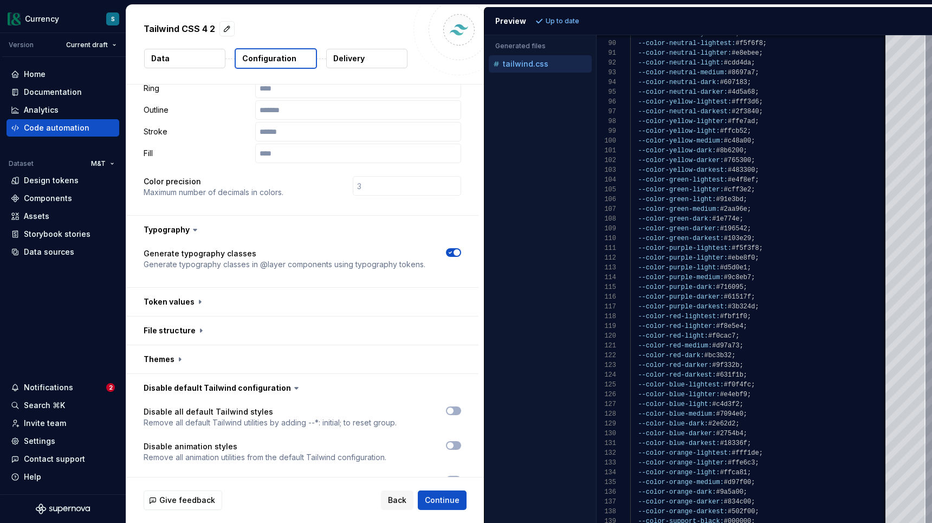
scroll to position [0, 0]
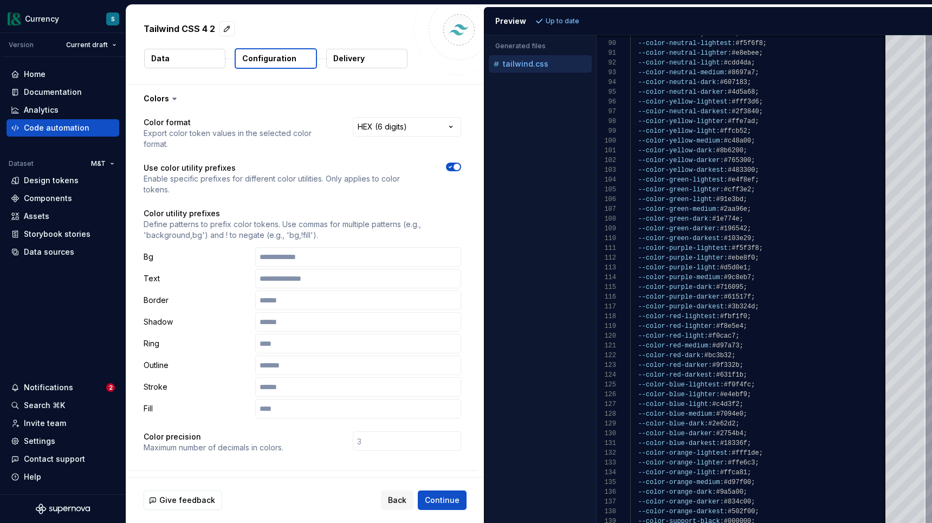
type button "on"
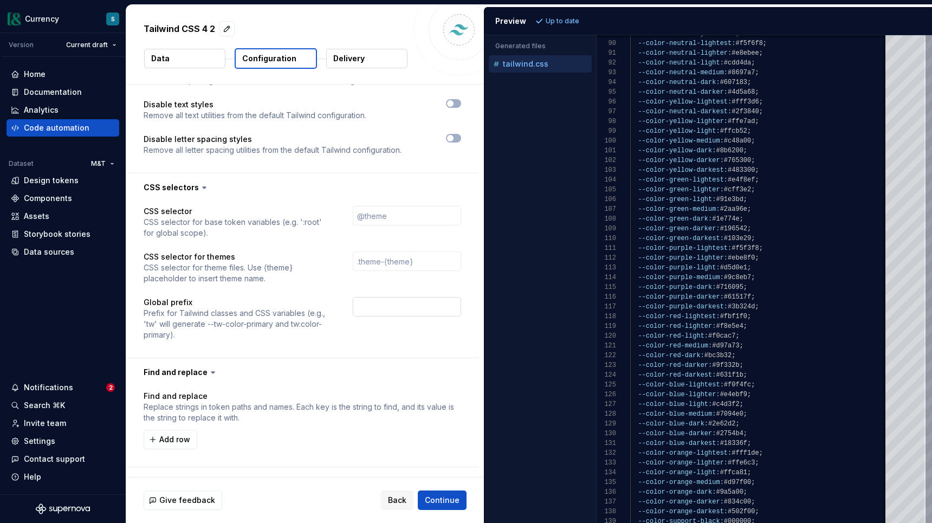
click at [378, 297] on input "text" at bounding box center [407, 306] width 108 height 19
type textarea "*"
type input "c"
type textarea "*"
type input "cd"
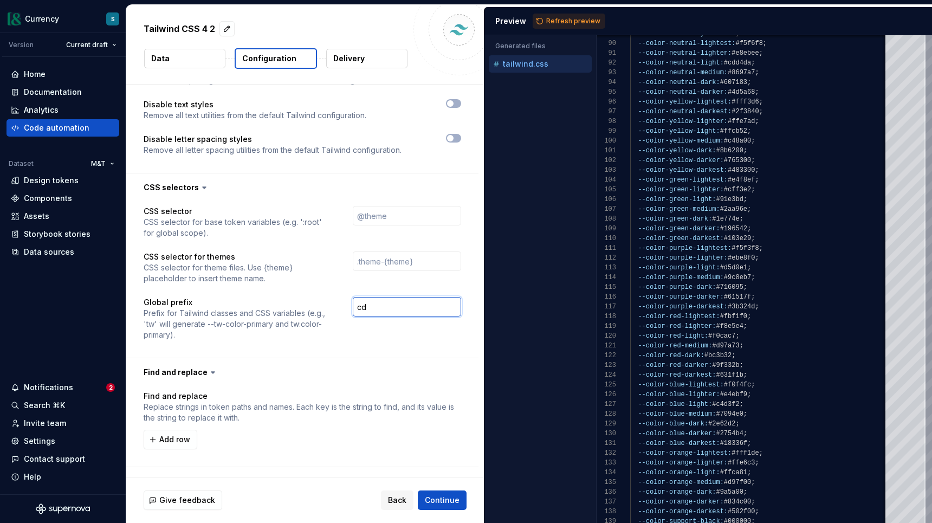
type textarea "*"
type input "cds"
type textarea "*"
click at [550, 21] on span "Refresh preview" at bounding box center [573, 21] width 54 height 9
type textarea "**********"
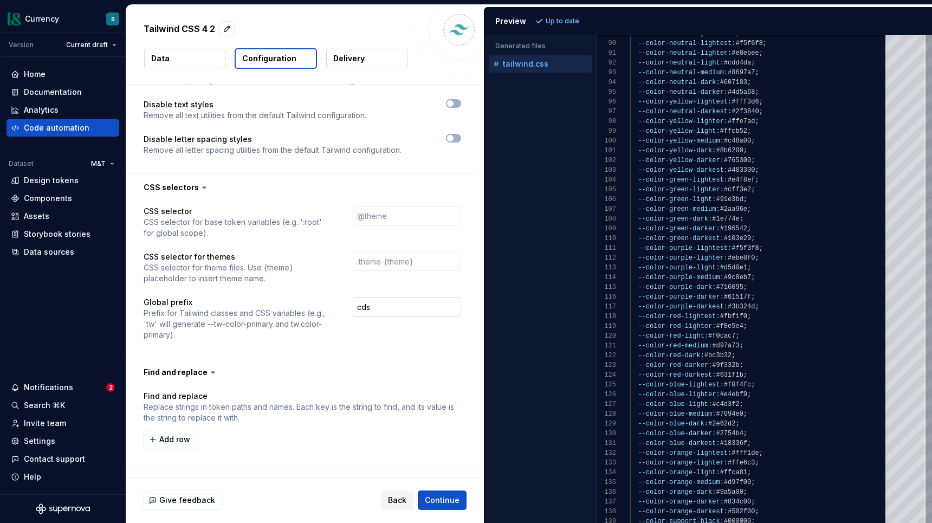
click at [363, 297] on input "cds" at bounding box center [407, 306] width 108 height 19
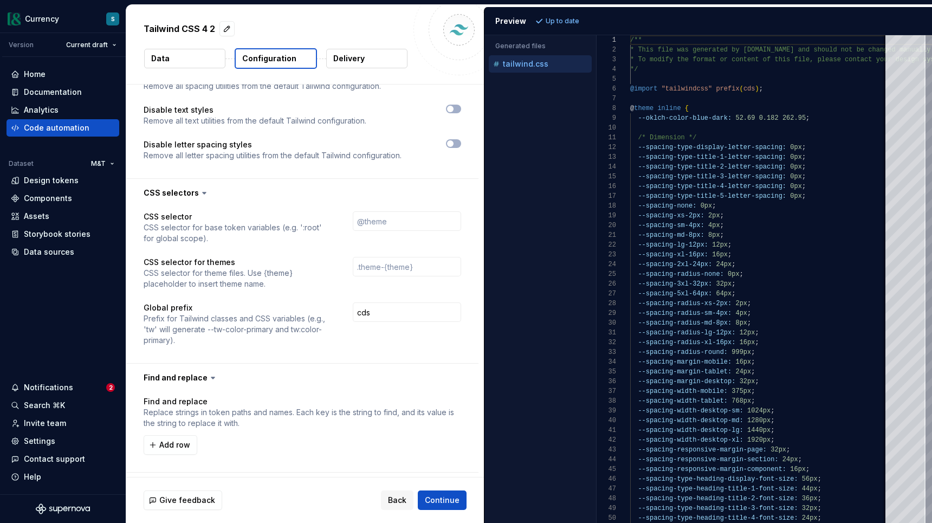
click at [549, 24] on p "Up to date" at bounding box center [562, 21] width 34 height 9
click at [550, 19] on p "Up to date" at bounding box center [562, 21] width 34 height 9
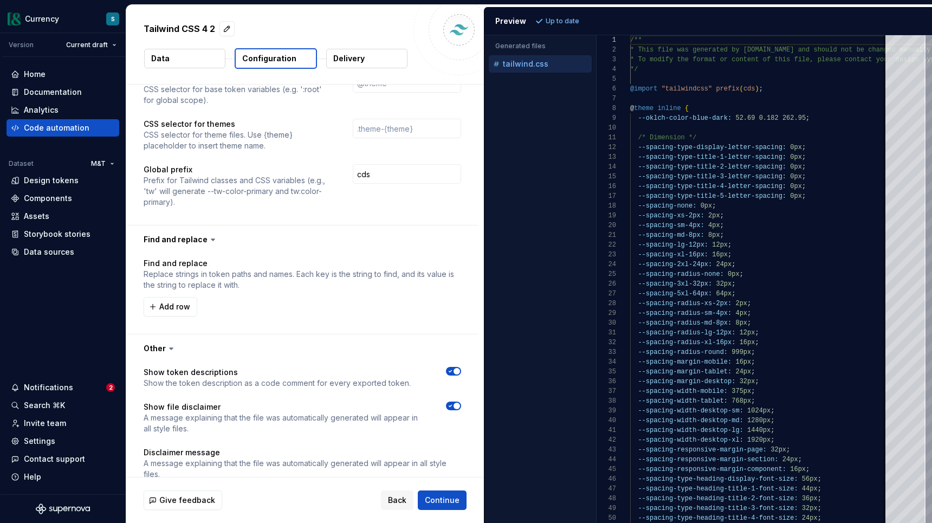
scroll to position [1209, 0]
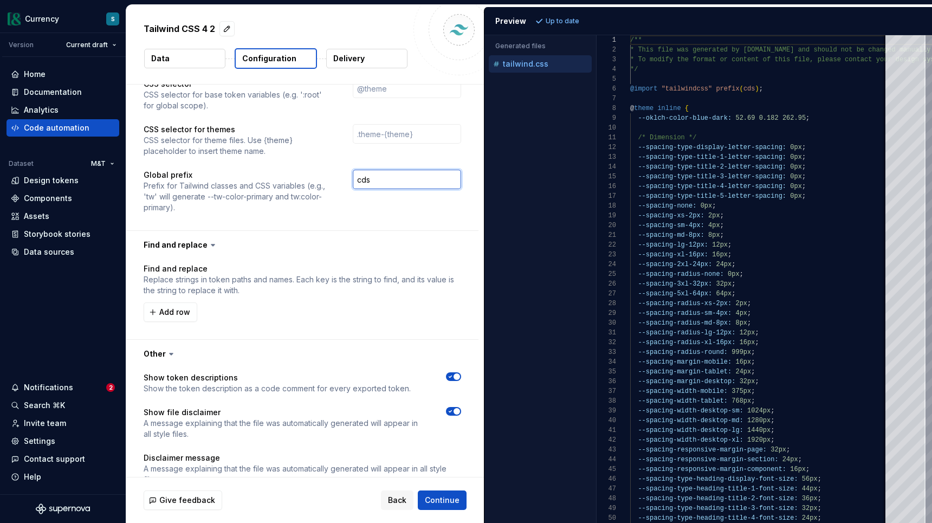
click at [362, 170] on input "cds" at bounding box center [407, 179] width 108 height 19
type textarea "*"
type input "'cds"
type textarea "*"
type input "'cds'"
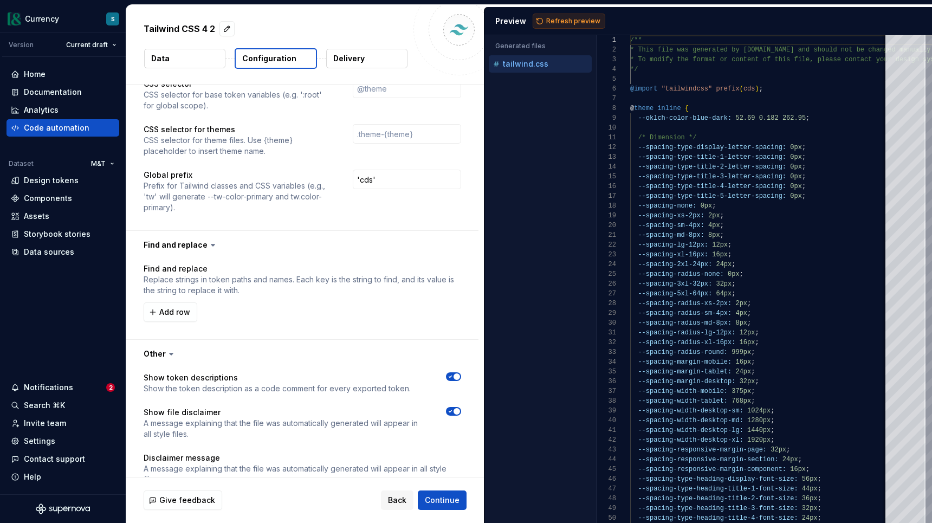
click at [554, 22] on span "Refresh preview" at bounding box center [573, 21] width 54 height 9
type textarea "**********"
drag, startPoint x: 384, startPoint y: 156, endPoint x: 297, endPoint y: 153, distance: 86.7
click at [300, 170] on div "Global prefix Prefix for Tailwind classes and CSS variables (e.g., 'tw' will ge…" at bounding box center [302, 191] width 317 height 43
type textarea "*"
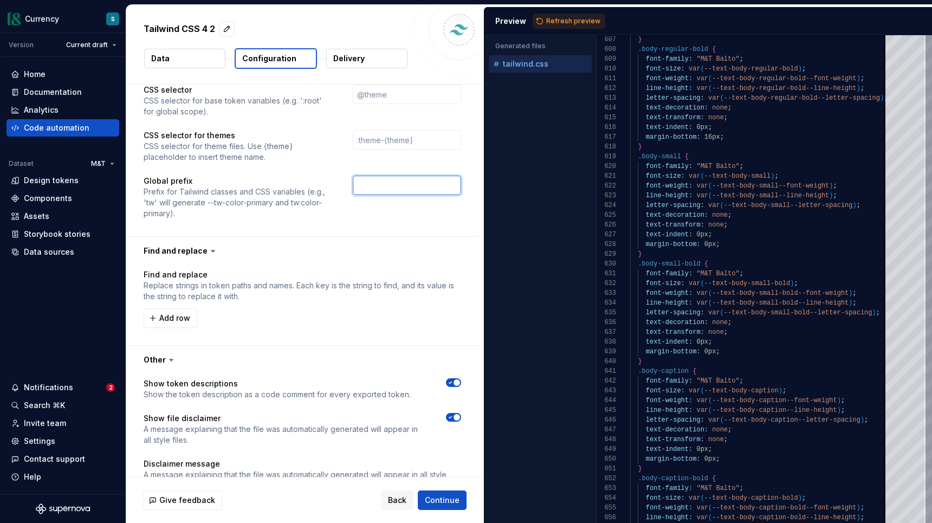
scroll to position [1201, 0]
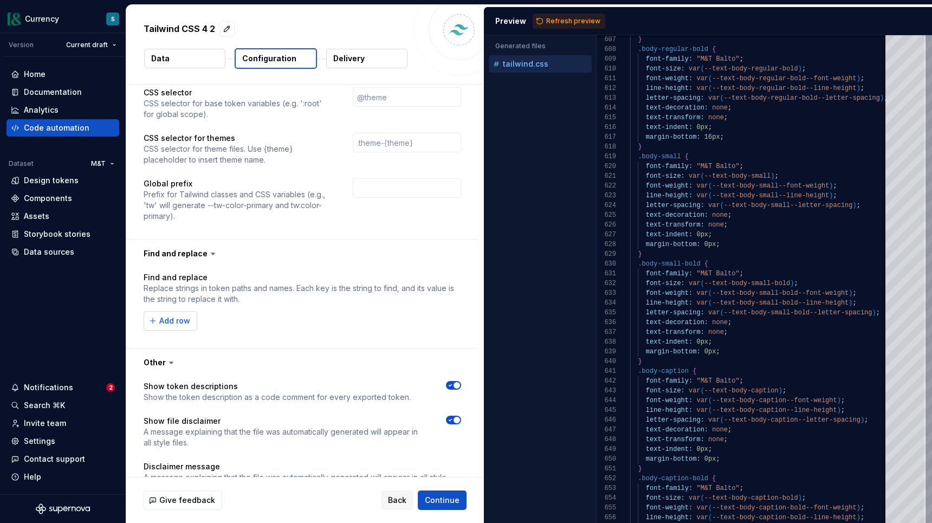
click at [179, 315] on span "Add row" at bounding box center [174, 320] width 31 height 11
type textarea "*"
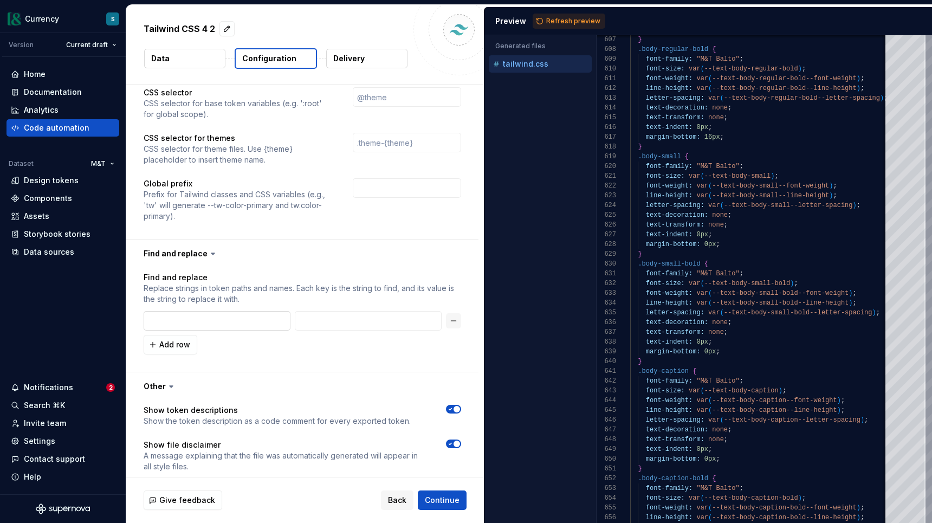
type input "-"
type textarea "*"
type input "--"
type textarea "*"
type input "-"
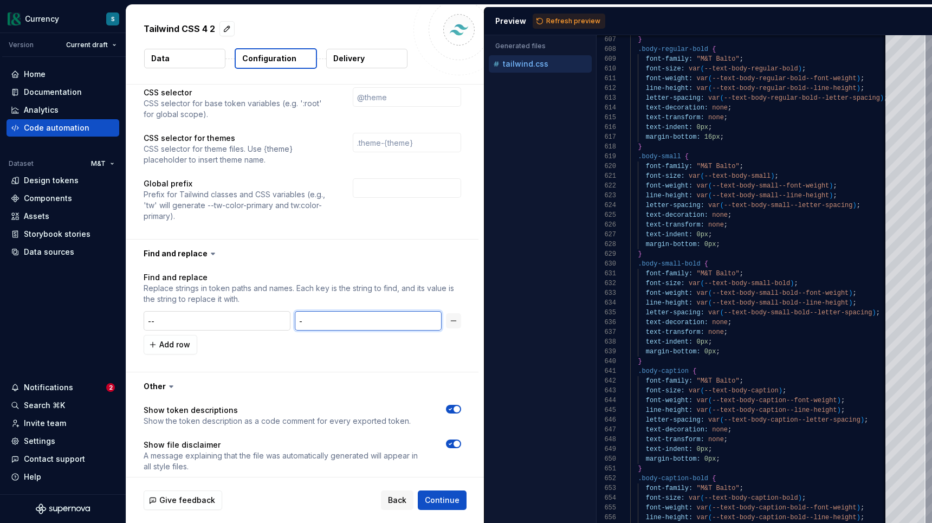
type textarea "*"
type input "--"
type textarea "*"
type input "--c"
type textarea "*"
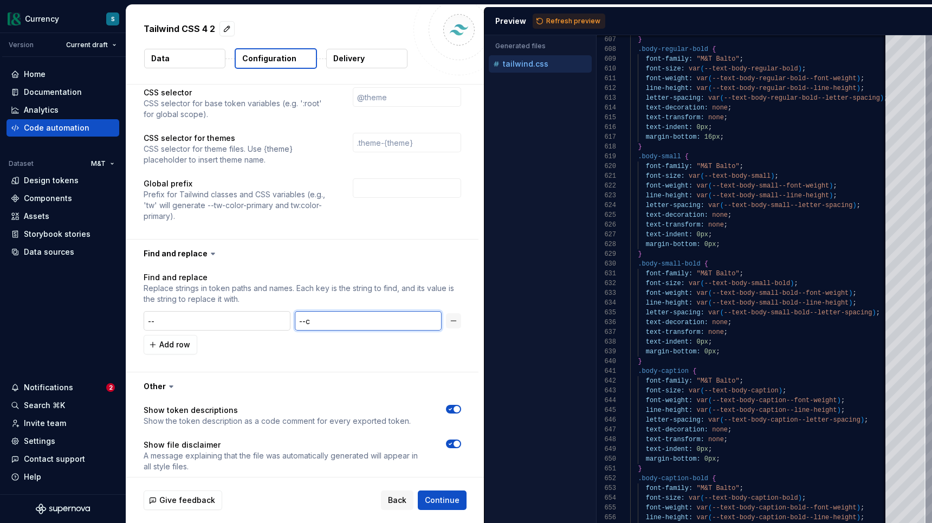
type input "--cd"
type textarea "*"
type input "--cds"
type textarea "*"
type input "--cds-"
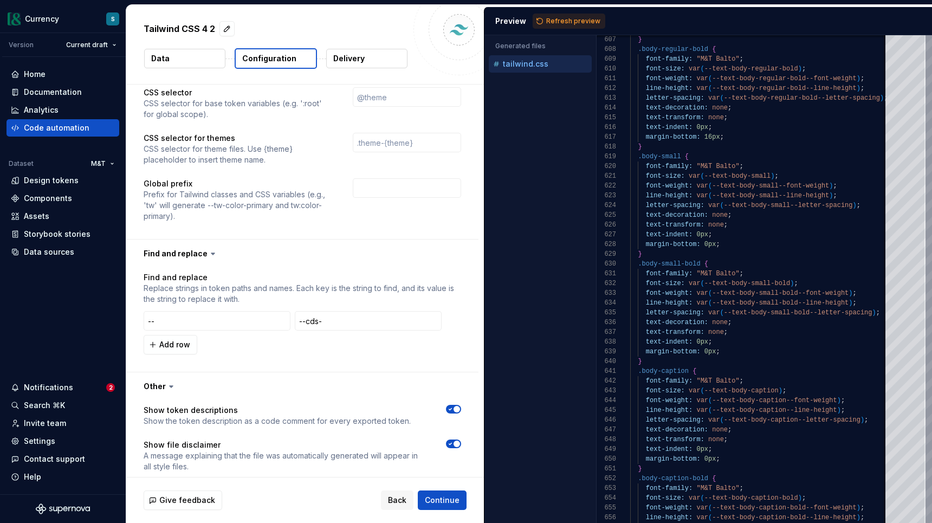
type textarea "*"
click at [298, 335] on div "Add row" at bounding box center [302, 344] width 317 height 19
click at [554, 23] on span "Refresh preview" at bounding box center [573, 21] width 54 height 9
type textarea "**********"
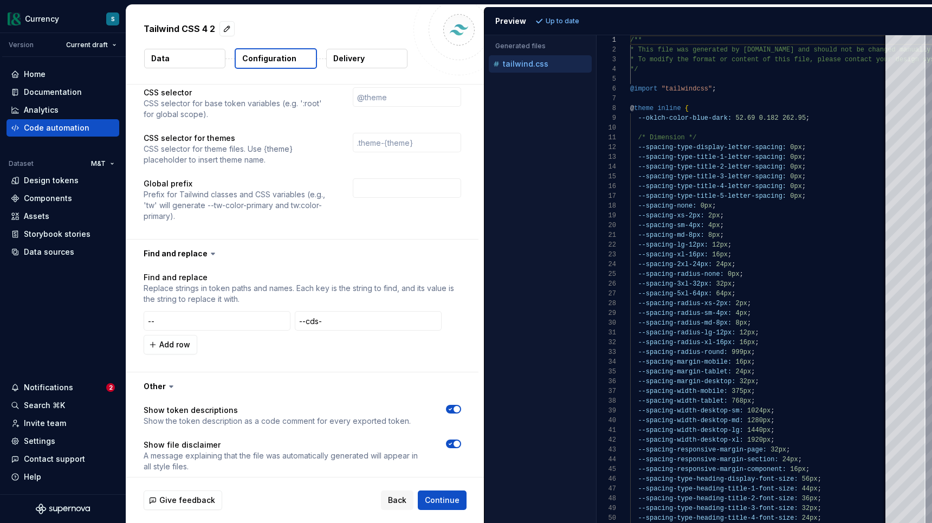
scroll to position [1204, 0]
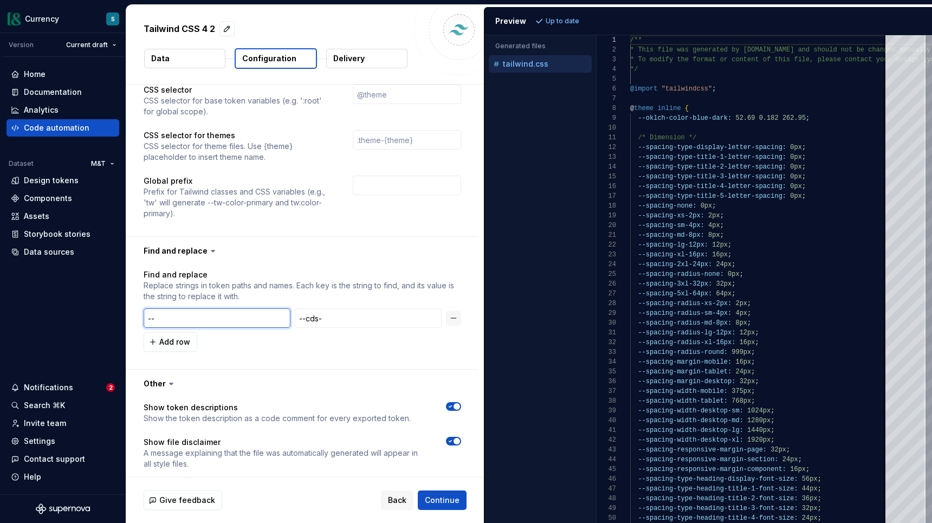
click at [147, 308] on input "--" at bounding box center [217, 317] width 147 height 19
type textarea "*"
type input "'--"
type textarea "*"
type input "'--'"
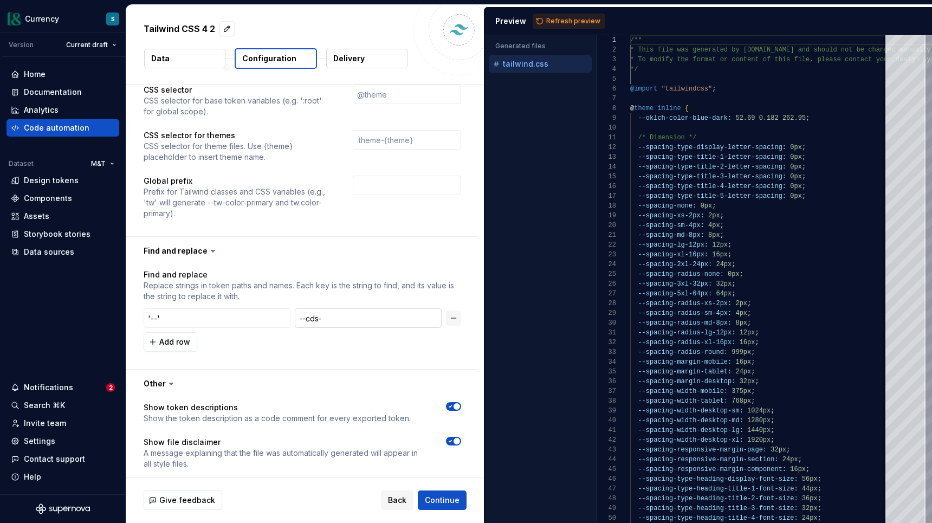
click at [300, 308] on input "--cds-" at bounding box center [368, 317] width 147 height 19
type textarea "*"
type input "'--cds-"
type textarea "*"
type input "'--cds-'"
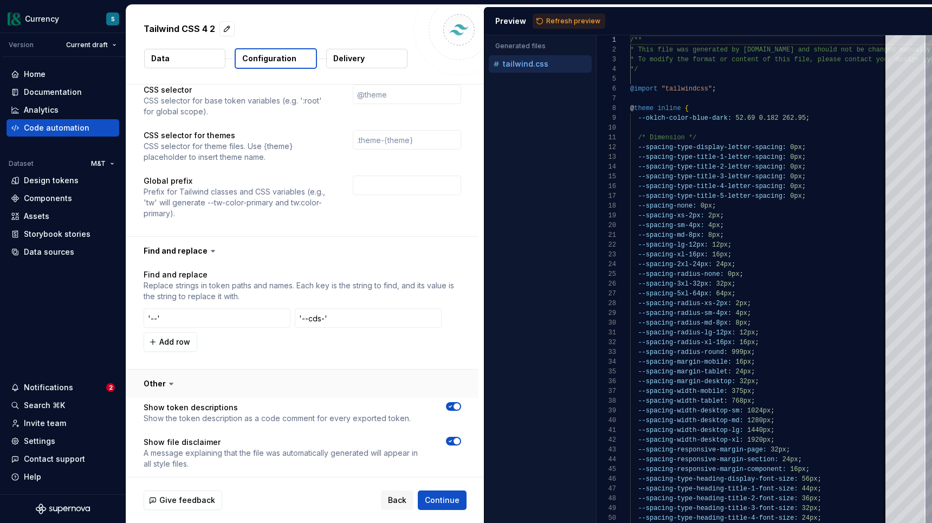
click at [348, 369] on button "button" at bounding box center [302, 383] width 352 height 28
type textarea "*"
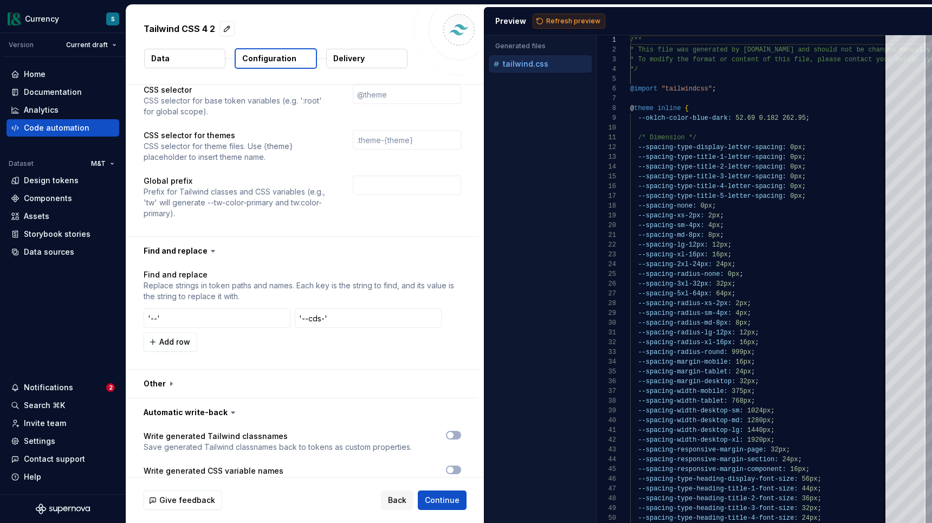
click at [548, 22] on span "Refresh preview" at bounding box center [573, 21] width 54 height 9
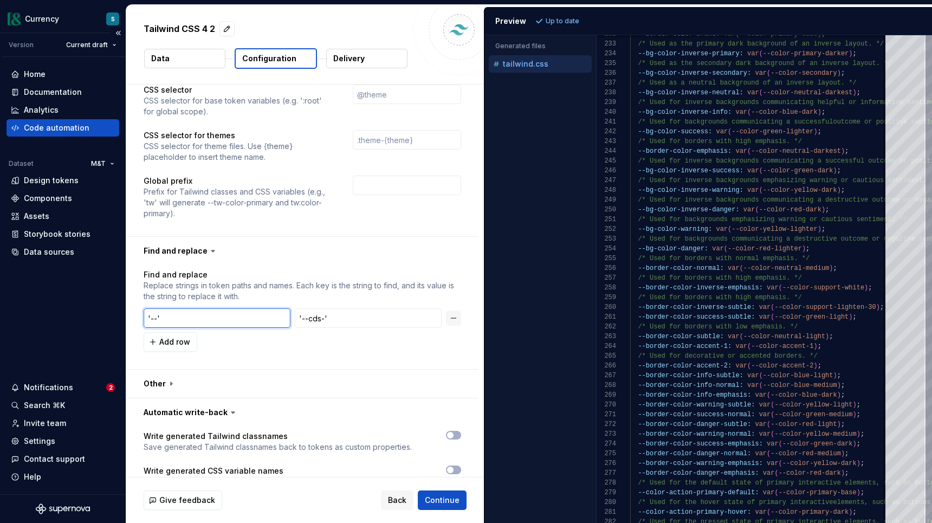
drag, startPoint x: 185, startPoint y: 294, endPoint x: 95, endPoint y: 289, distance: 90.6
click at [110, 291] on div "**********" at bounding box center [466, 261] width 932 height 523
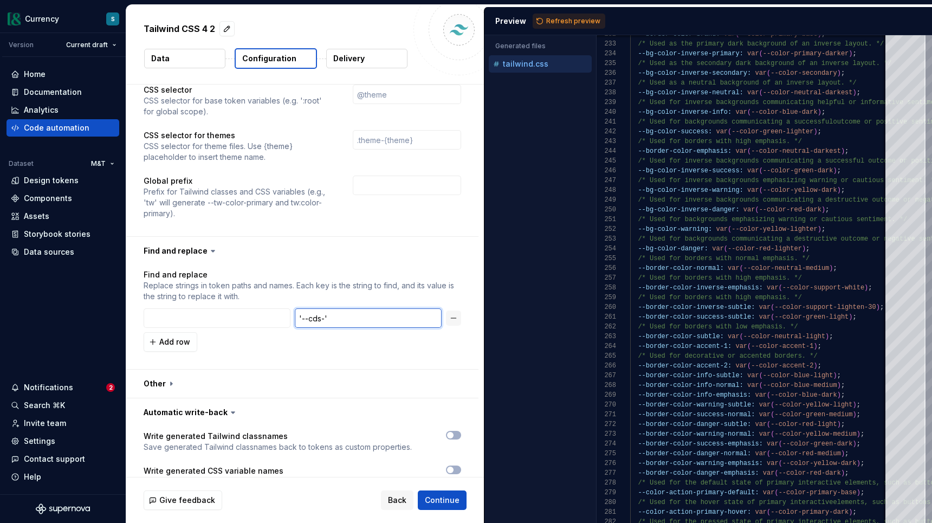
drag, startPoint x: 341, startPoint y: 296, endPoint x: 262, endPoint y: 284, distance: 80.0
click at [281, 308] on div "'--cds-'" at bounding box center [302, 317] width 317 height 19
click at [323, 332] on div "Add row" at bounding box center [302, 341] width 317 height 19
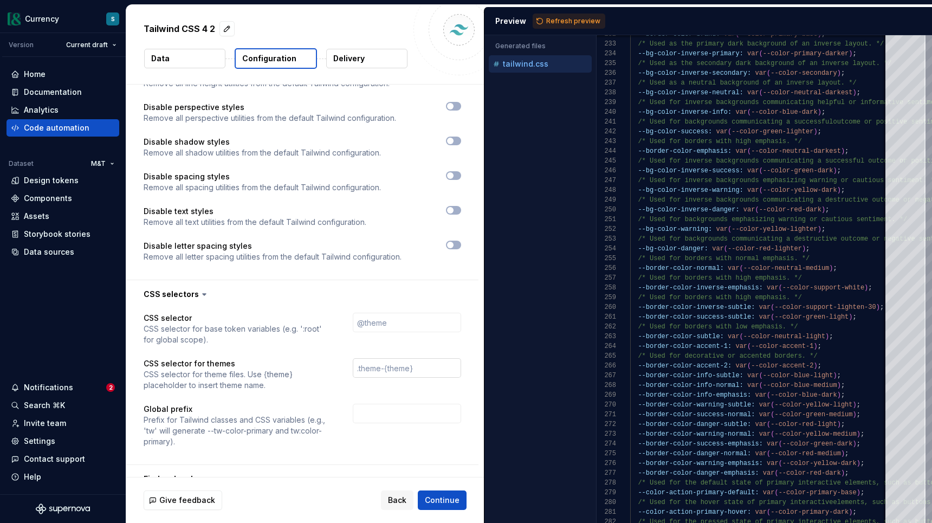
scroll to position [969, 0]
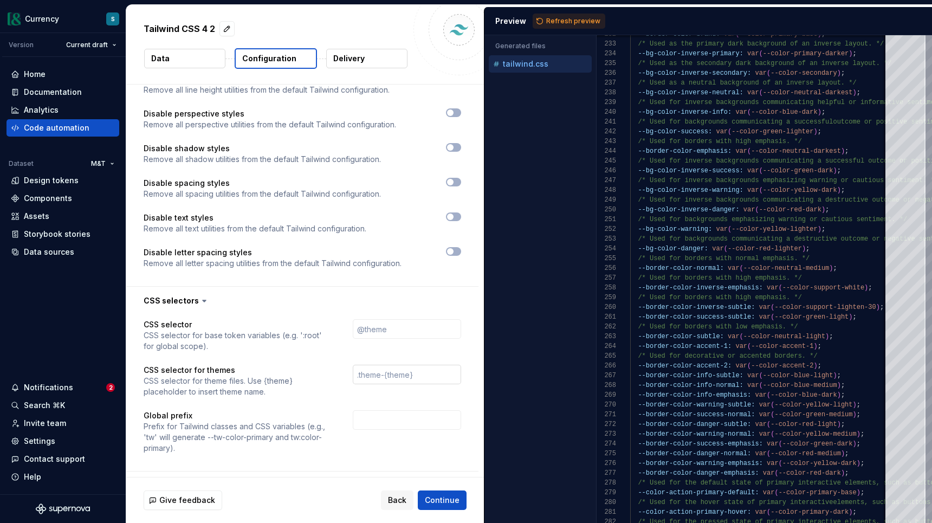
click at [390, 365] on input "text" at bounding box center [407, 374] width 108 height 19
drag, startPoint x: 422, startPoint y: 353, endPoint x: 301, endPoint y: 344, distance: 121.1
click at [310, 365] on div "CSS selector for themes CSS selector for theme files. Use {theme} placeholder t…" at bounding box center [302, 381] width 317 height 32
type input "\"
click at [255, 330] on div "CSS selector CSS selector for base token variables (e.g. ':root' for global sco…" at bounding box center [302, 392] width 317 height 147
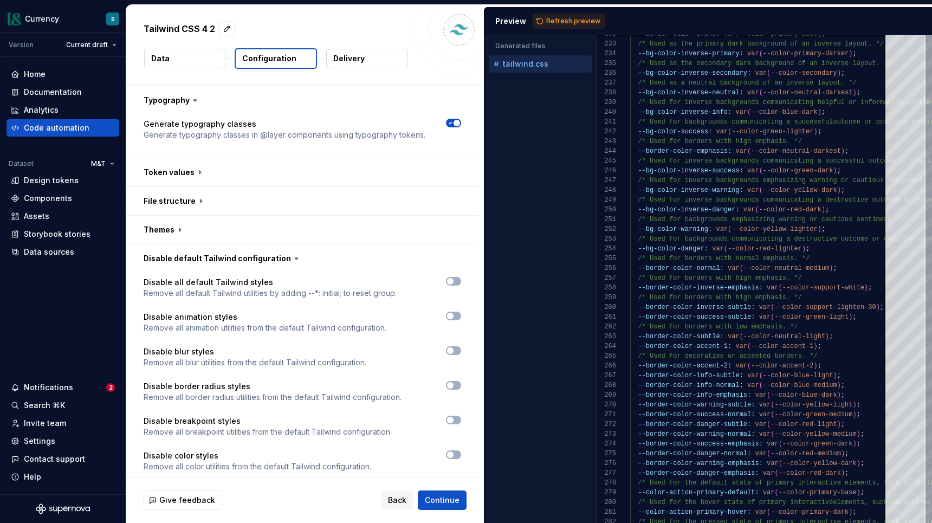
scroll to position [380, 0]
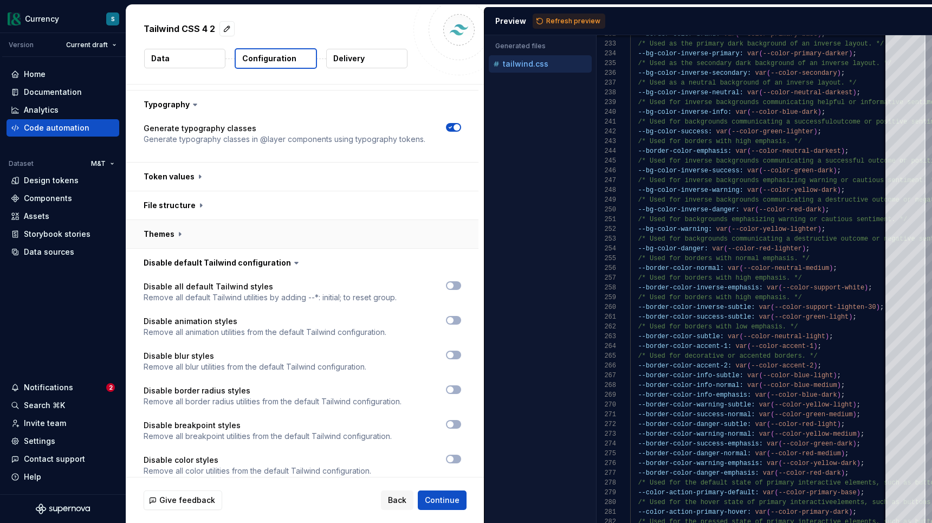
click at [162, 220] on button "button" at bounding box center [302, 234] width 352 height 28
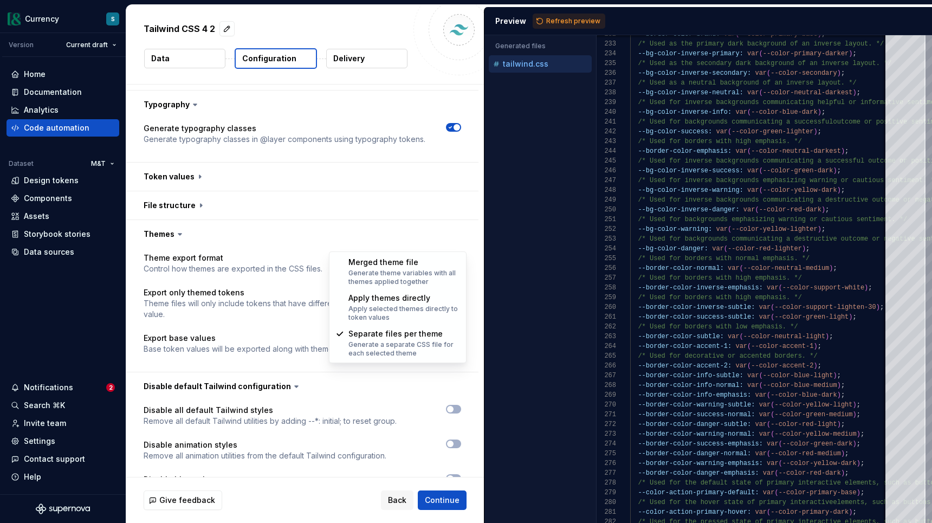
click at [379, 245] on html "**********" at bounding box center [466, 261] width 932 height 523
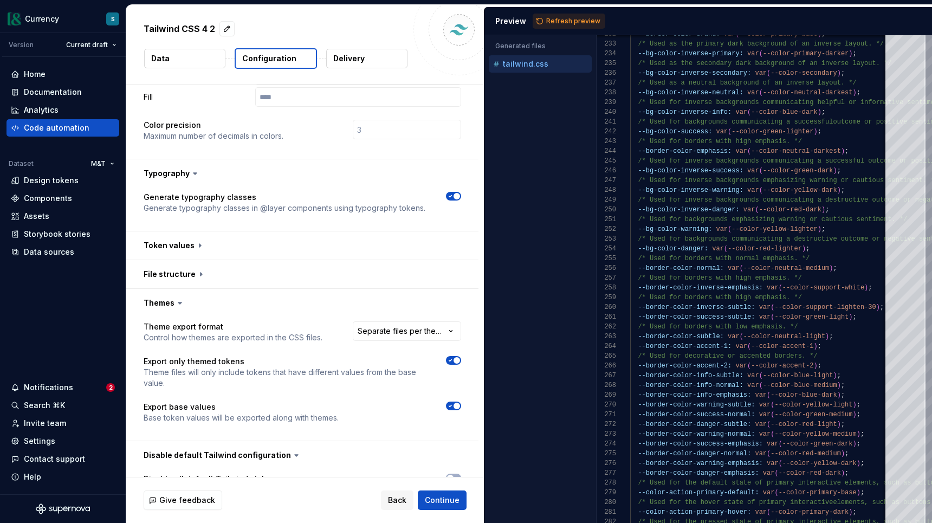
scroll to position [309, 0]
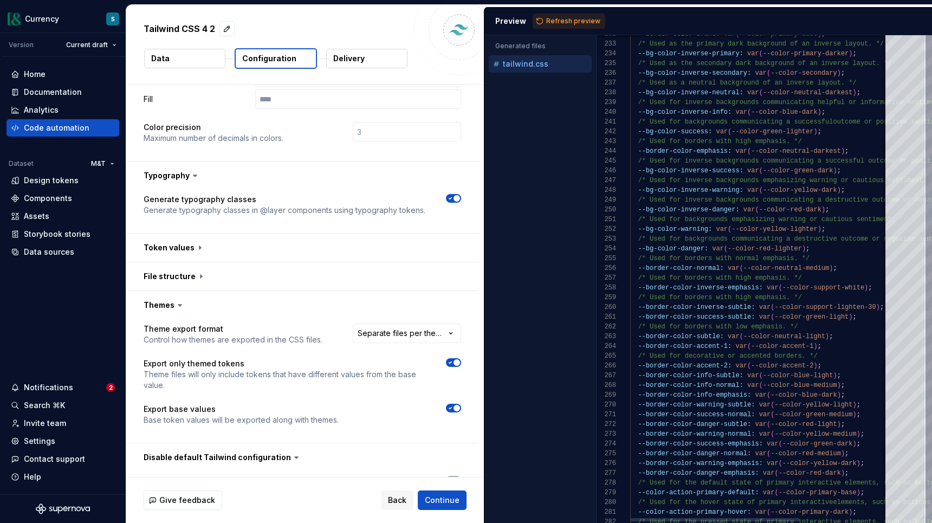
type textarea "**********"
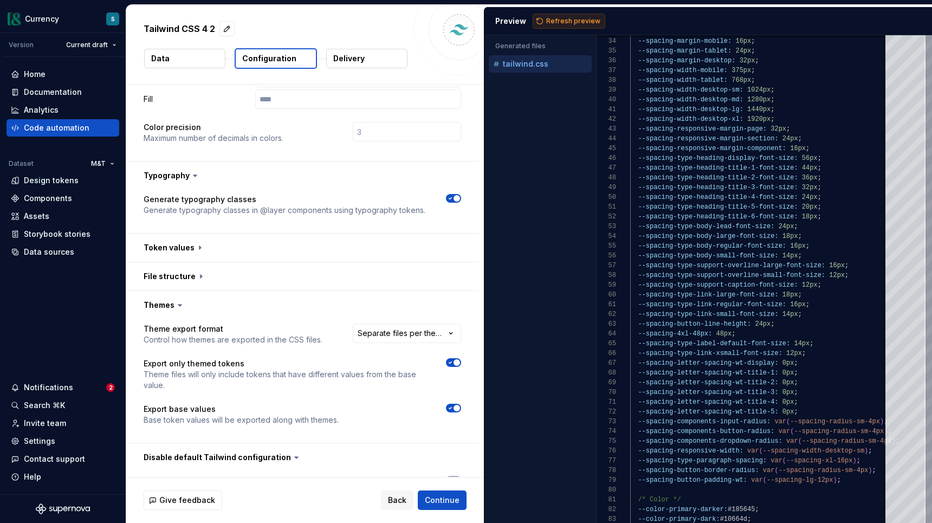
click at [544, 24] on button "Refresh preview" at bounding box center [568, 21] width 73 height 15
click at [197, 233] on button "button" at bounding box center [302, 247] width 352 height 28
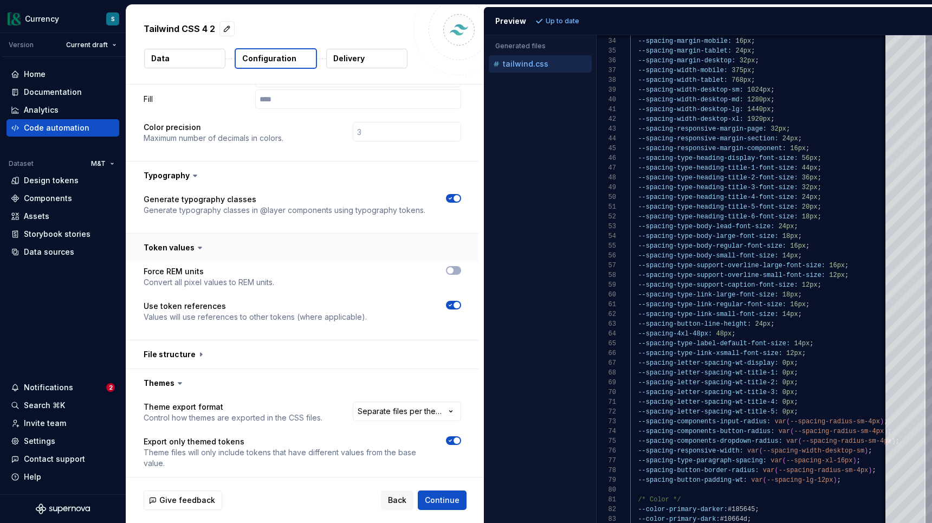
click at [197, 242] on icon at bounding box center [199, 247] width 11 height 11
click at [179, 233] on button "button" at bounding box center [302, 247] width 352 height 28
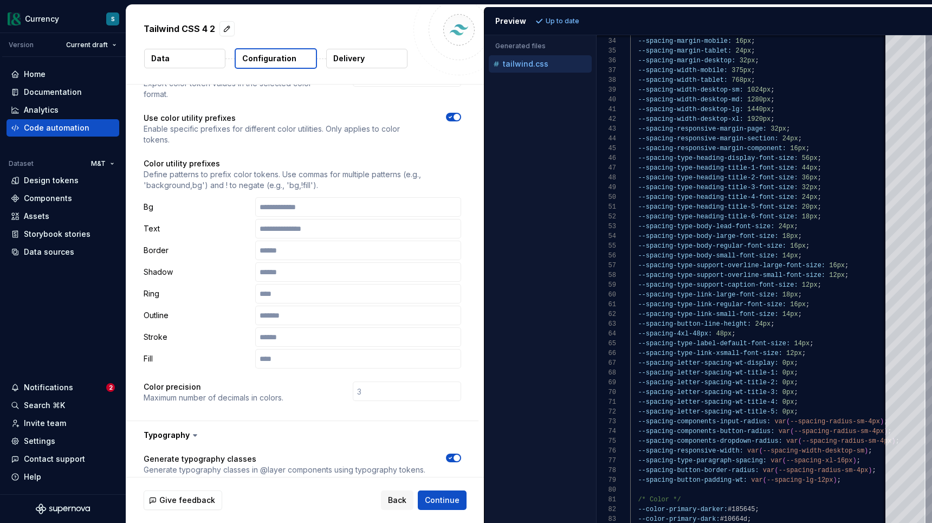
scroll to position [0, 0]
